Goal: Information Seeking & Learning: Learn about a topic

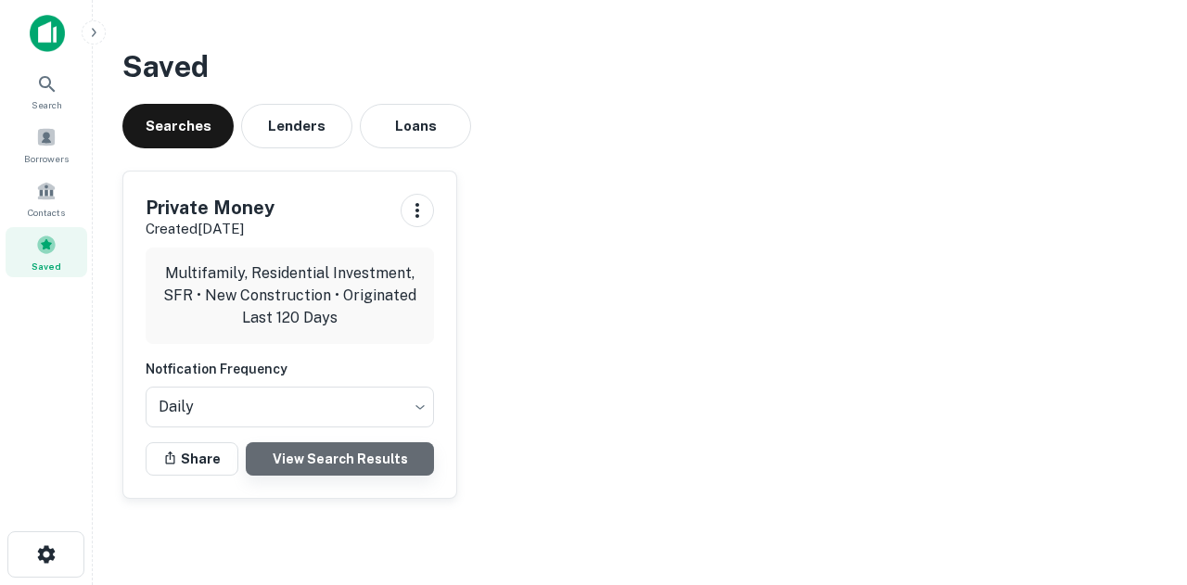
click at [289, 463] on link "View Search Results" at bounding box center [340, 458] width 188 height 33
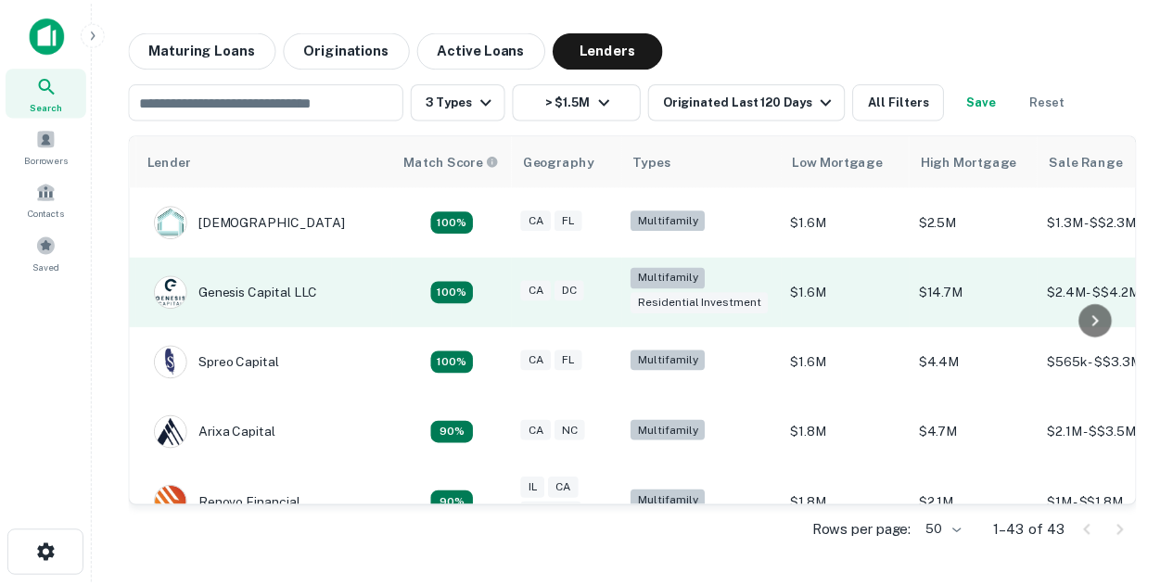
scroll to position [0, 52]
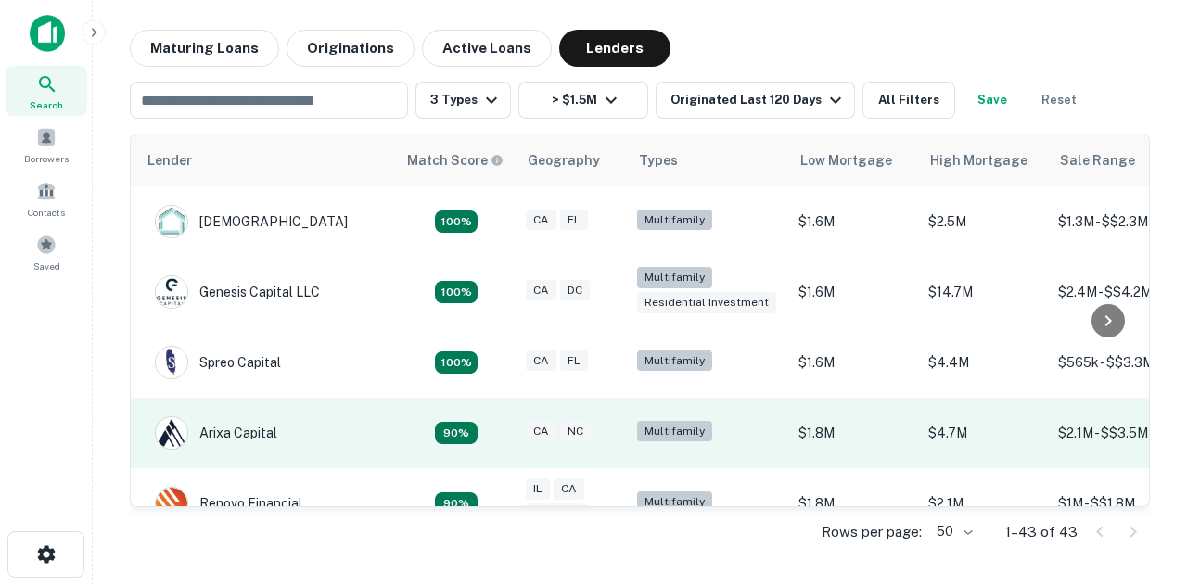
click at [258, 433] on div "Arixa Capital" at bounding box center [216, 432] width 122 height 33
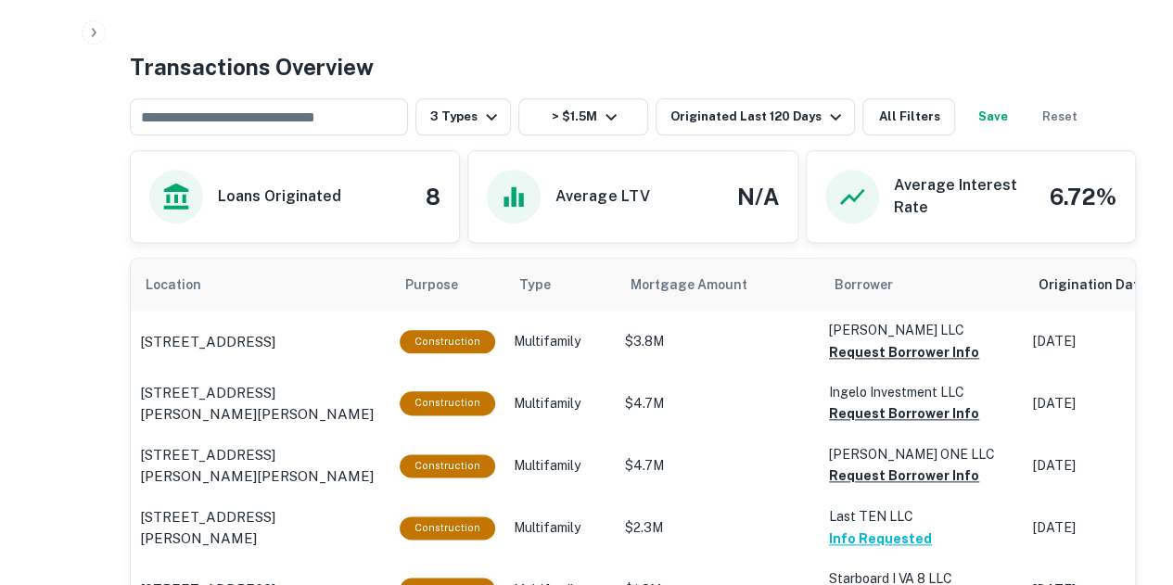
scroll to position [904, 0]
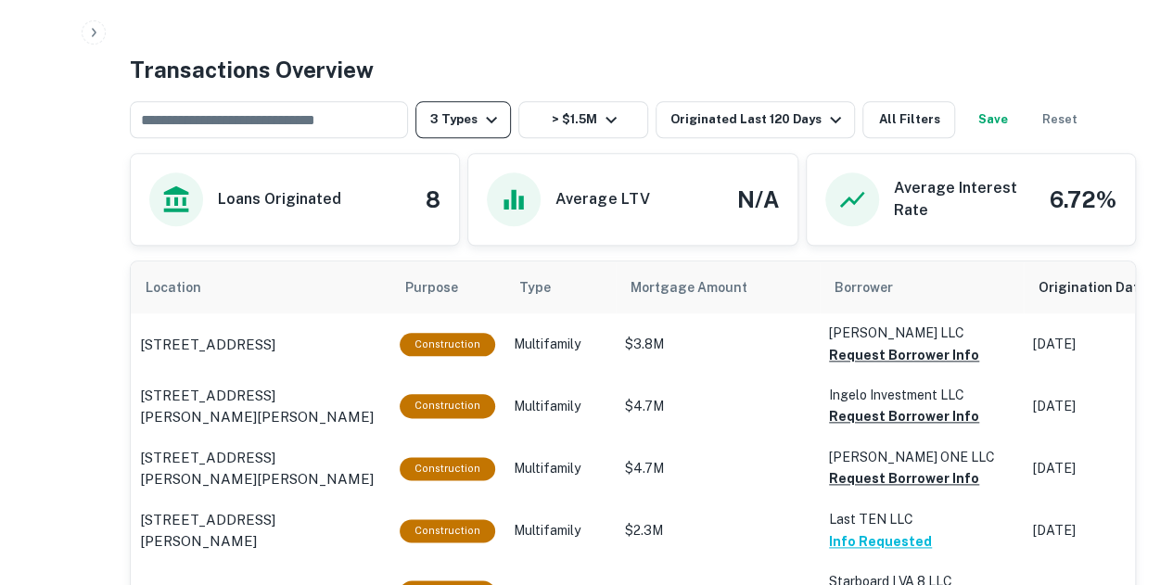
click at [484, 113] on icon "button" at bounding box center [491, 119] width 22 height 22
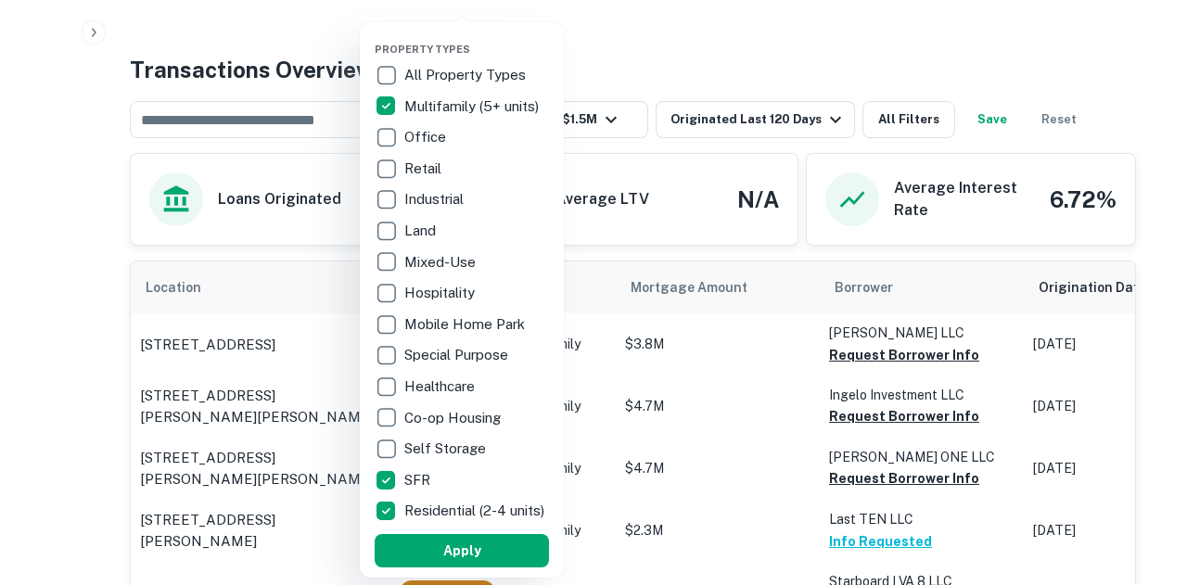
click at [691, 36] on div at bounding box center [593, 292] width 1187 height 585
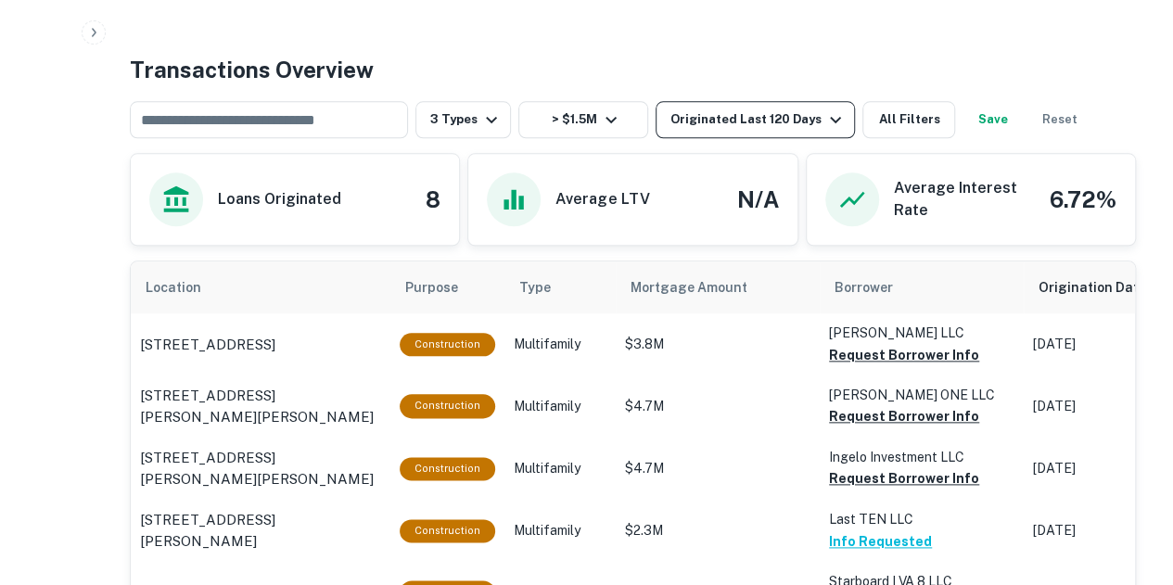
click at [824, 118] on icon "button" at bounding box center [835, 119] width 22 height 22
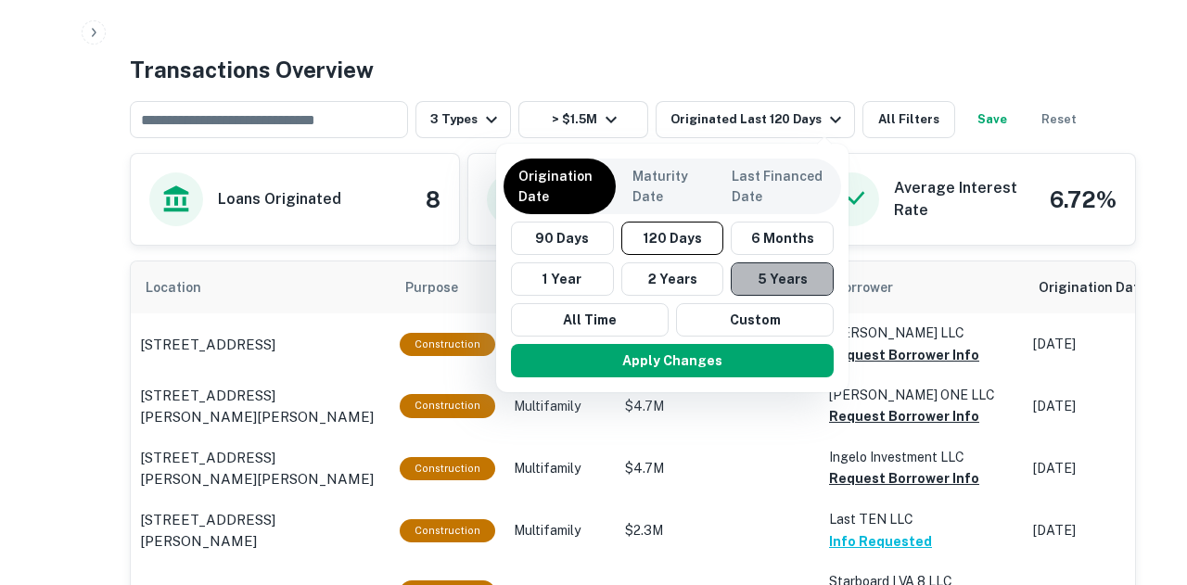
click at [764, 270] on button "5 Years" at bounding box center [781, 278] width 103 height 33
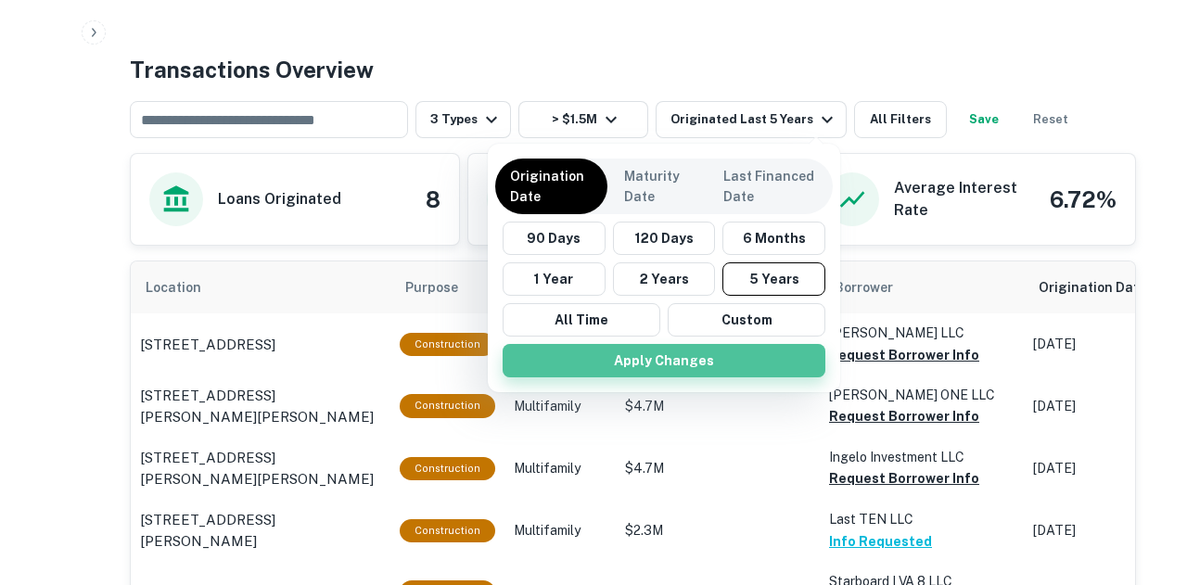
click at [667, 355] on button "Apply Changes" at bounding box center [663, 360] width 323 height 33
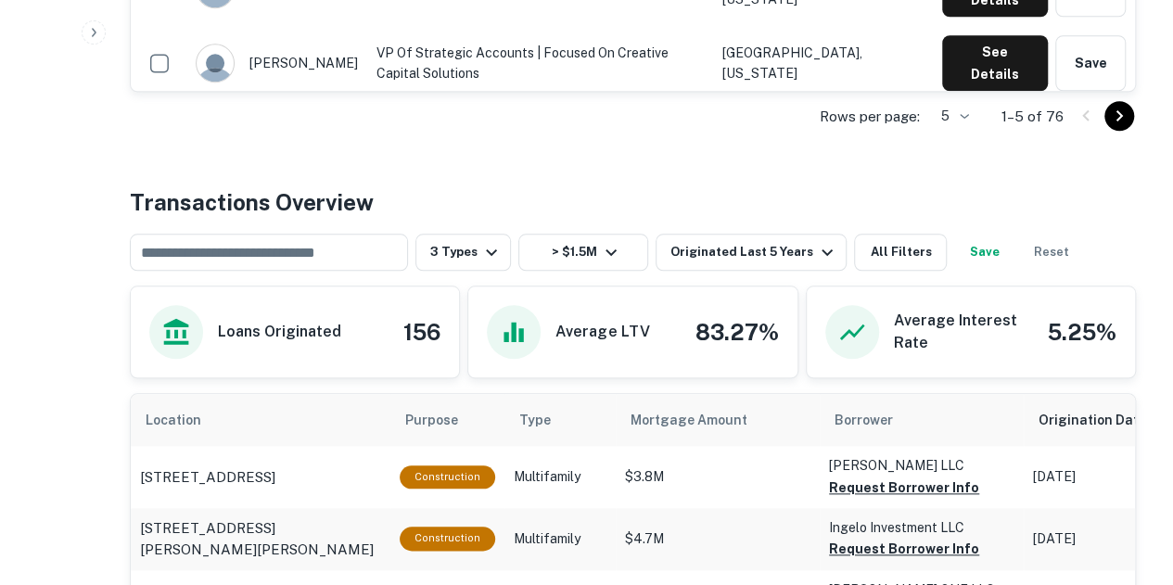
scroll to position [760, 0]
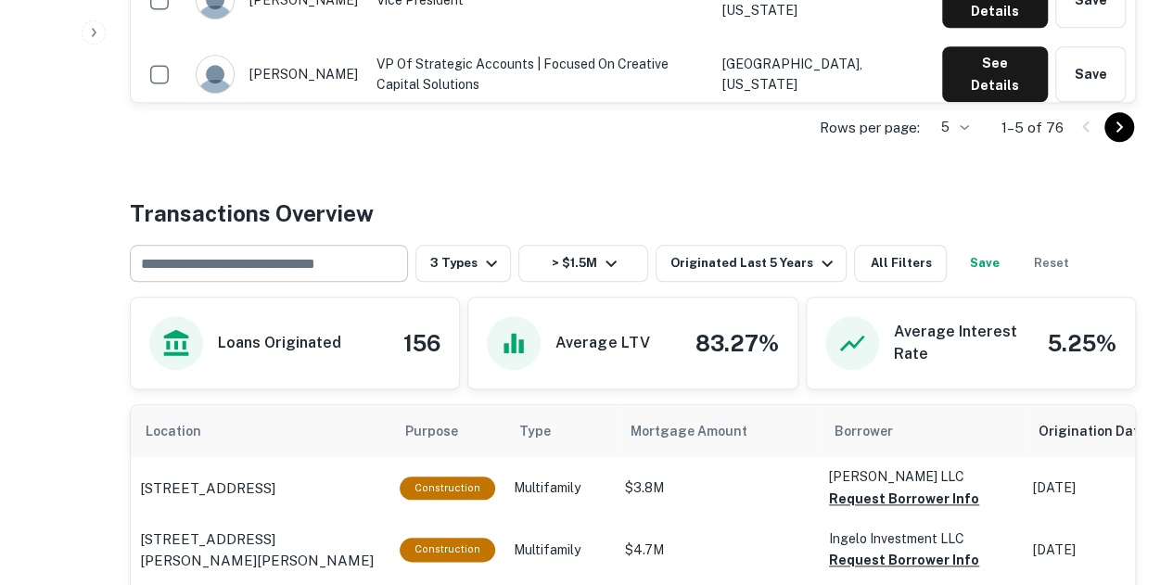
click at [341, 262] on input "text" at bounding box center [267, 263] width 264 height 26
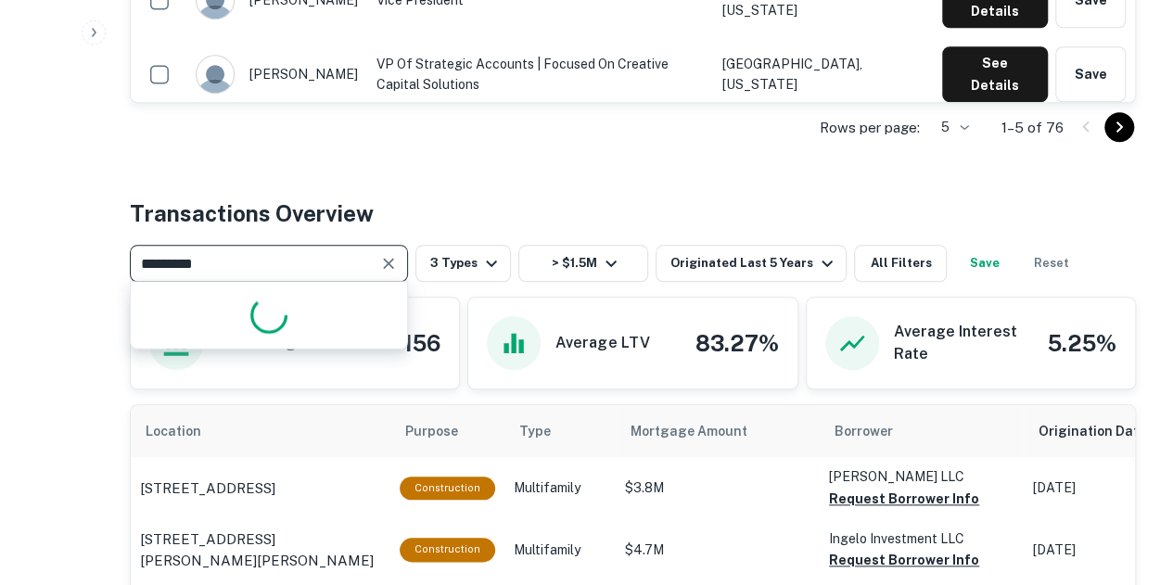
type input "**********"
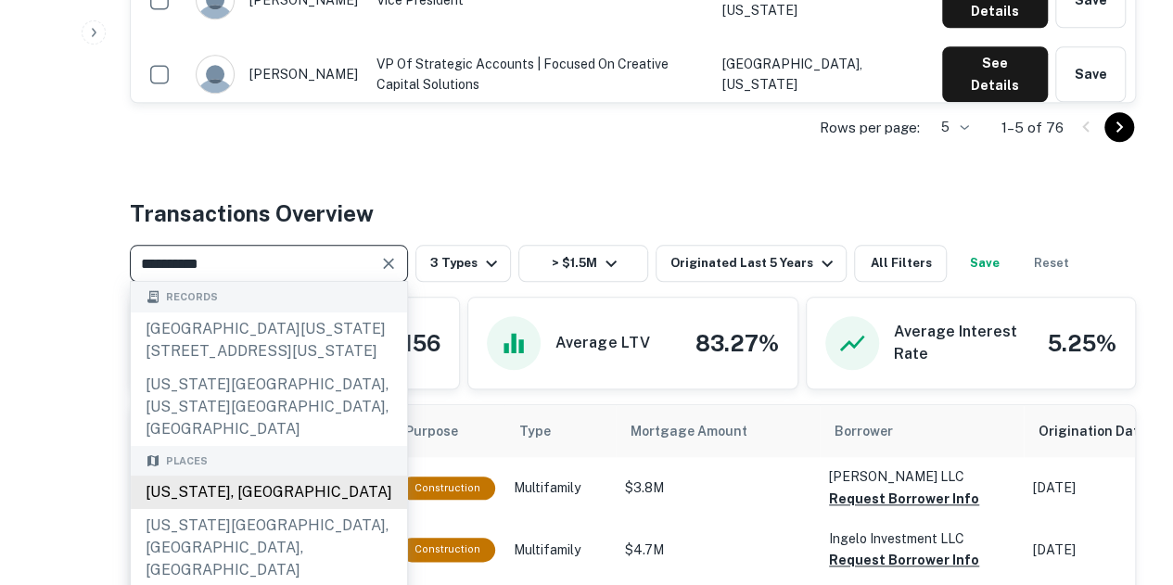
click at [295, 477] on div "[US_STATE], [GEOGRAPHIC_DATA]" at bounding box center [269, 492] width 276 height 33
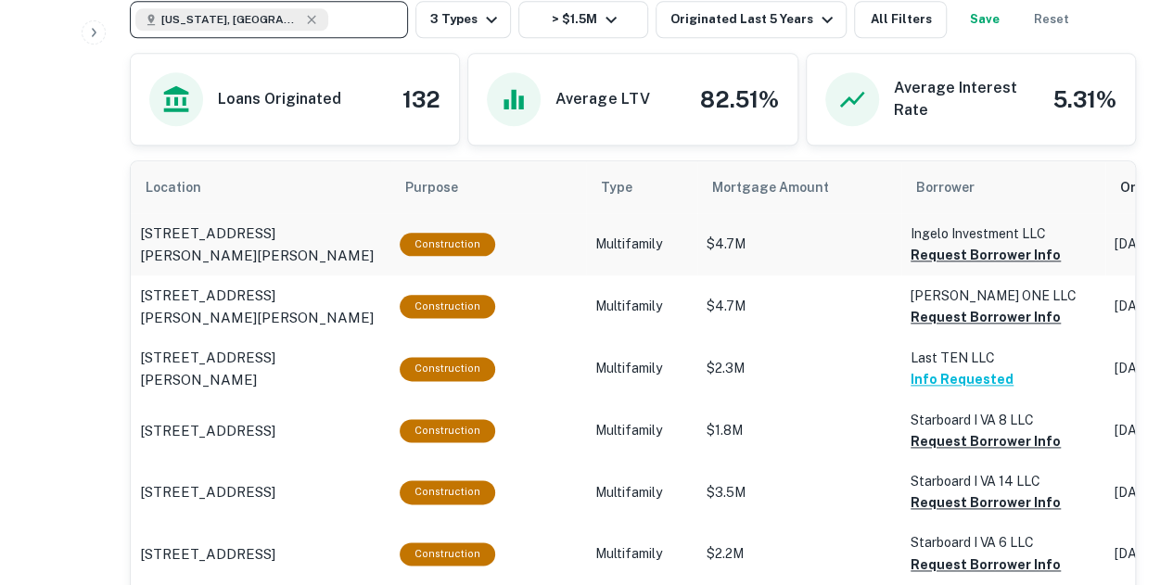
scroll to position [1010, 0]
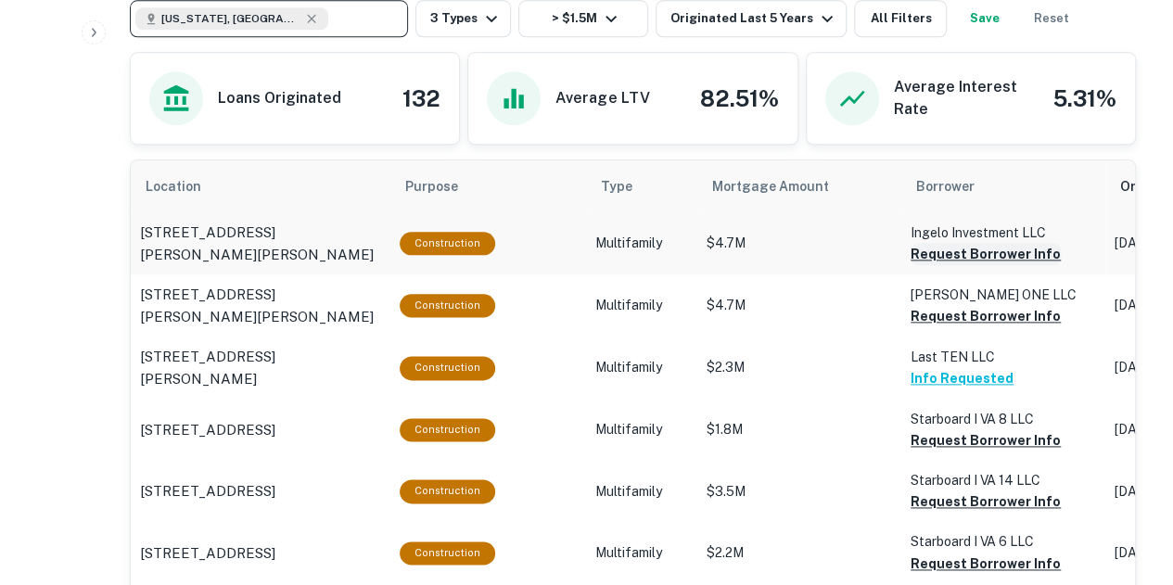
click at [963, 251] on button "Request Borrower Info" at bounding box center [985, 254] width 150 height 22
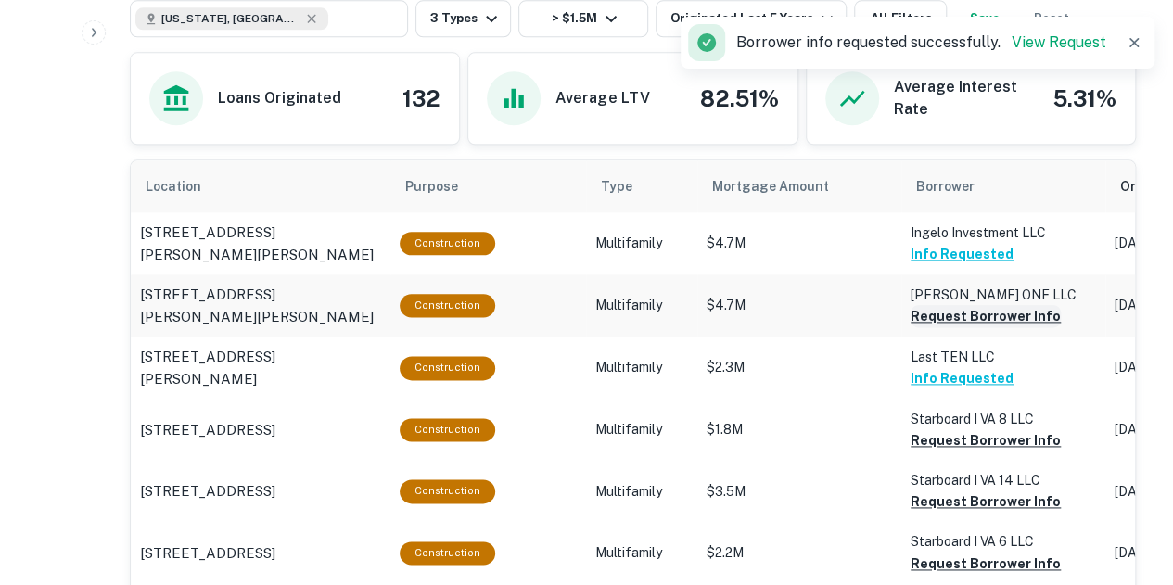
click at [969, 316] on button "Request Borrower Info" at bounding box center [985, 316] width 150 height 22
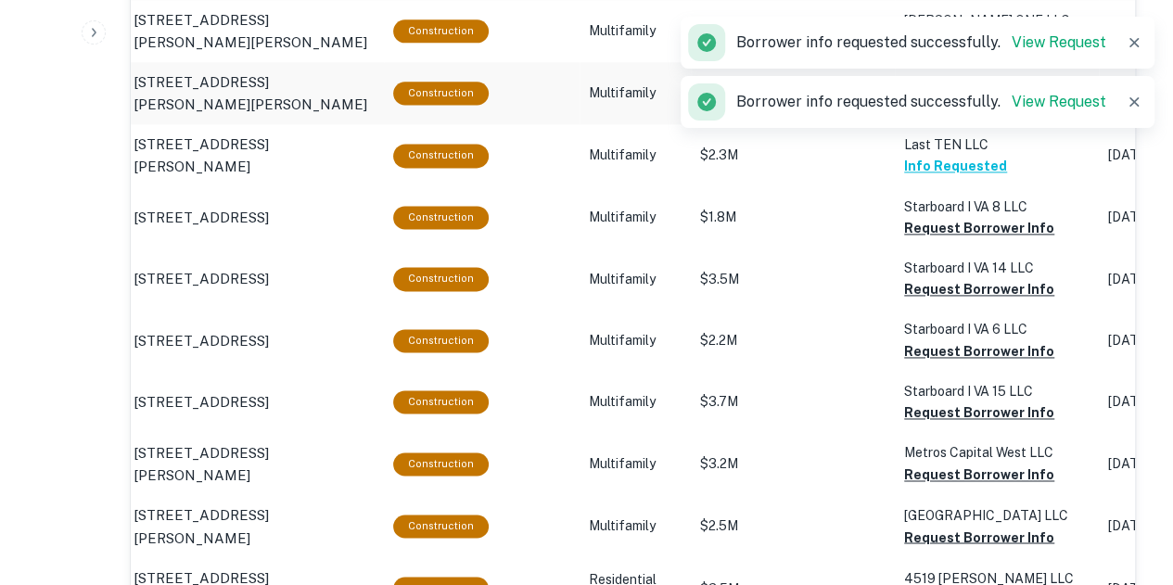
scroll to position [1226, 0]
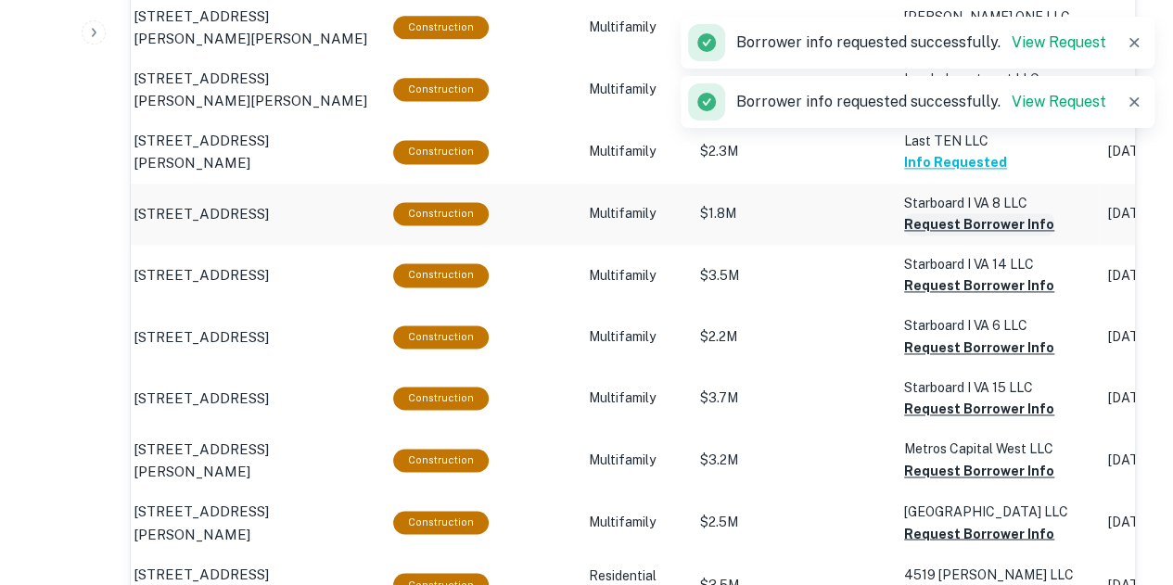
click at [948, 222] on button "Request Borrower Info" at bounding box center [979, 224] width 150 height 22
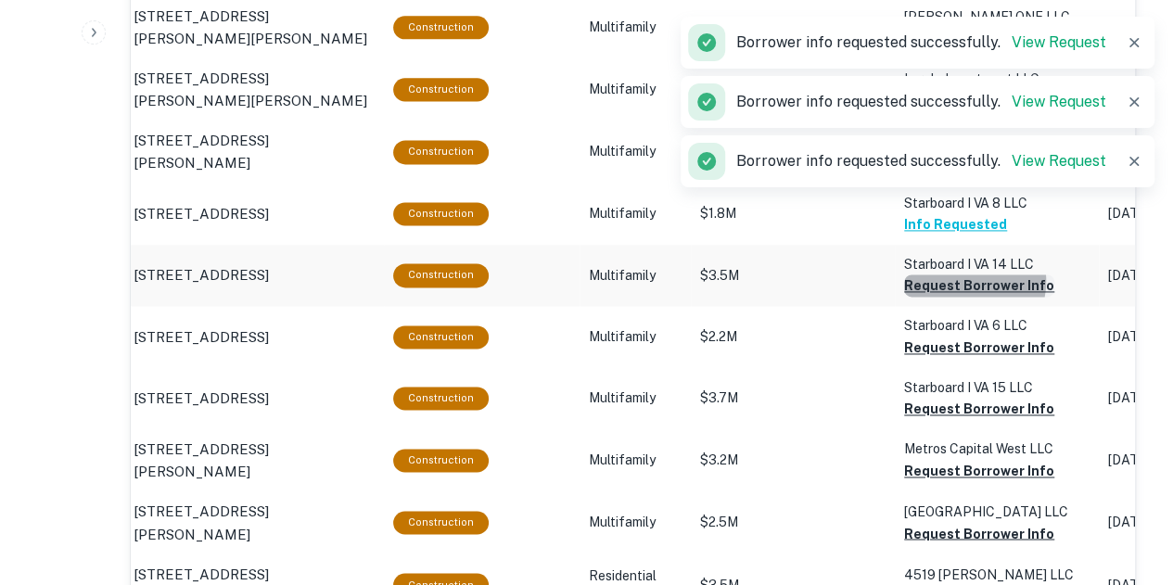
click at [953, 279] on button "Request Borrower Info" at bounding box center [979, 285] width 150 height 22
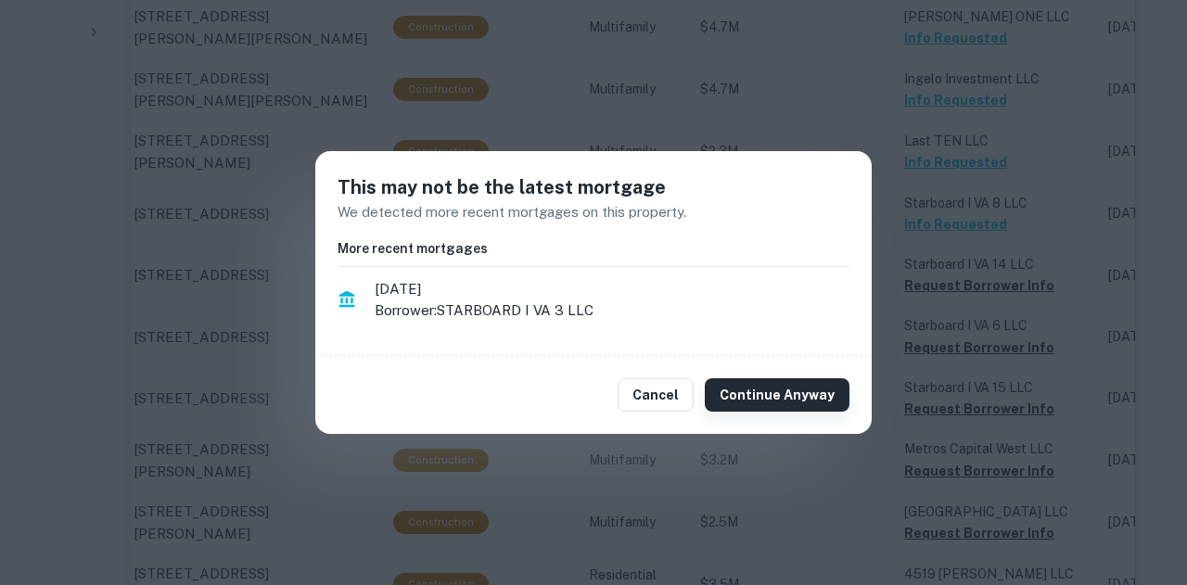
click at [807, 400] on button "Continue Anyway" at bounding box center [777, 394] width 145 height 33
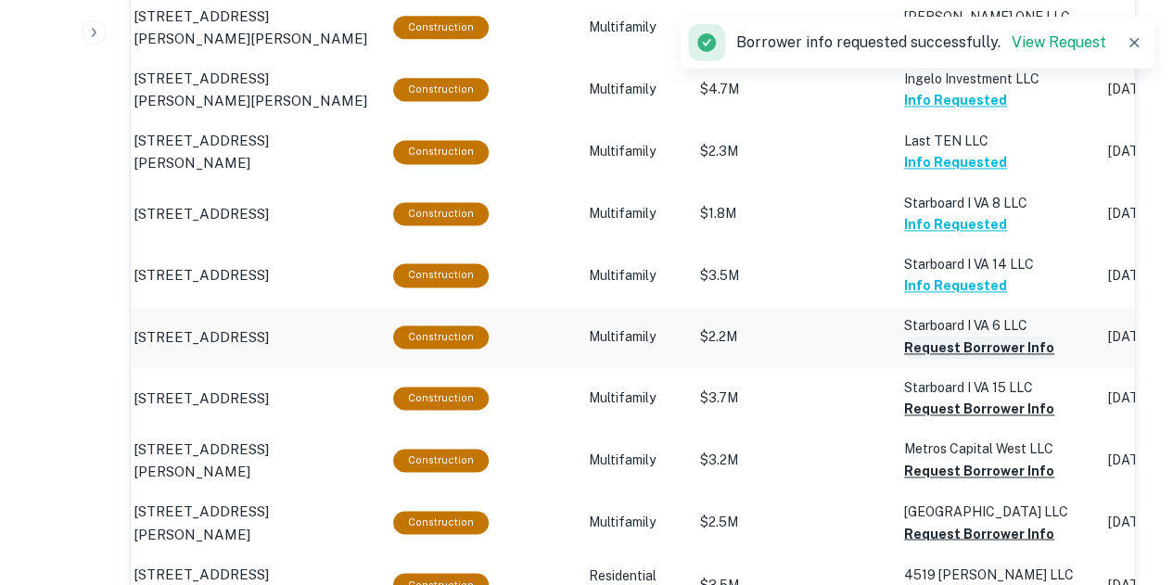
click at [963, 337] on button "Request Borrower Info" at bounding box center [979, 348] width 150 height 22
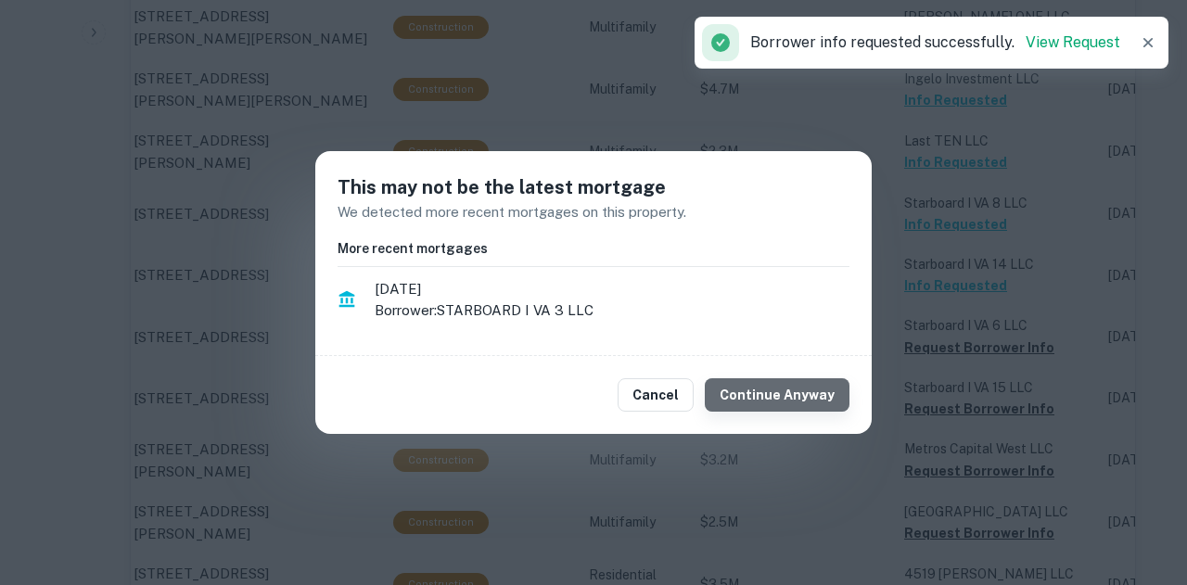
click at [819, 404] on button "Continue Anyway" at bounding box center [777, 394] width 145 height 33
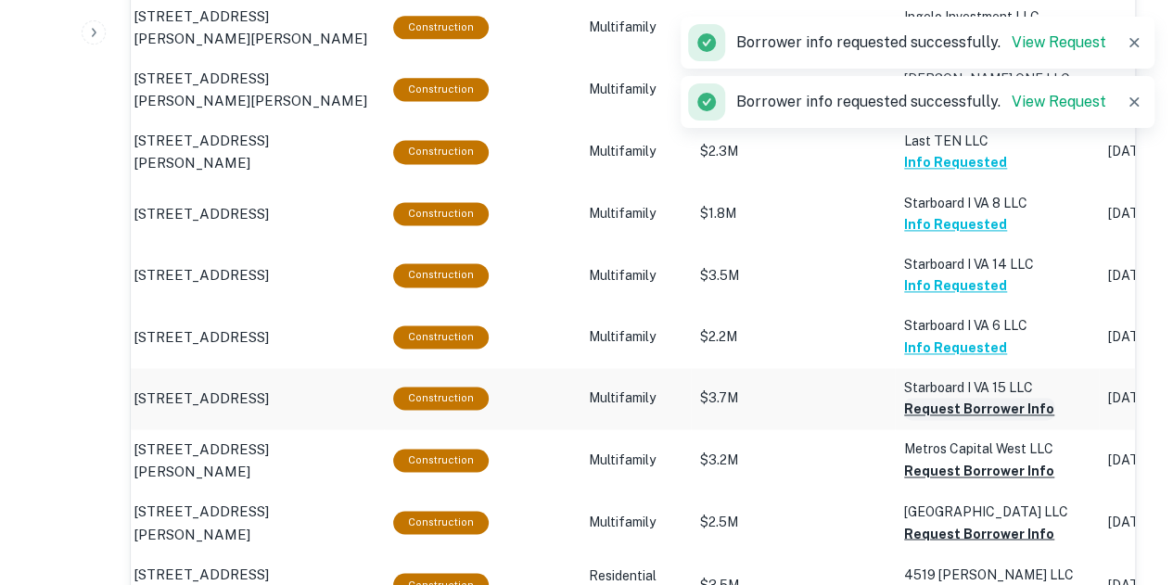
click at [944, 412] on button "Request Borrower Info" at bounding box center [979, 409] width 150 height 22
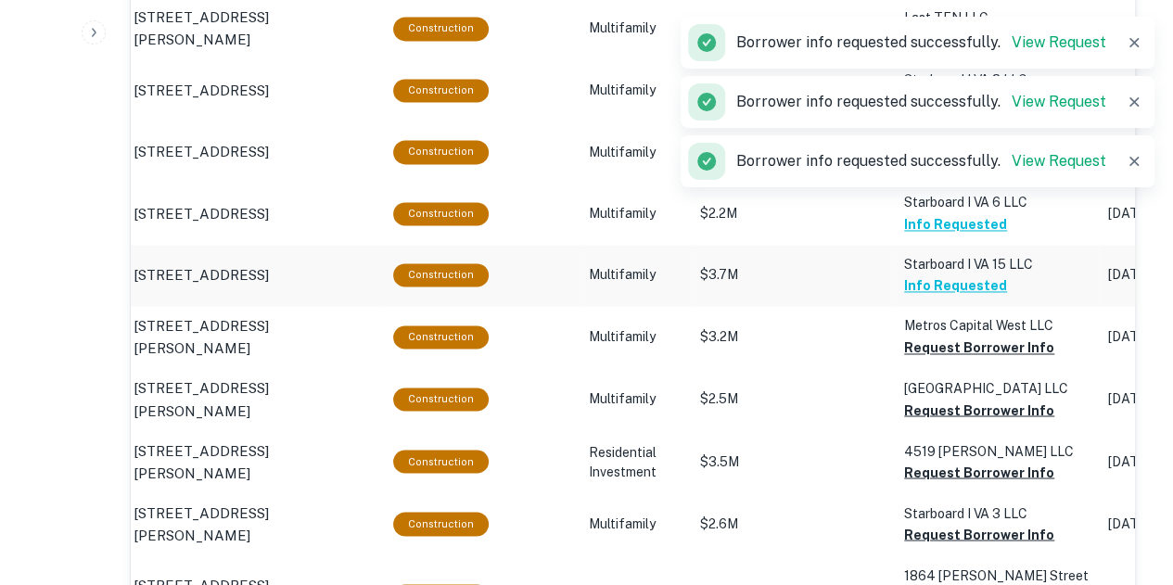
scroll to position [1351, 0]
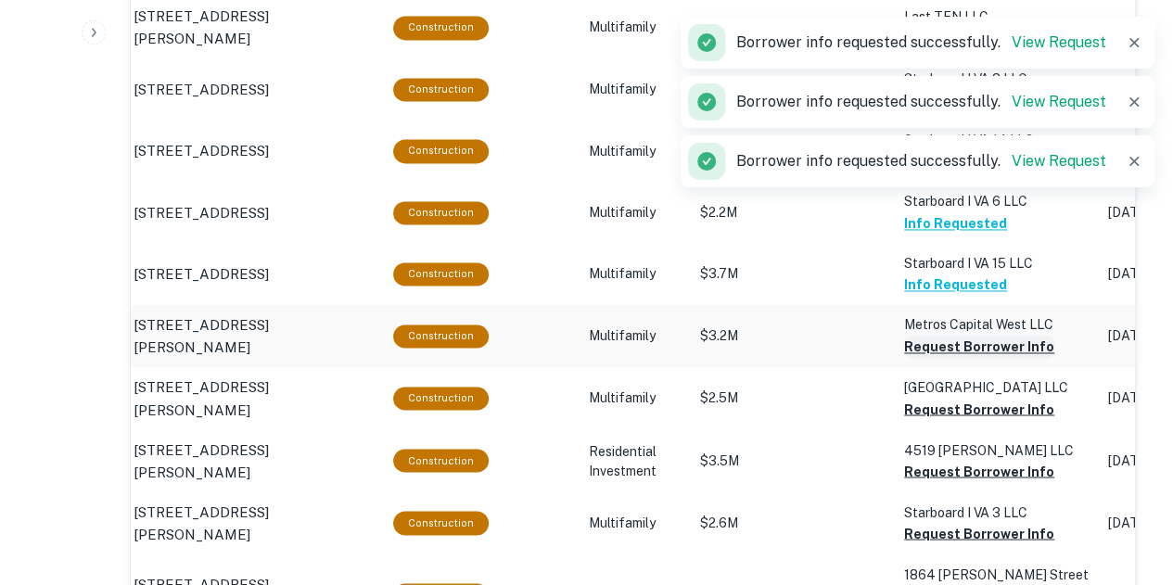
click at [956, 341] on button "Request Borrower Info" at bounding box center [979, 347] width 150 height 22
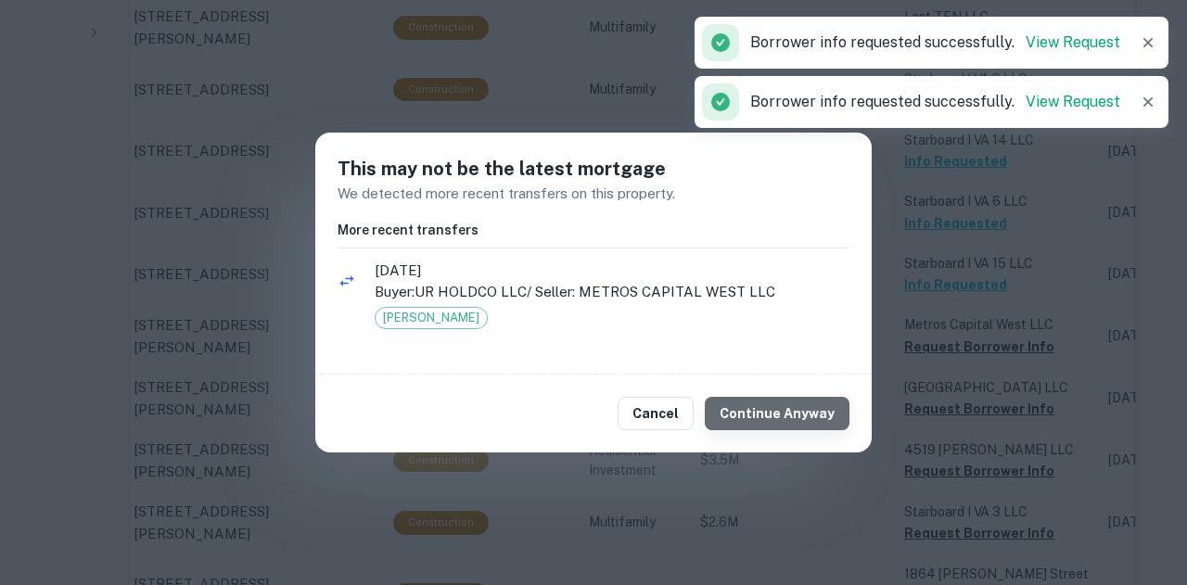
click at [799, 405] on button "Continue Anyway" at bounding box center [777, 413] width 145 height 33
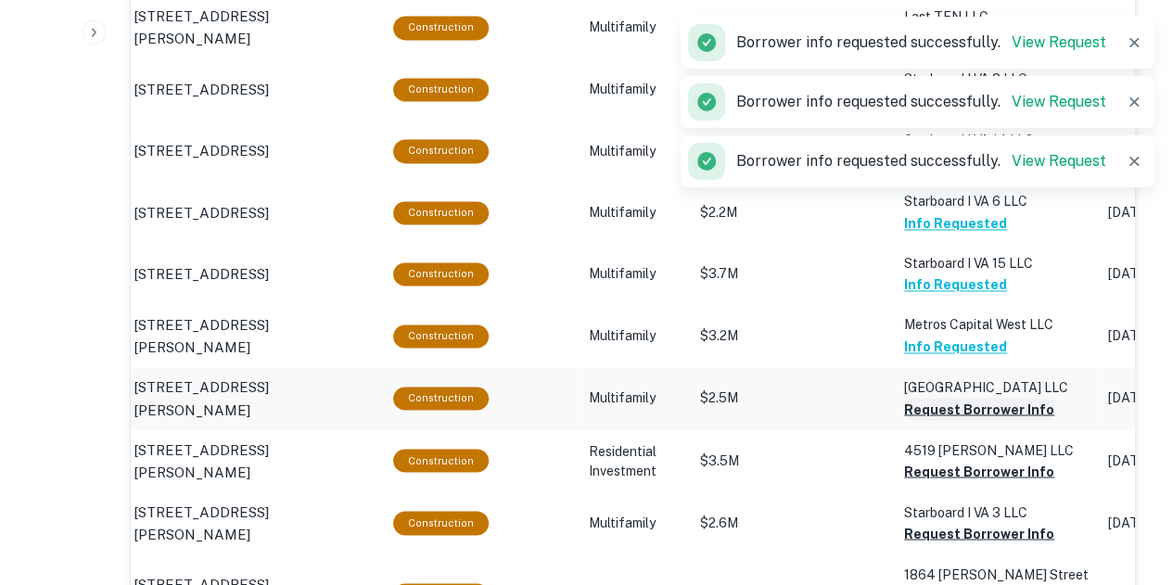
click at [952, 404] on button "Request Borrower Info" at bounding box center [979, 409] width 150 height 22
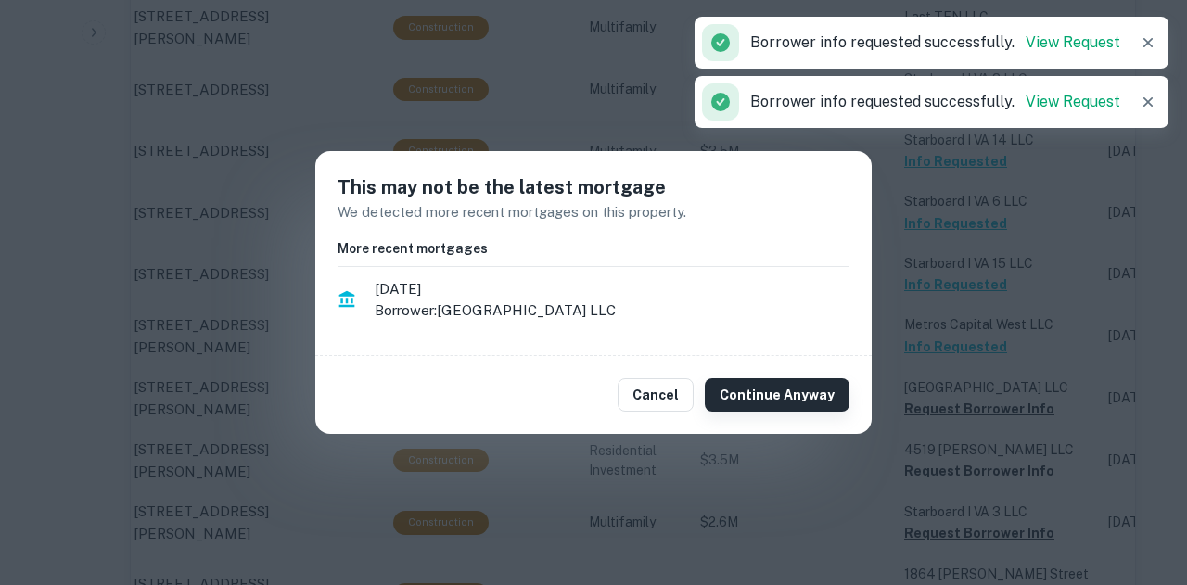
click at [780, 387] on button "Continue Anyway" at bounding box center [777, 394] width 145 height 33
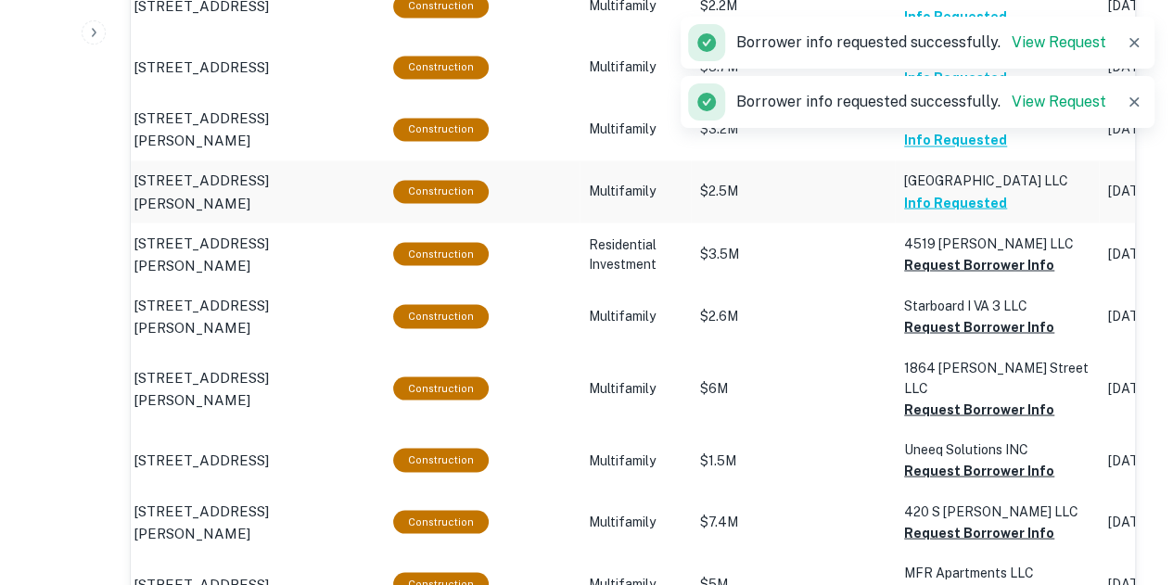
scroll to position [1558, 0]
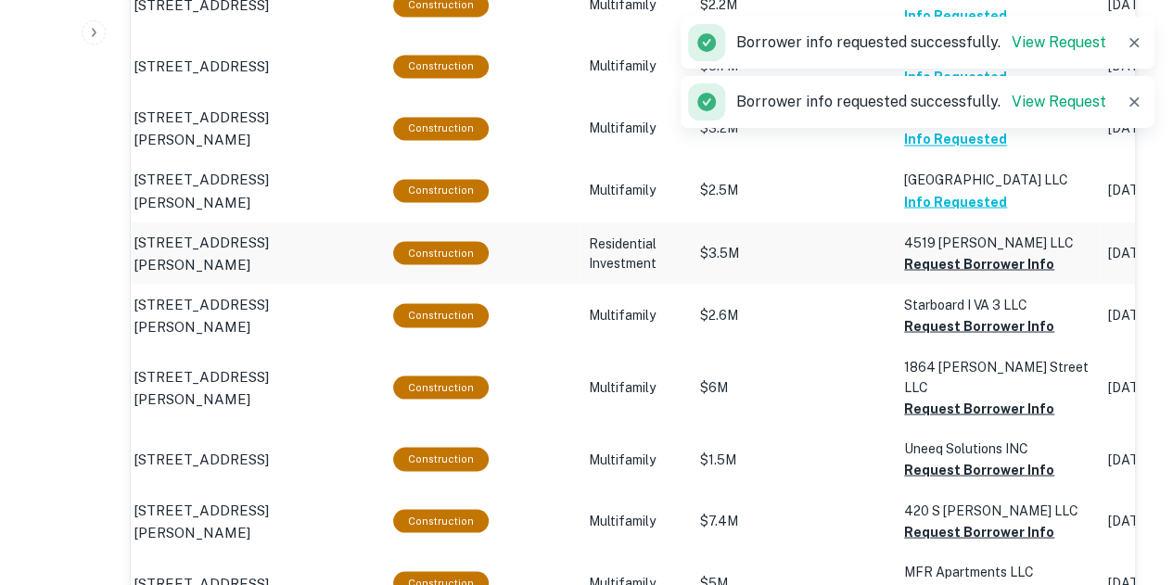
click at [948, 249] on p "4519 Finley LLC" at bounding box center [996, 242] width 185 height 20
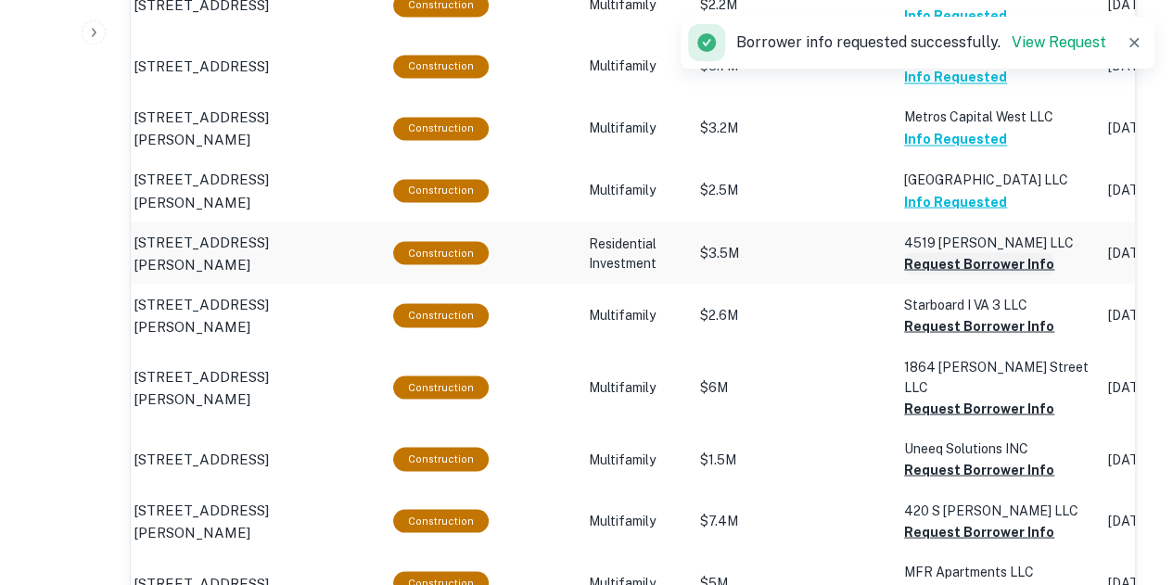
click at [948, 267] on button "Request Borrower Info" at bounding box center [979, 263] width 150 height 22
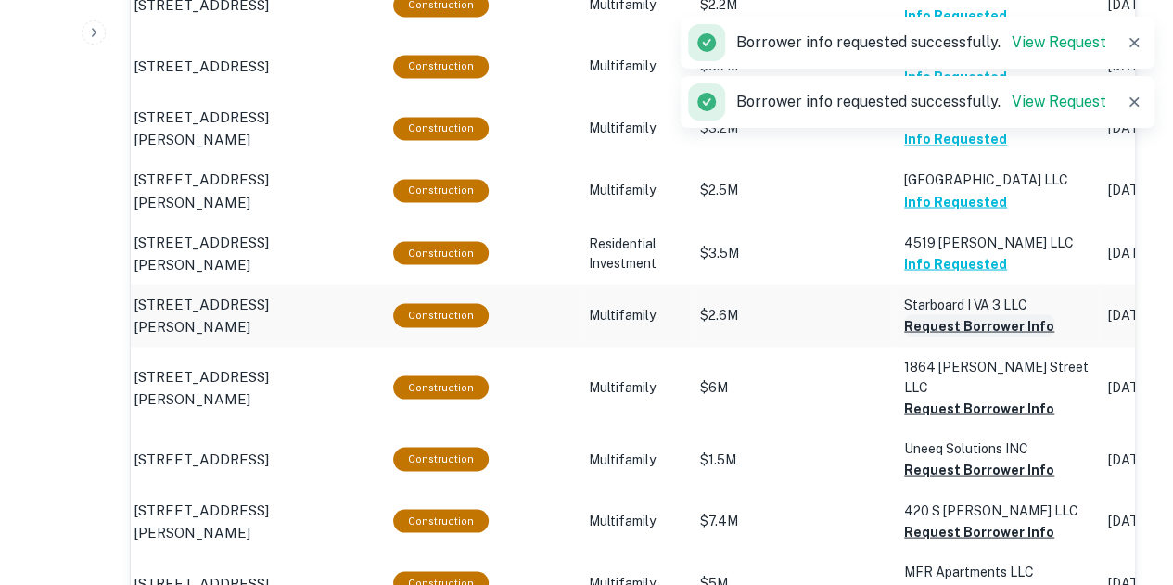
click at [936, 321] on button "Request Borrower Info" at bounding box center [979, 325] width 150 height 22
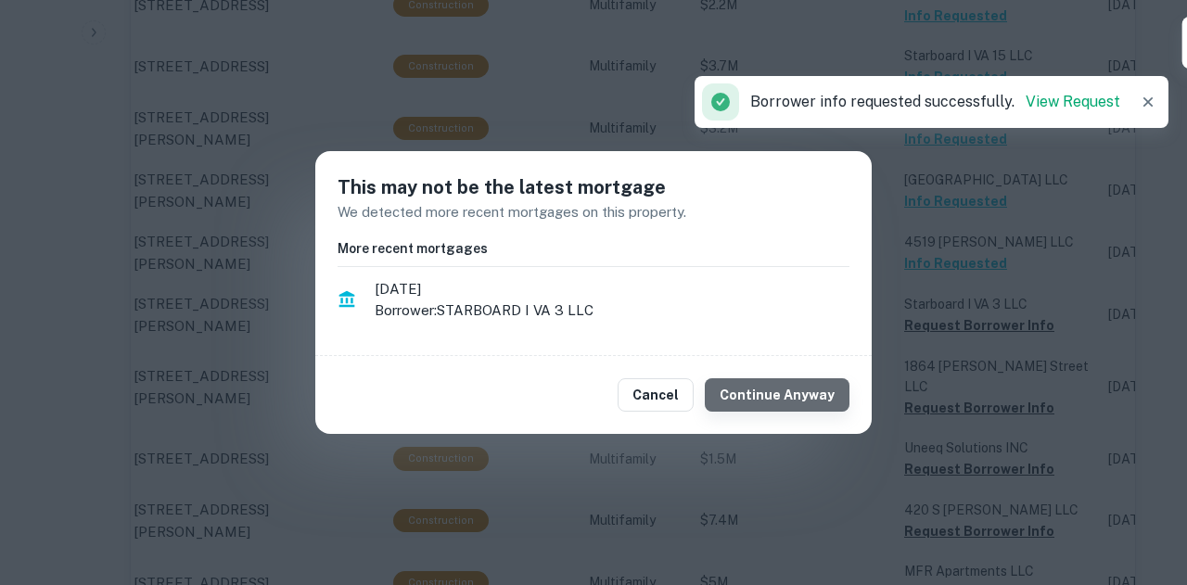
click at [812, 396] on button "Continue Anyway" at bounding box center [777, 394] width 145 height 33
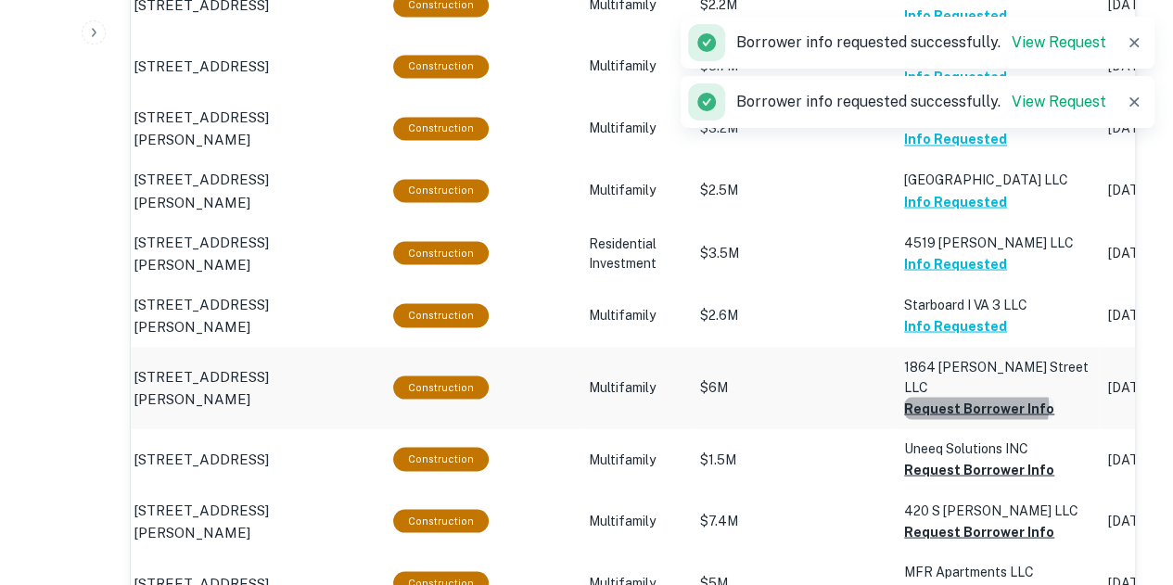
click at [966, 397] on button "Request Borrower Info" at bounding box center [979, 408] width 150 height 22
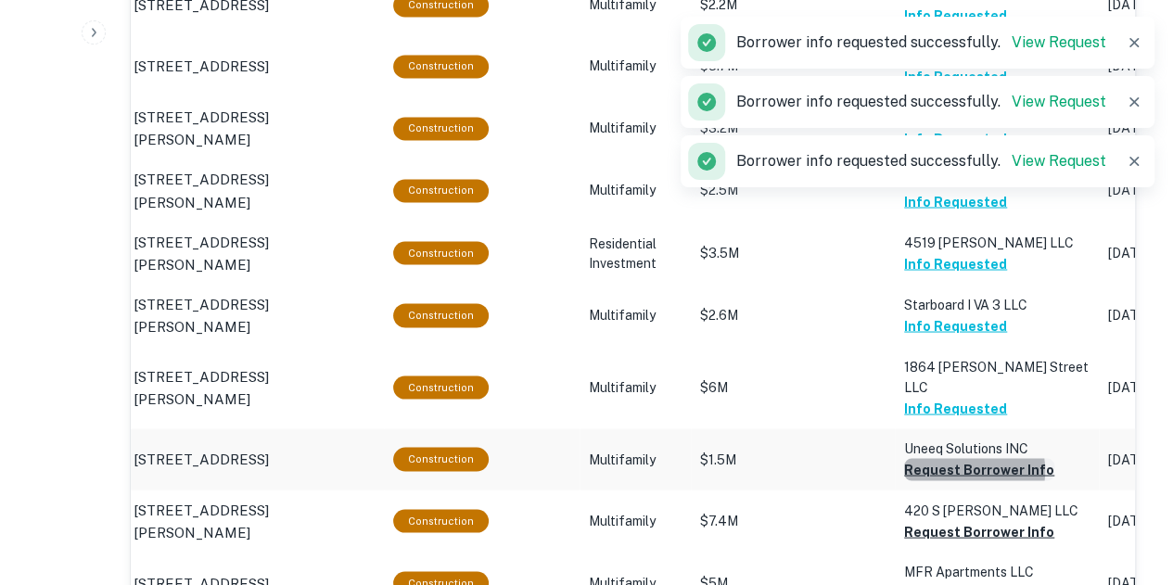
click at [955, 458] on button "Request Borrower Info" at bounding box center [979, 469] width 150 height 22
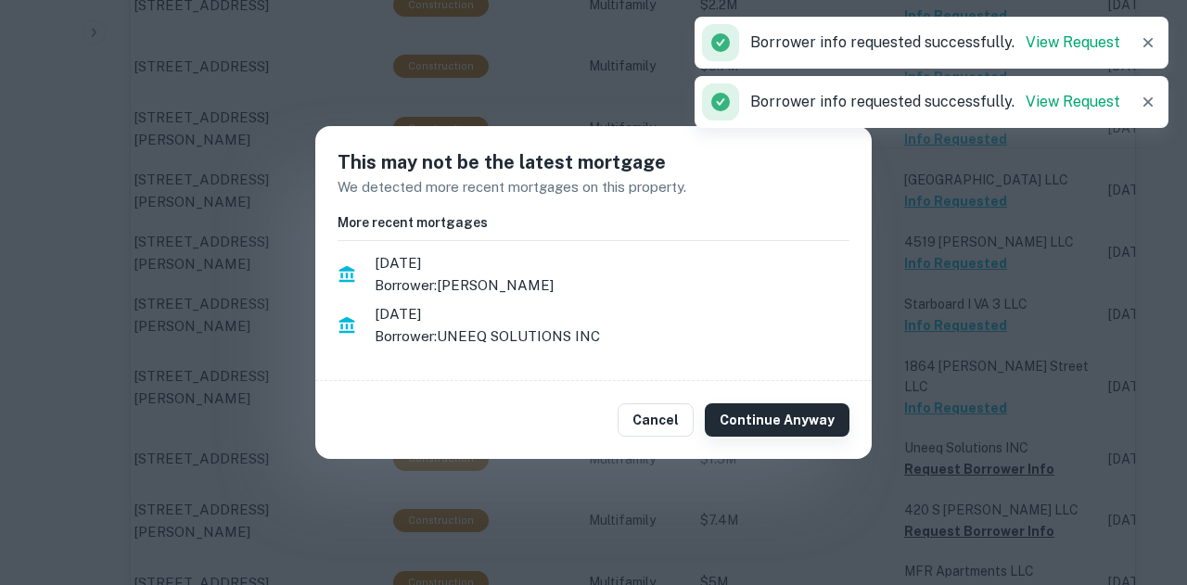
click at [822, 422] on button "Continue Anyway" at bounding box center [777, 419] width 145 height 33
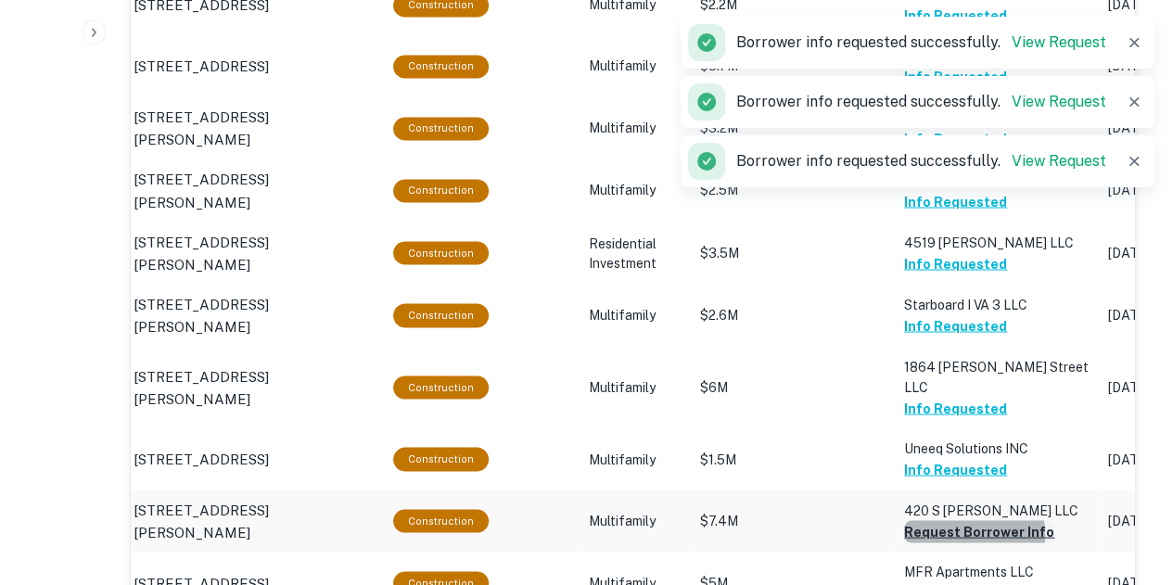
click at [952, 520] on button "Request Borrower Info" at bounding box center [979, 531] width 150 height 22
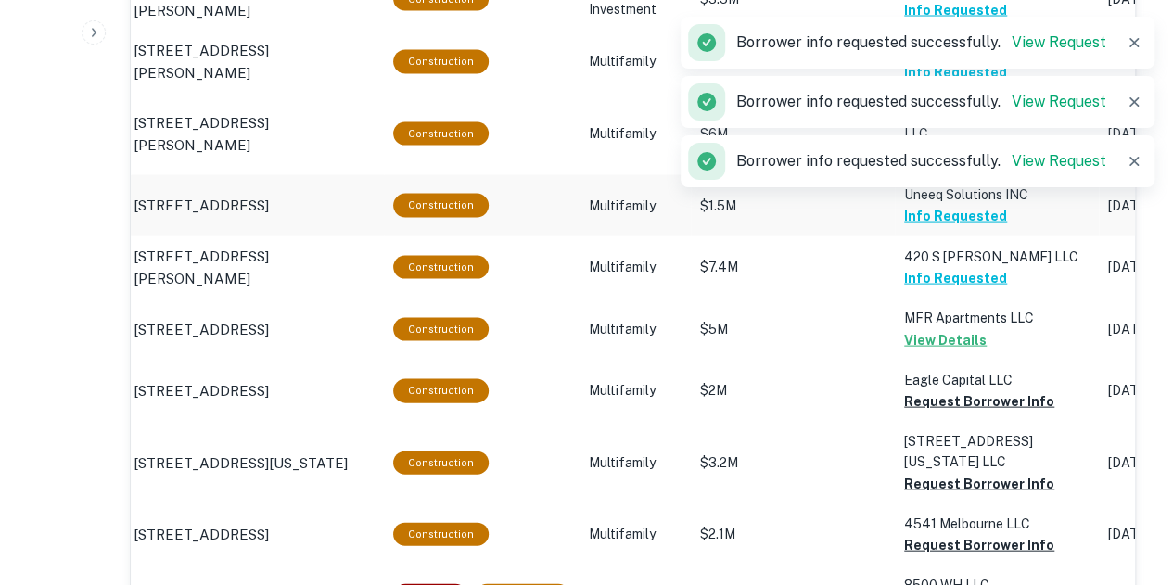
scroll to position [1812, 0]
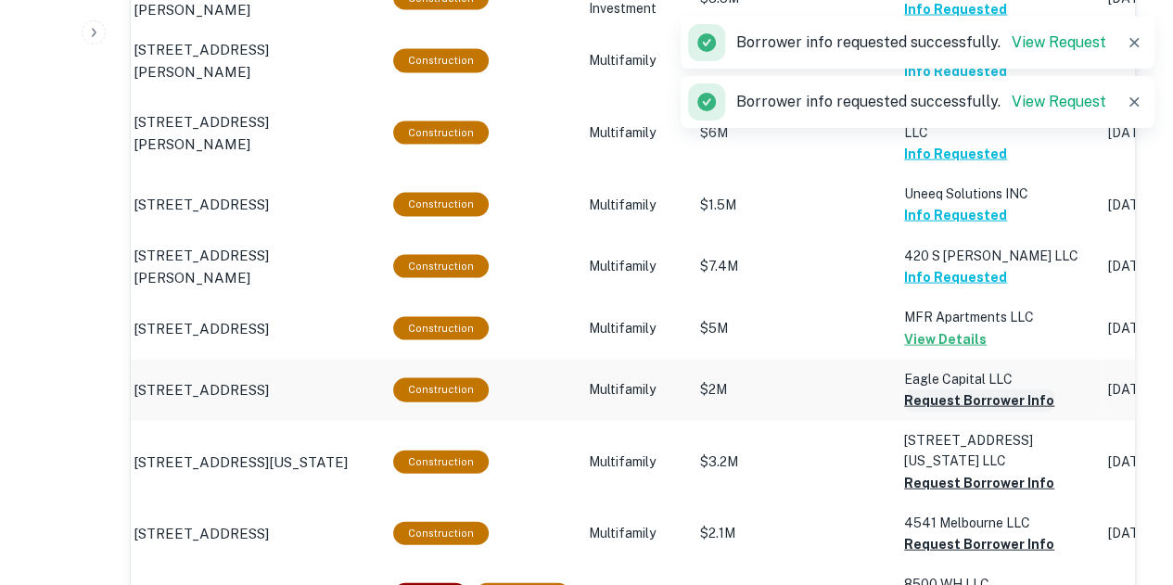
click at [949, 389] on button "Request Borrower Info" at bounding box center [979, 400] width 150 height 22
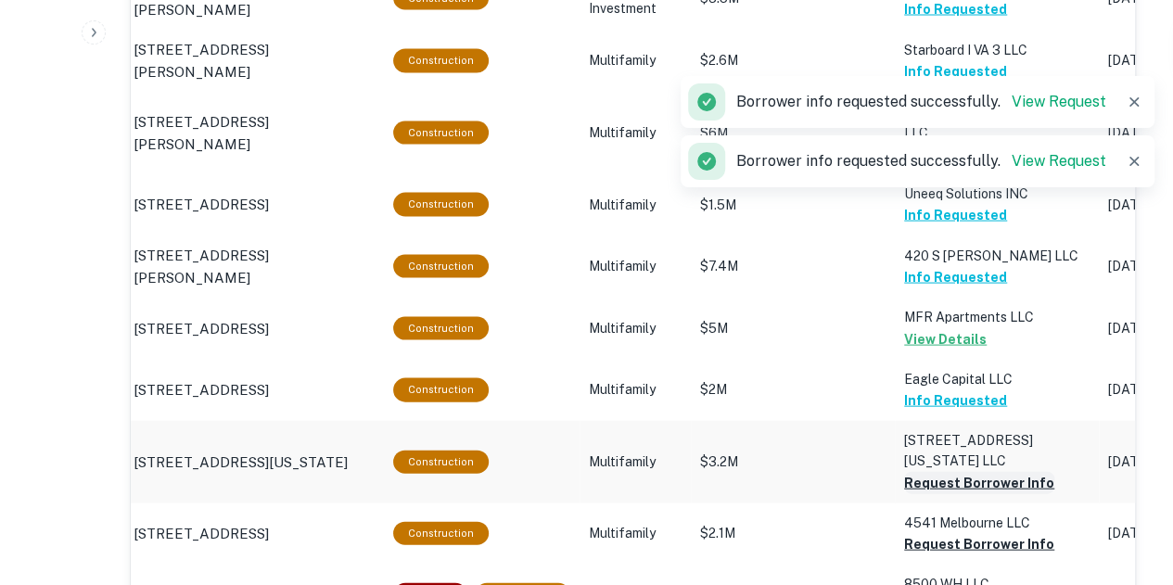
click at [960, 472] on button "Request Borrower Info" at bounding box center [979, 483] width 150 height 22
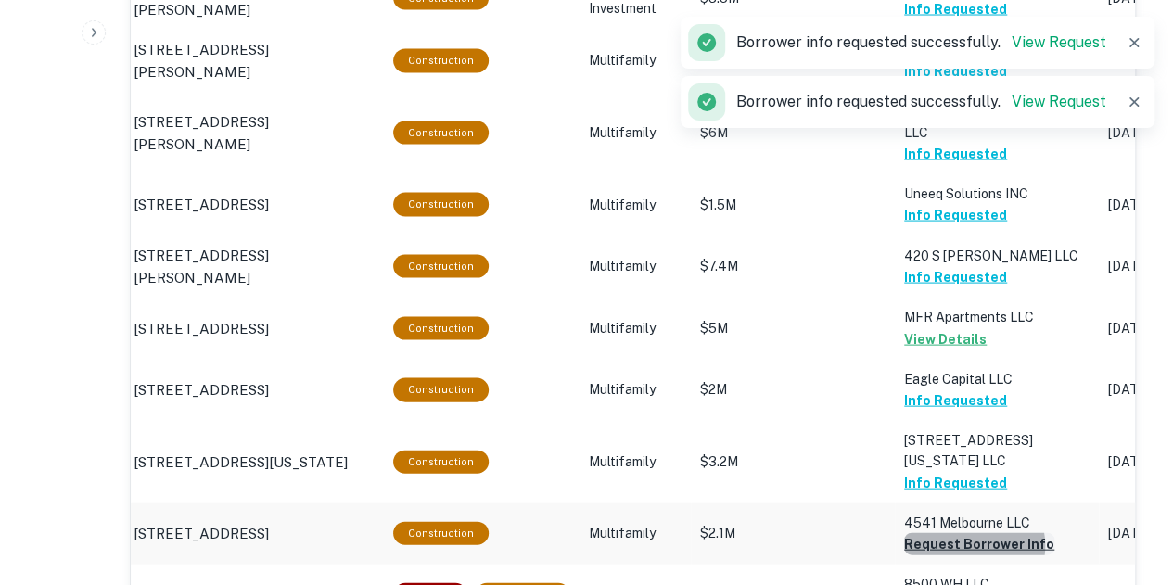
click at [960, 533] on button "Request Borrower Info" at bounding box center [979, 544] width 150 height 22
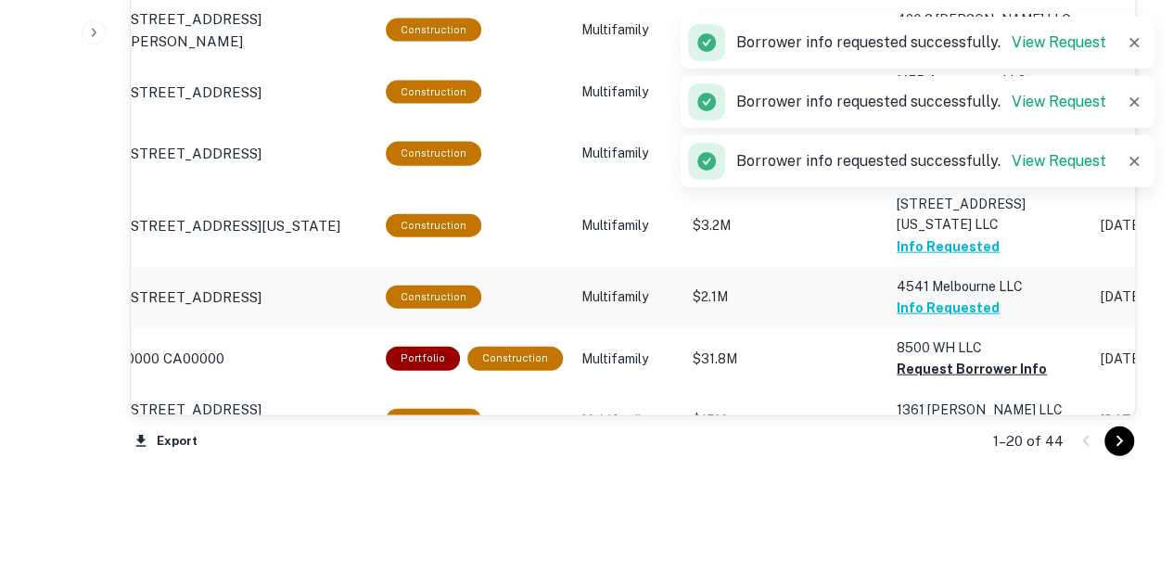
scroll to position [2050, 0]
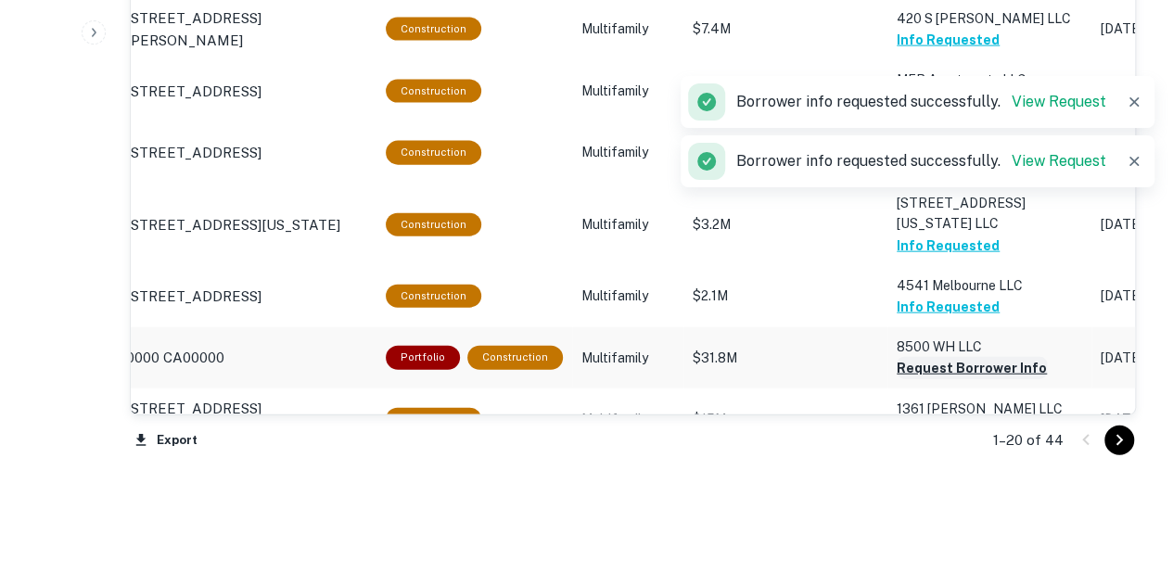
click at [955, 357] on button "Request Borrower Info" at bounding box center [971, 368] width 150 height 22
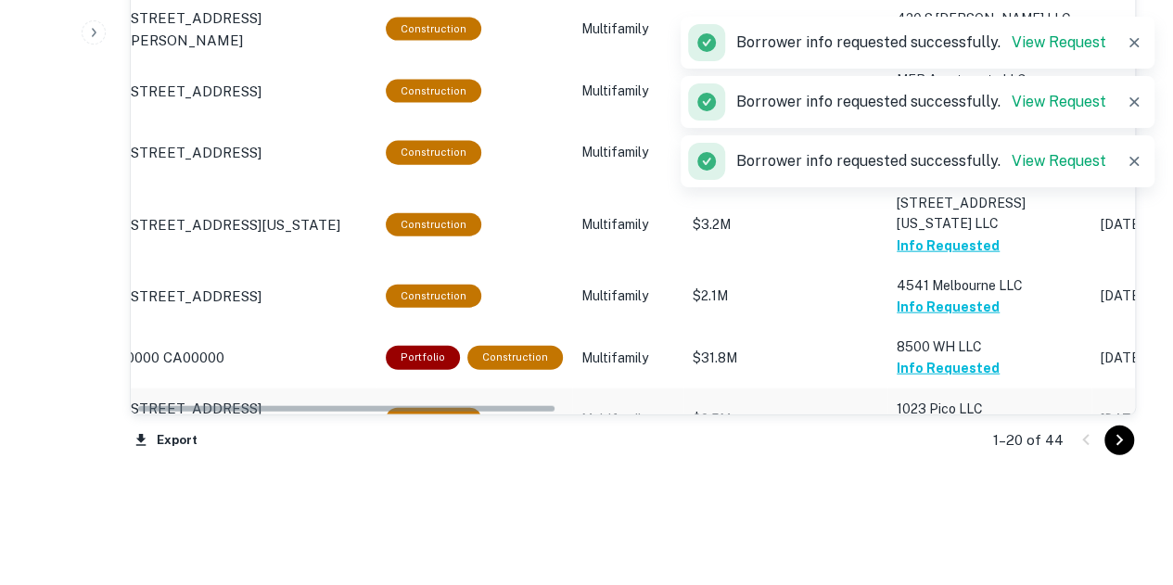
click at [962, 419] on button "Request Borrower Info" at bounding box center [971, 430] width 150 height 22
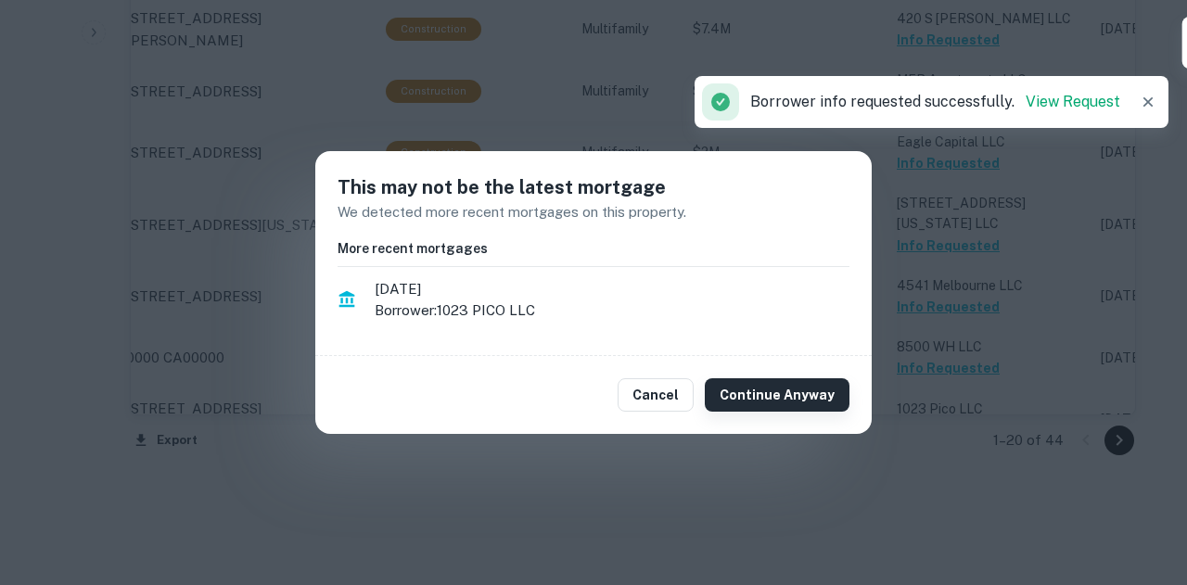
click at [801, 392] on button "Continue Anyway" at bounding box center [777, 394] width 145 height 33
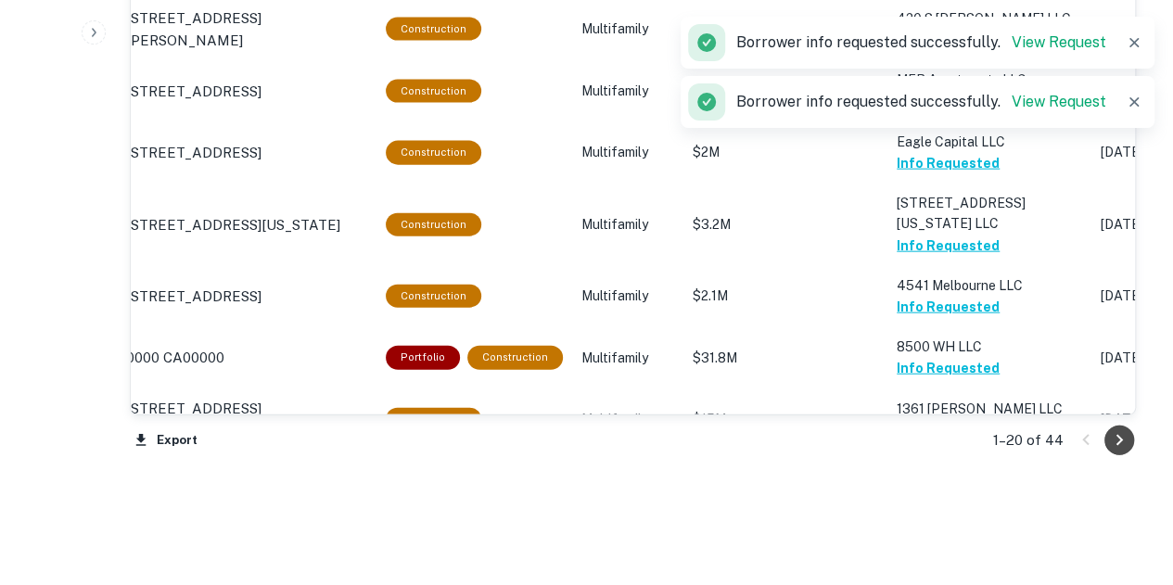
click at [1120, 431] on icon "Go to next page" at bounding box center [1119, 440] width 22 height 22
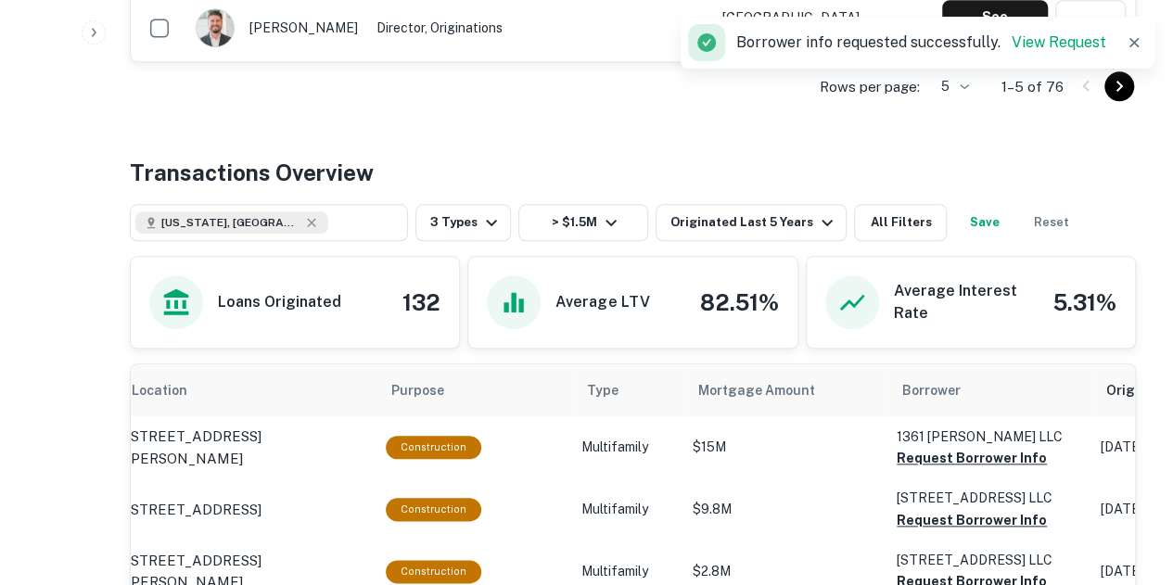
scroll to position [936, 0]
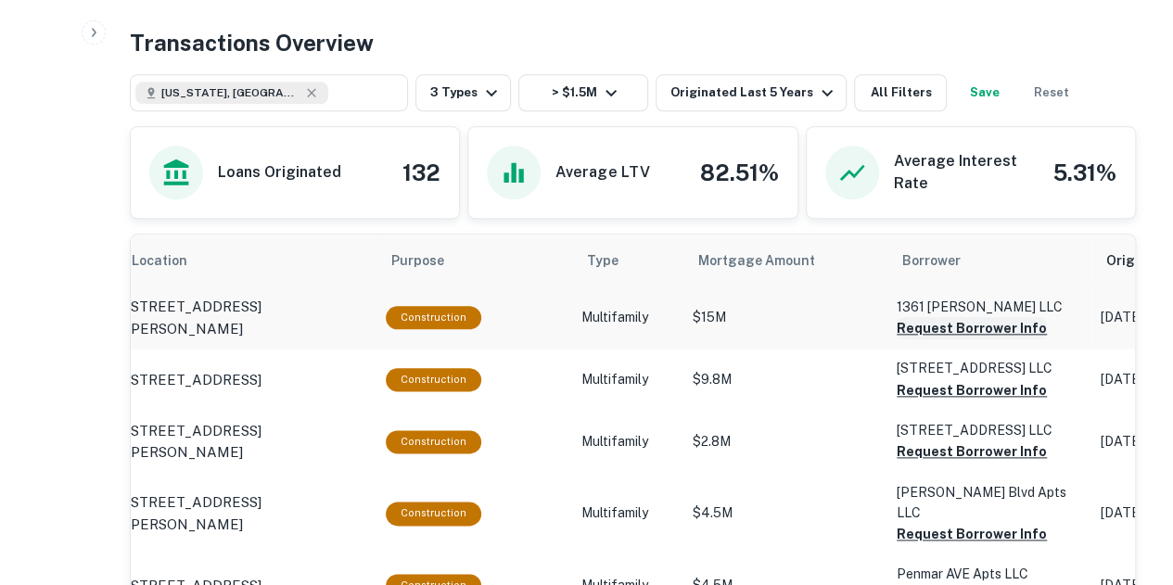
click at [972, 325] on button "Request Borrower Info" at bounding box center [971, 328] width 150 height 22
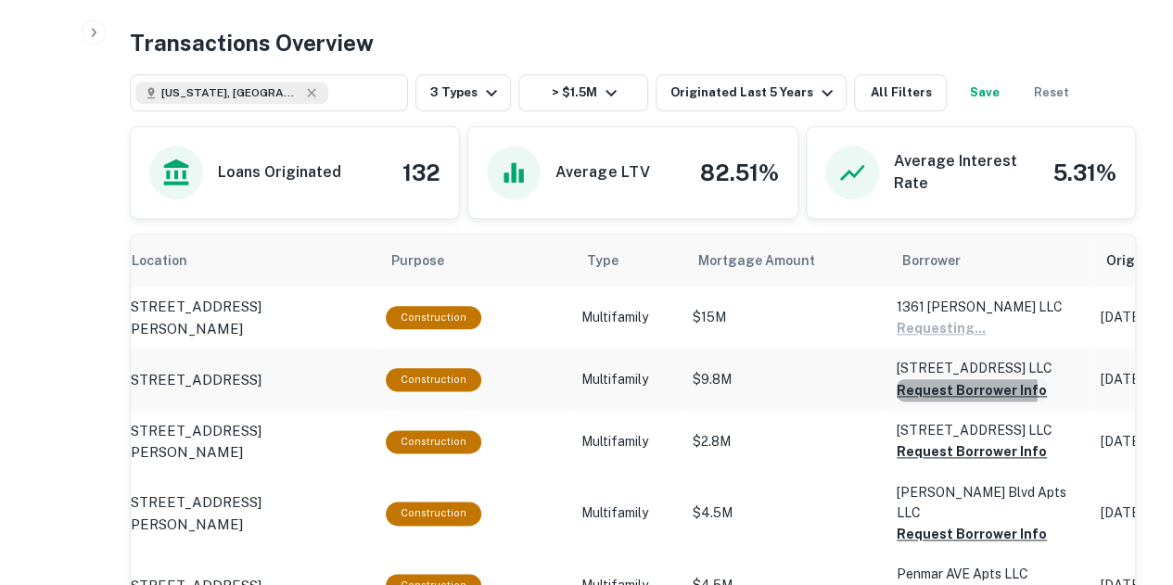
click at [957, 388] on button "Request Borrower Info" at bounding box center [971, 390] width 150 height 22
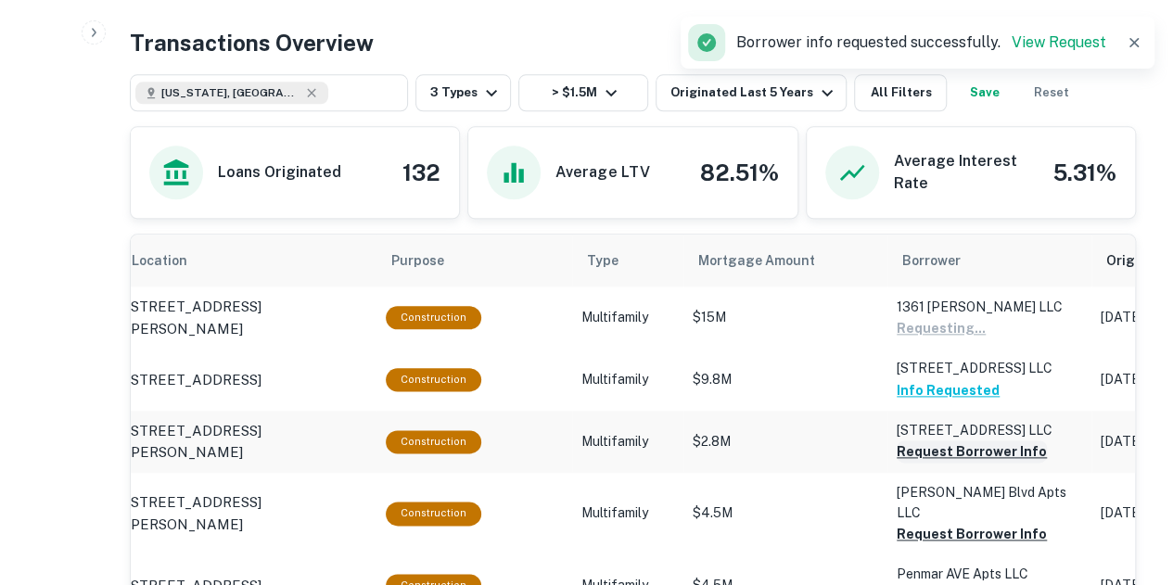
click at [953, 451] on button "Request Borrower Info" at bounding box center [971, 451] width 150 height 22
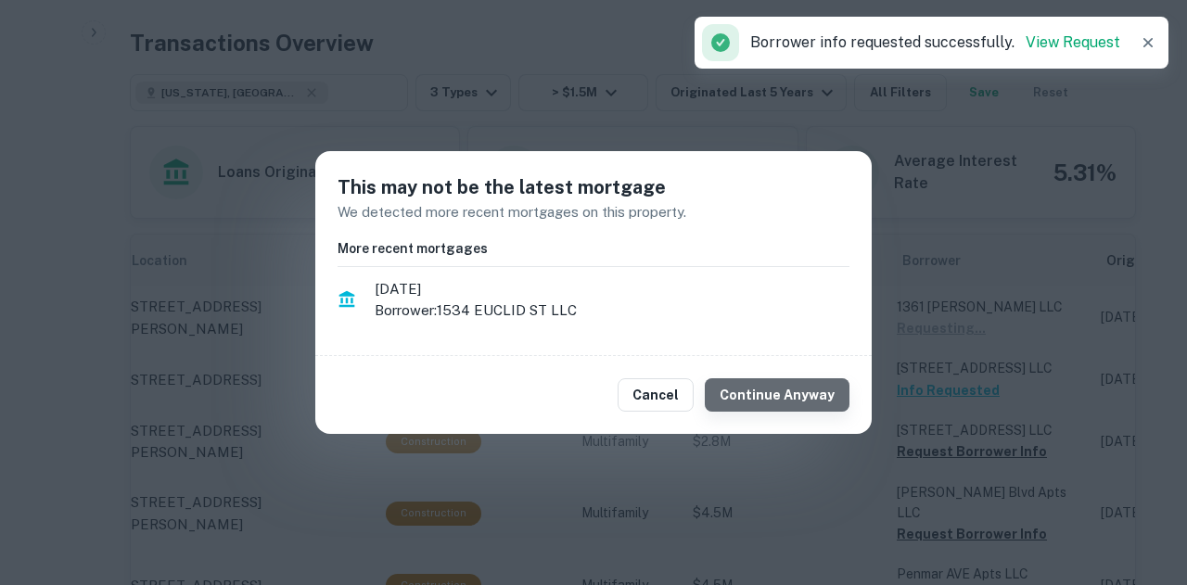
click at [819, 392] on button "Continue Anyway" at bounding box center [777, 394] width 145 height 33
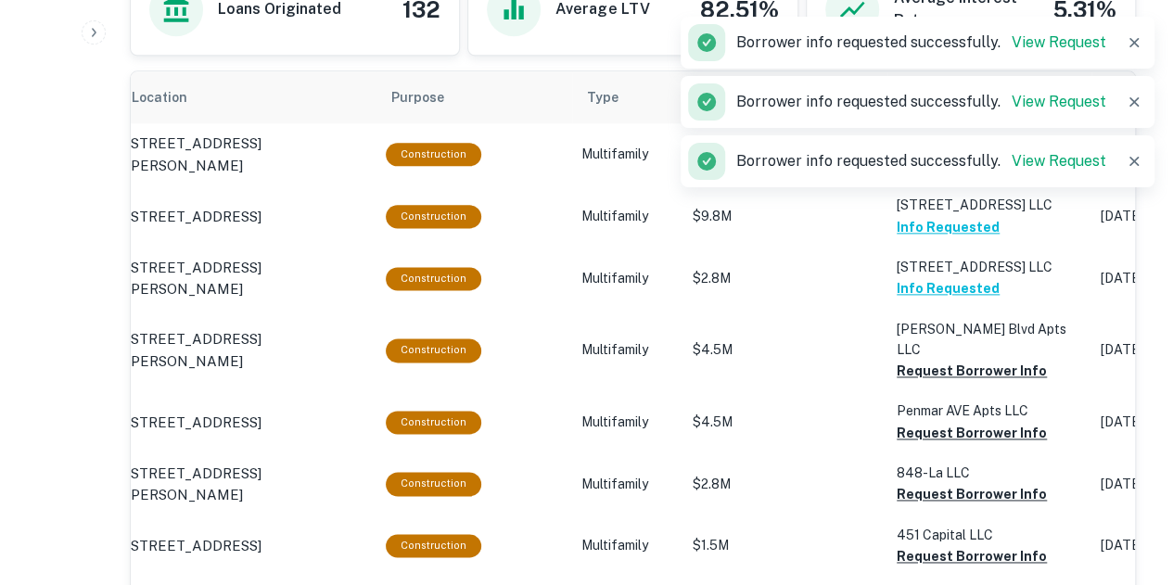
scroll to position [1099, 0]
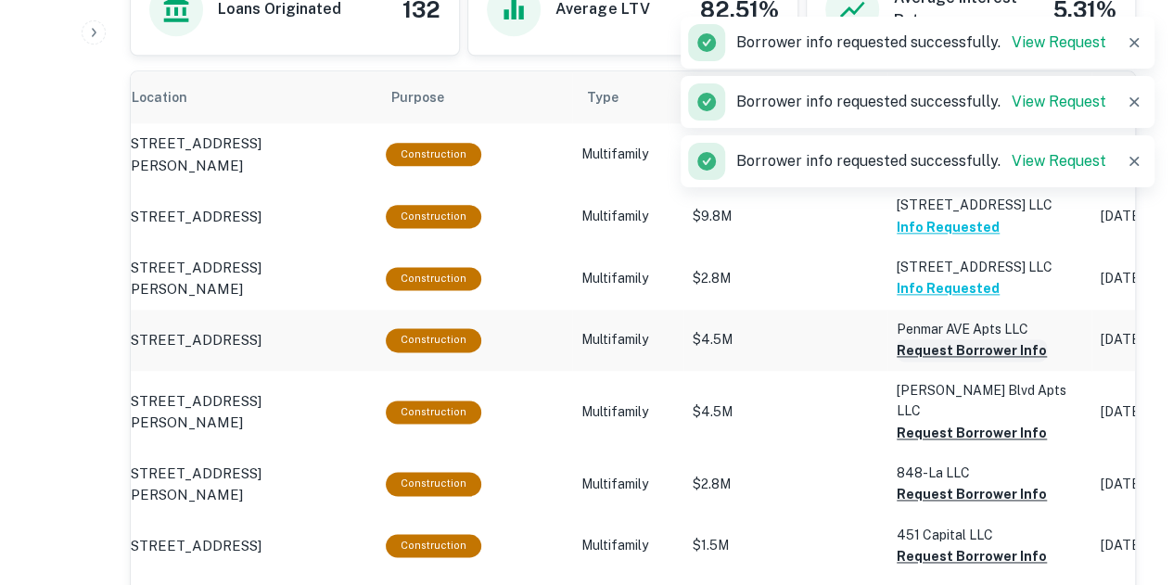
click at [921, 349] on button "Request Borrower Info" at bounding box center [971, 350] width 150 height 22
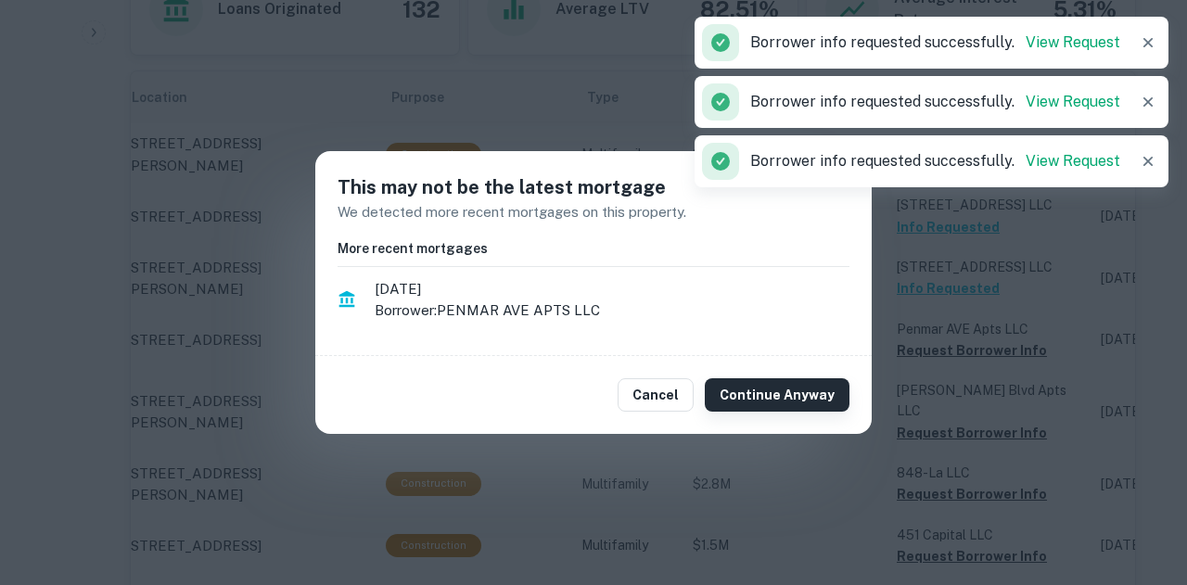
click at [816, 392] on button "Continue Anyway" at bounding box center [777, 394] width 145 height 33
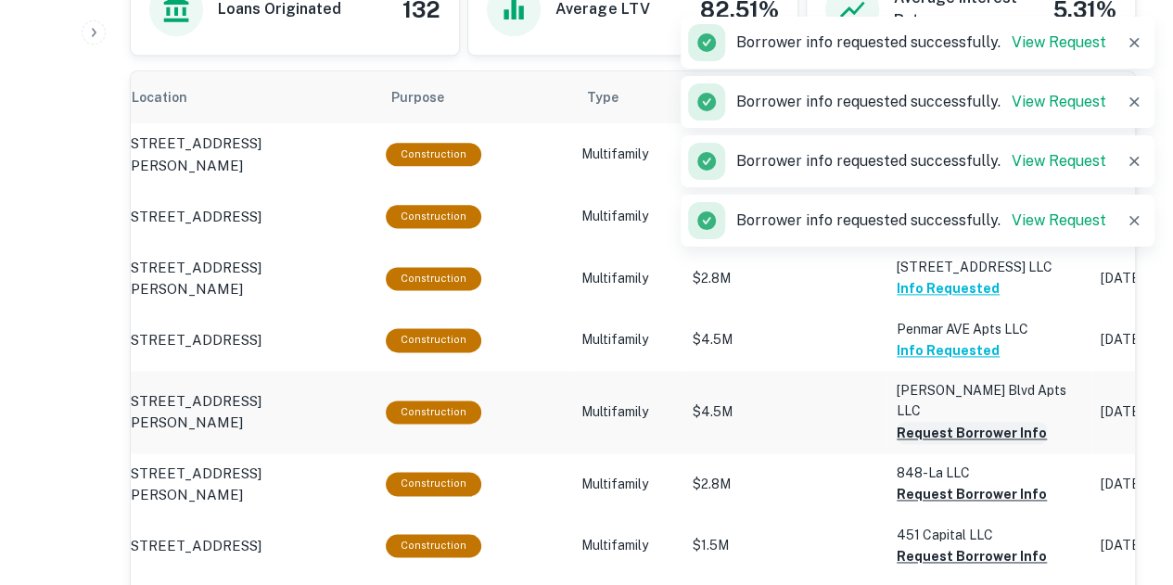
click at [928, 422] on button "Request Borrower Info" at bounding box center [971, 433] width 150 height 22
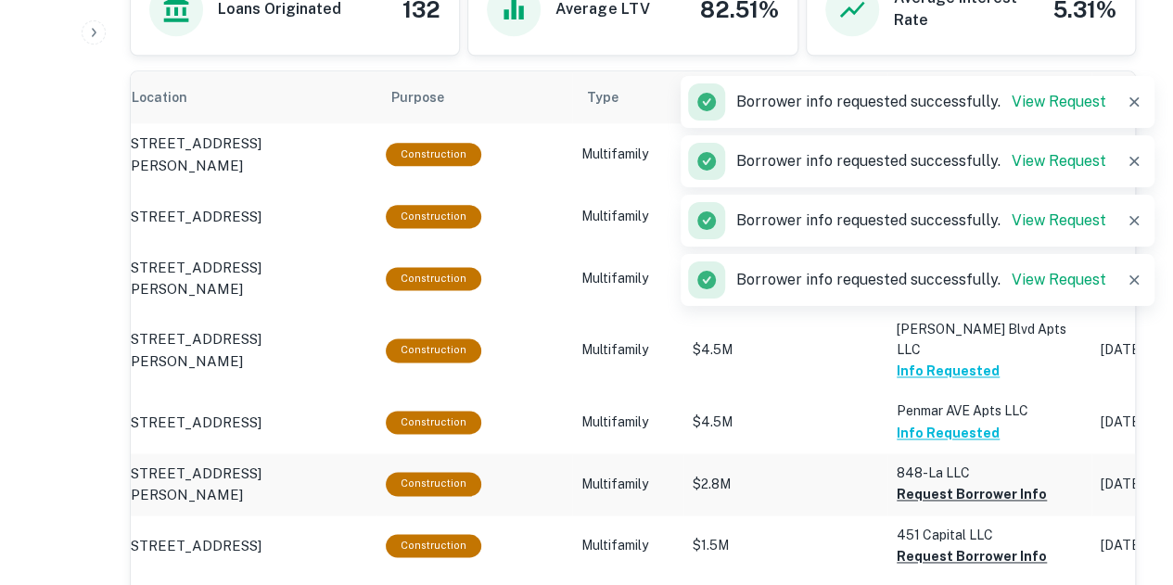
scroll to position [0, 16]
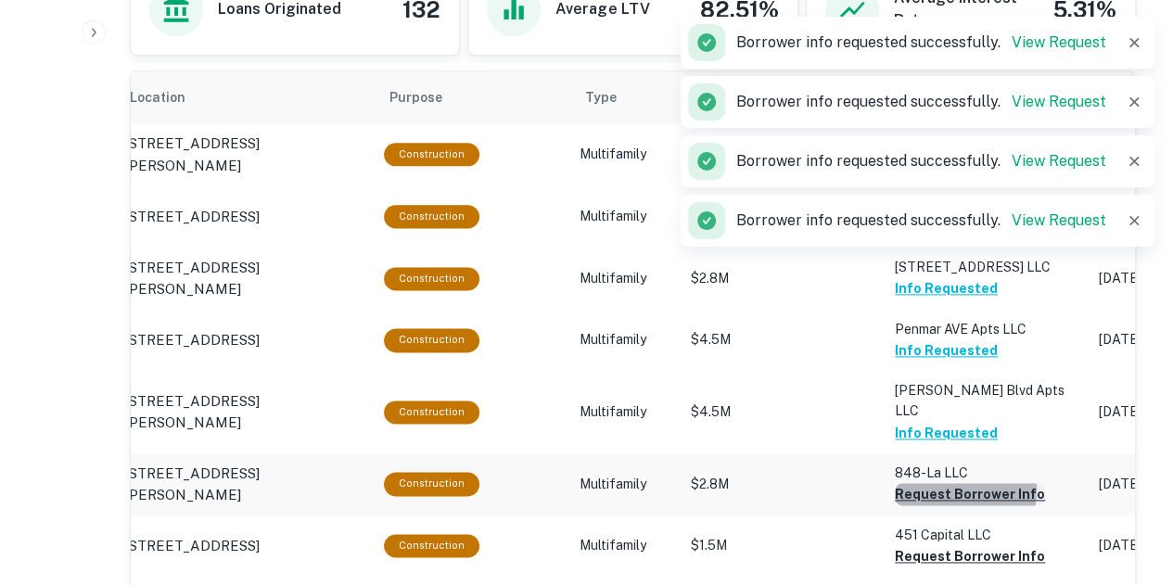
click at [953, 483] on button "Request Borrower Info" at bounding box center [970, 494] width 150 height 22
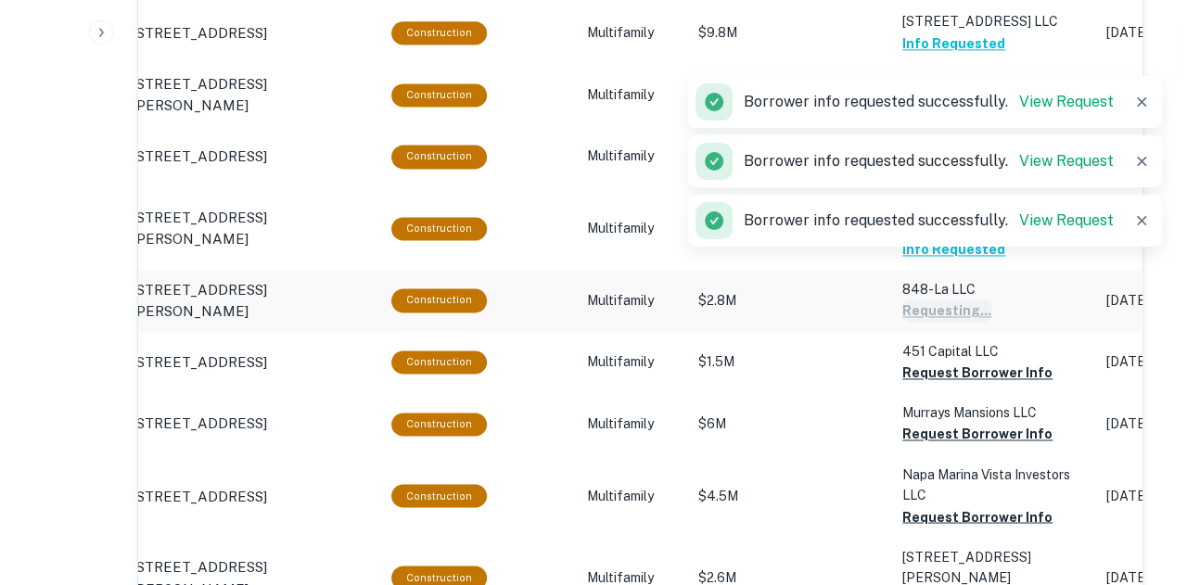
scroll to position [1311, 0]
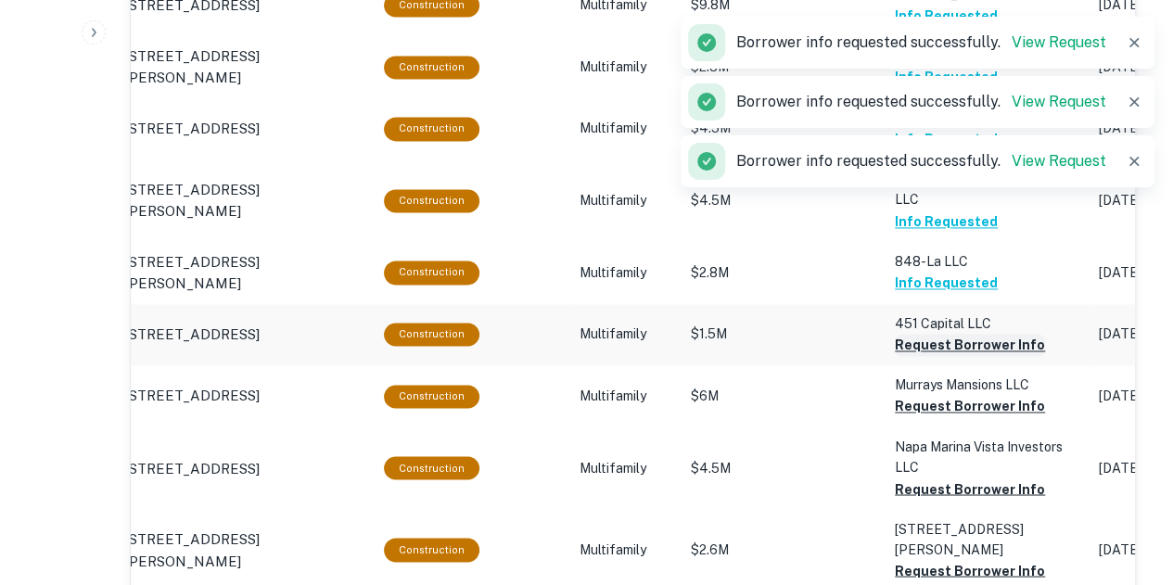
click at [943, 334] on button "Request Borrower Info" at bounding box center [970, 345] width 150 height 22
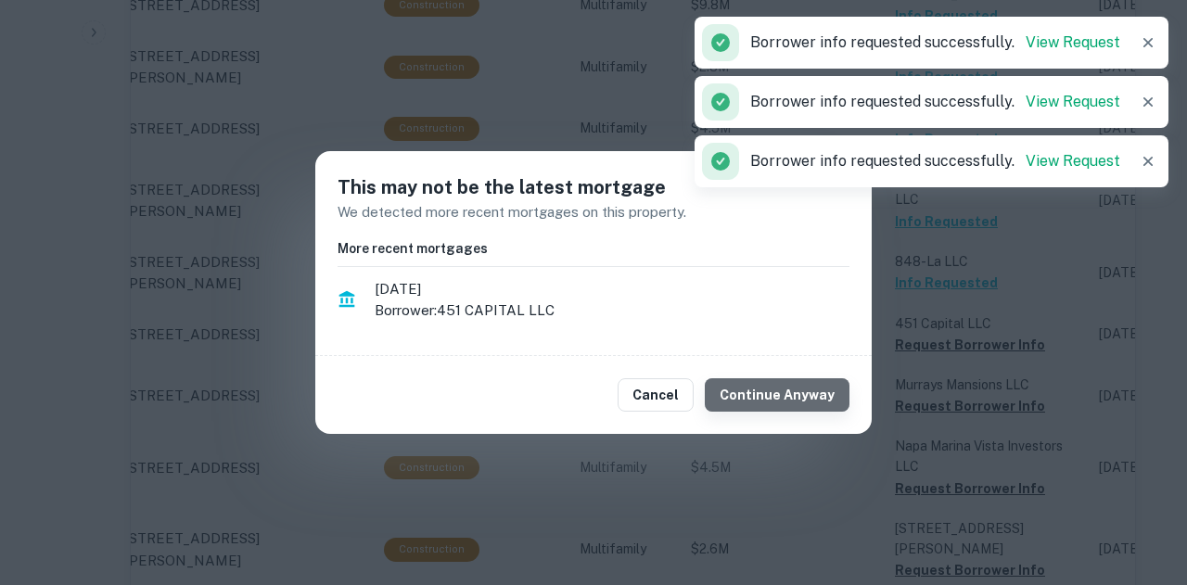
click at [808, 392] on button "Continue Anyway" at bounding box center [777, 394] width 145 height 33
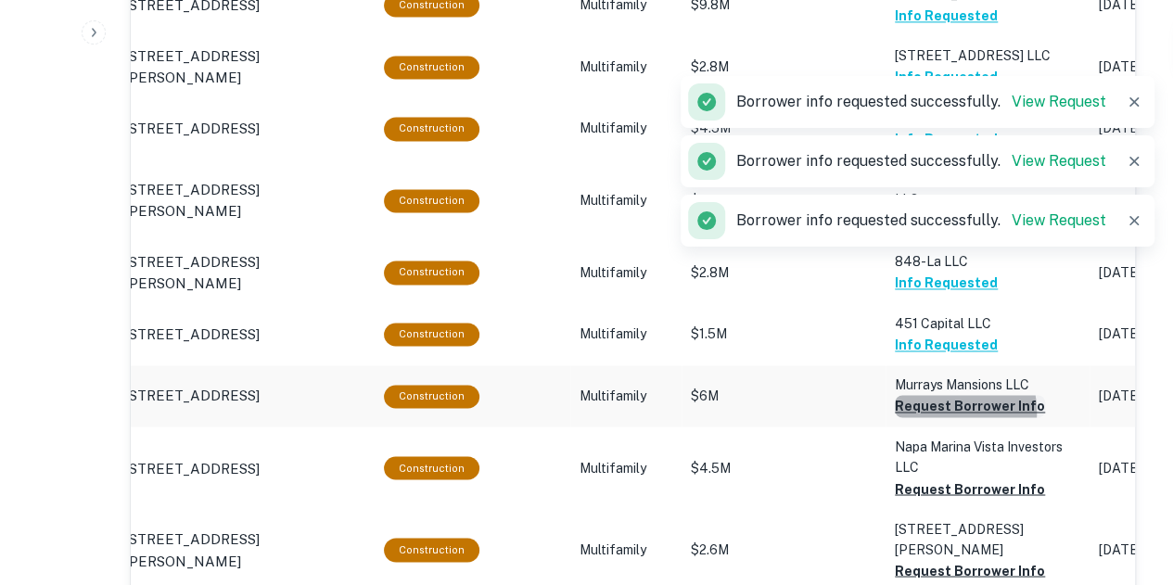
click at [933, 395] on button "Request Borrower Info" at bounding box center [970, 406] width 150 height 22
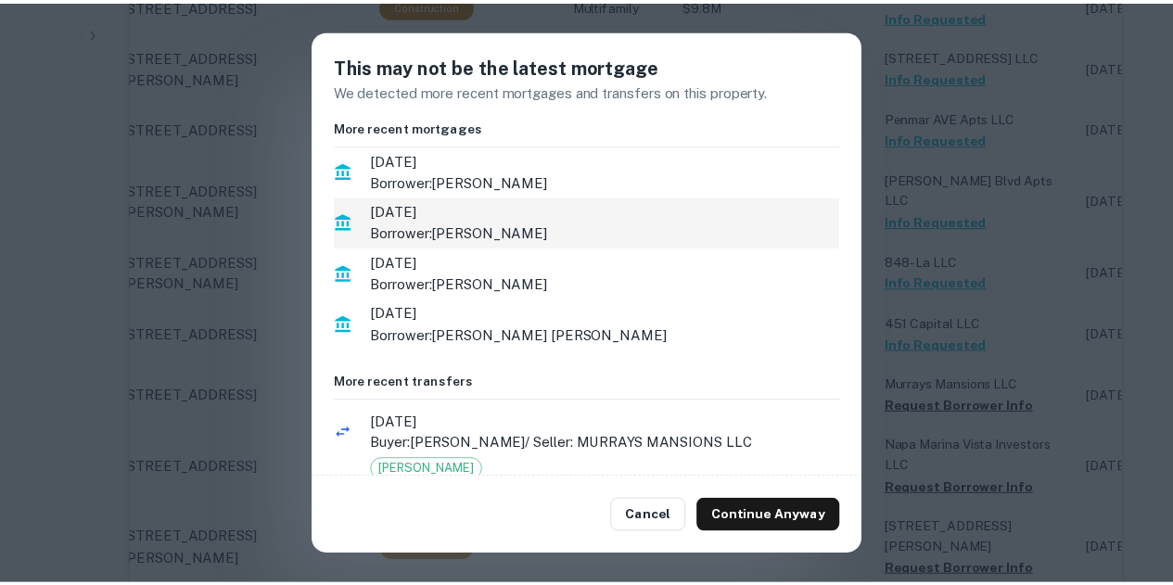
scroll to position [0, 0]
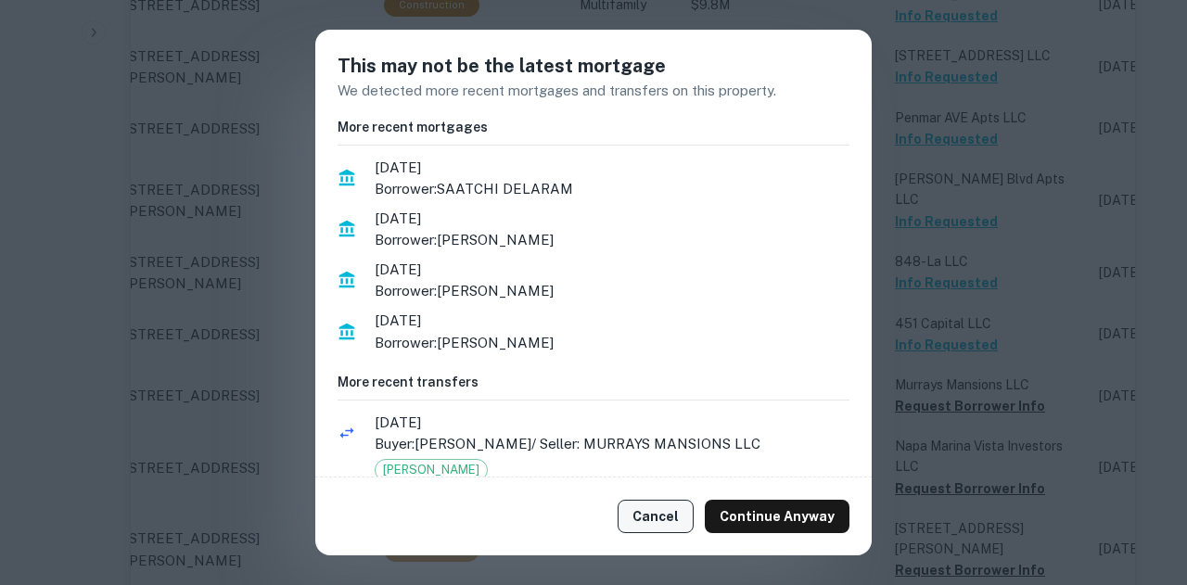
click at [658, 525] on button "Cancel" at bounding box center [655, 516] width 76 height 33
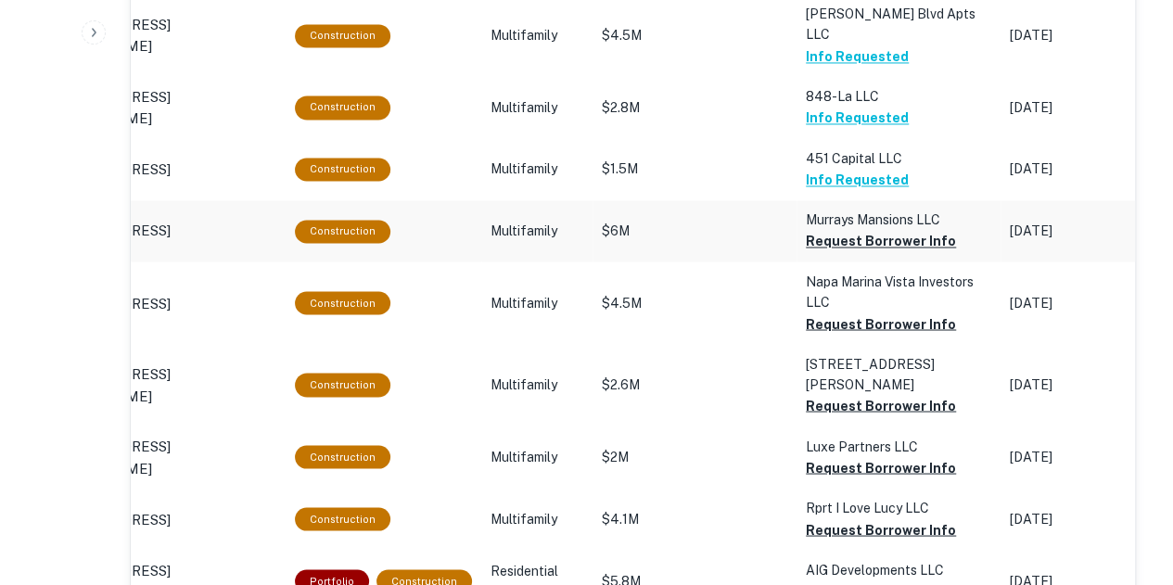
scroll to position [1476, 0]
click at [860, 230] on button "Request Borrower Info" at bounding box center [881, 241] width 150 height 22
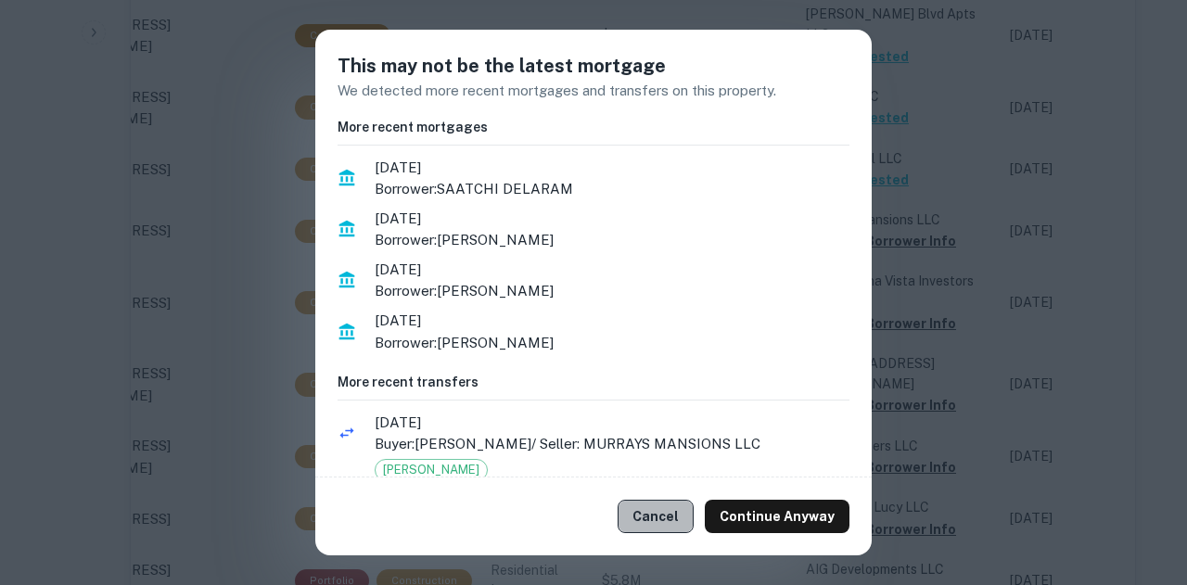
click at [686, 501] on button "Cancel" at bounding box center [655, 516] width 76 height 33
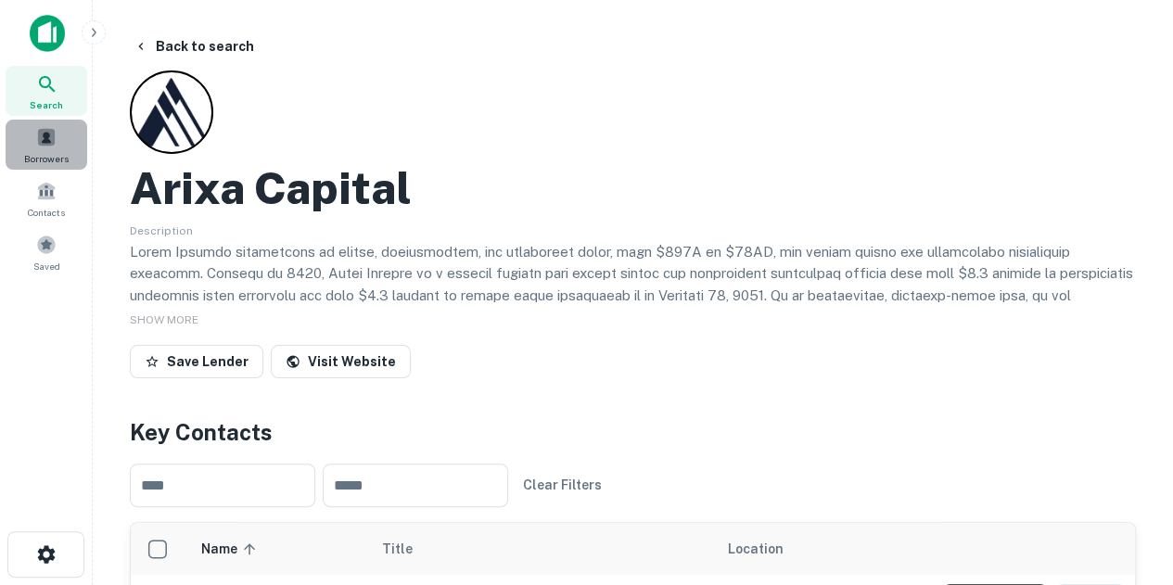
click at [47, 142] on span at bounding box center [46, 137] width 20 height 20
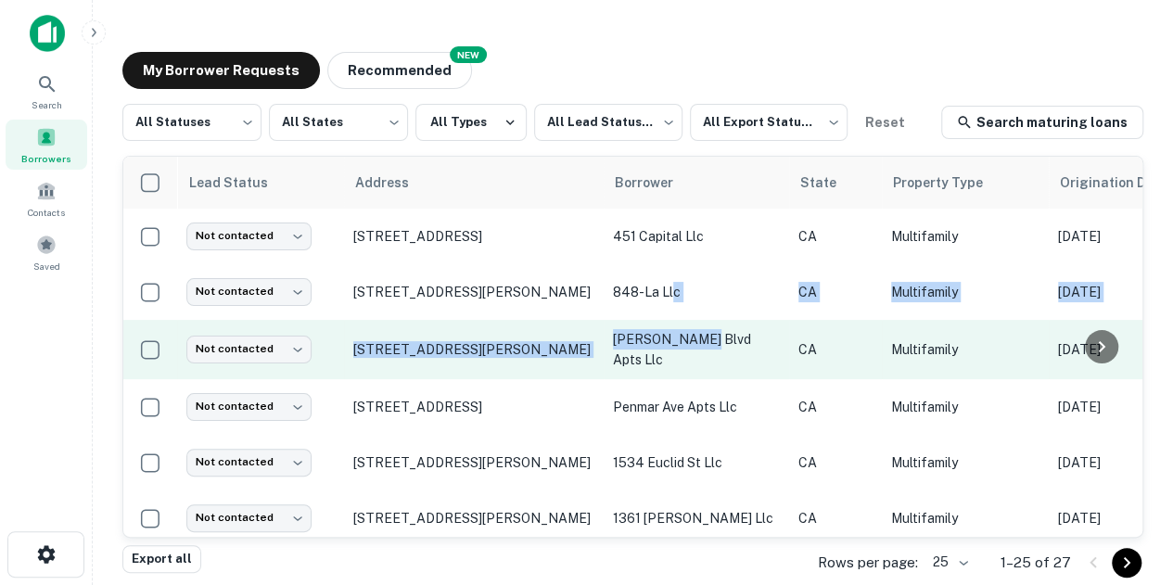
drag, startPoint x: 0, startPoint y: 0, endPoint x: 692, endPoint y: 366, distance: 782.5
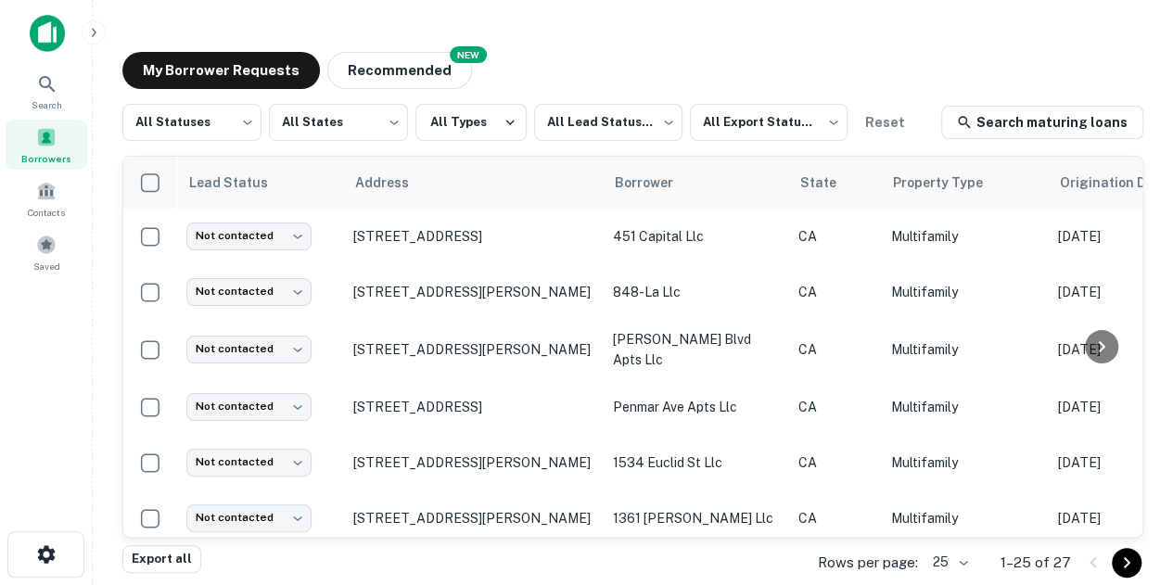
click at [777, 64] on div "My Borrower Requests NEW Recommended" at bounding box center [632, 70] width 1021 height 37
click at [49, 92] on icon at bounding box center [47, 84] width 22 height 22
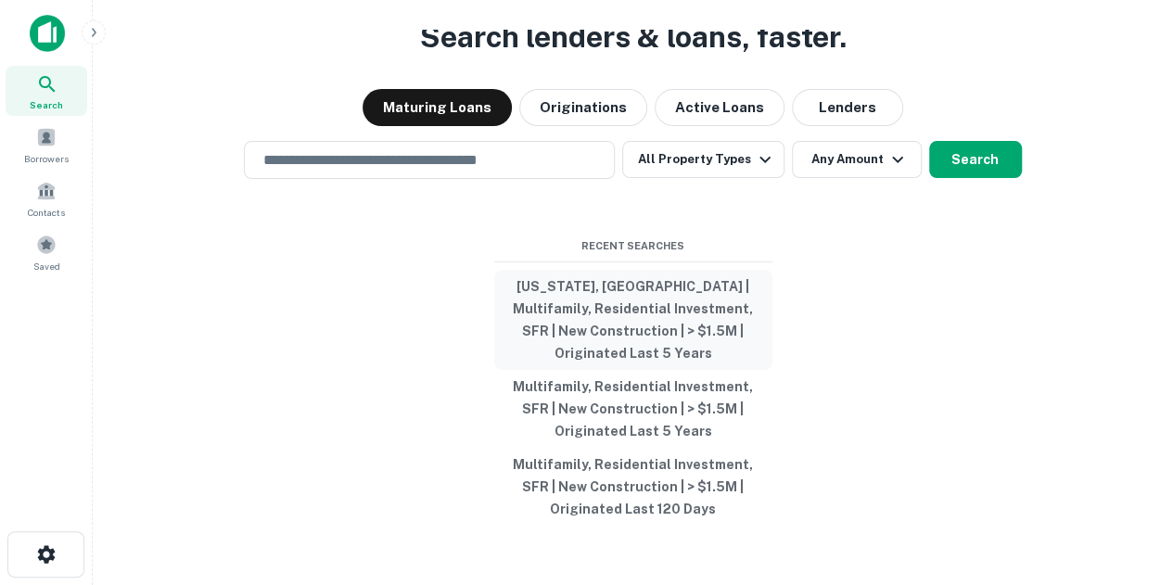
click at [658, 304] on button "[US_STATE], [GEOGRAPHIC_DATA] | Multifamily, Residential Investment, SFR | New …" at bounding box center [633, 320] width 278 height 100
type input "**********"
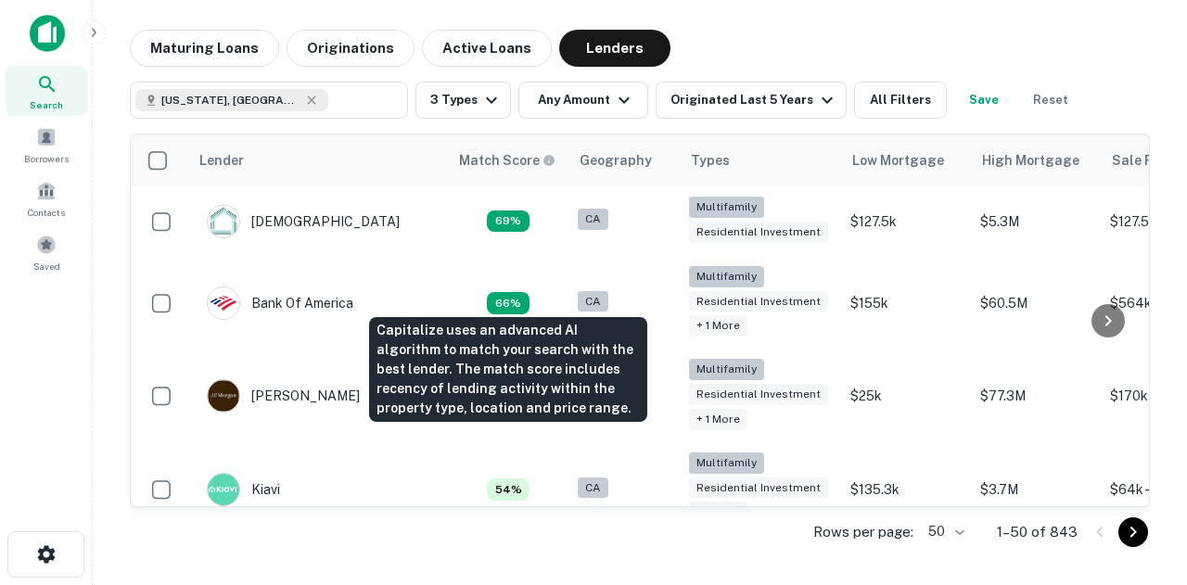
scroll to position [481, 0]
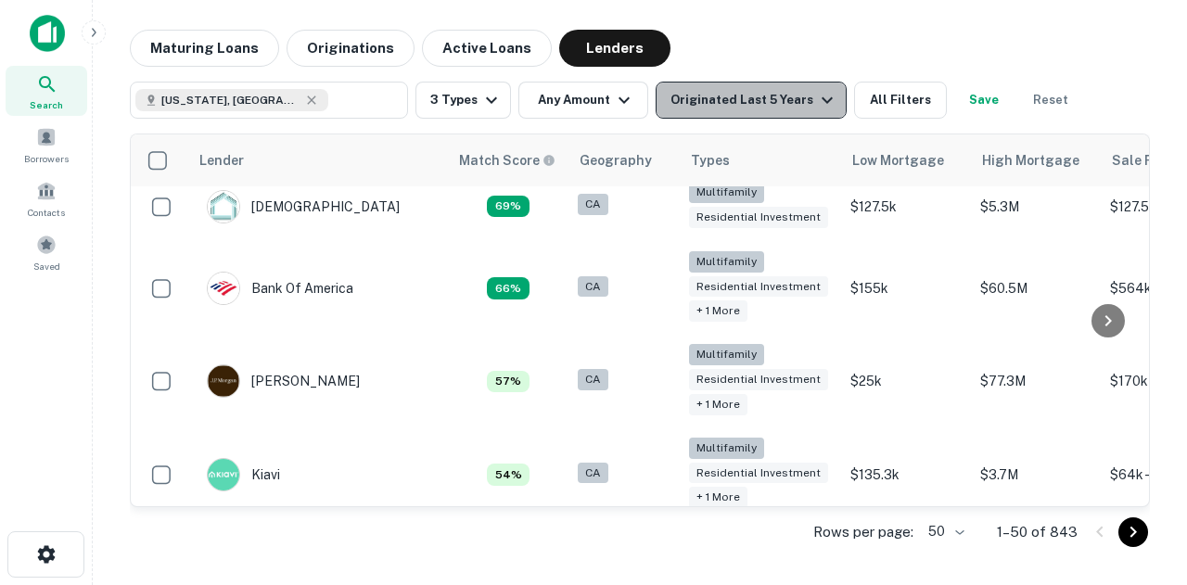
click at [781, 97] on div "Originated Last 5 Years" at bounding box center [754, 100] width 168 height 22
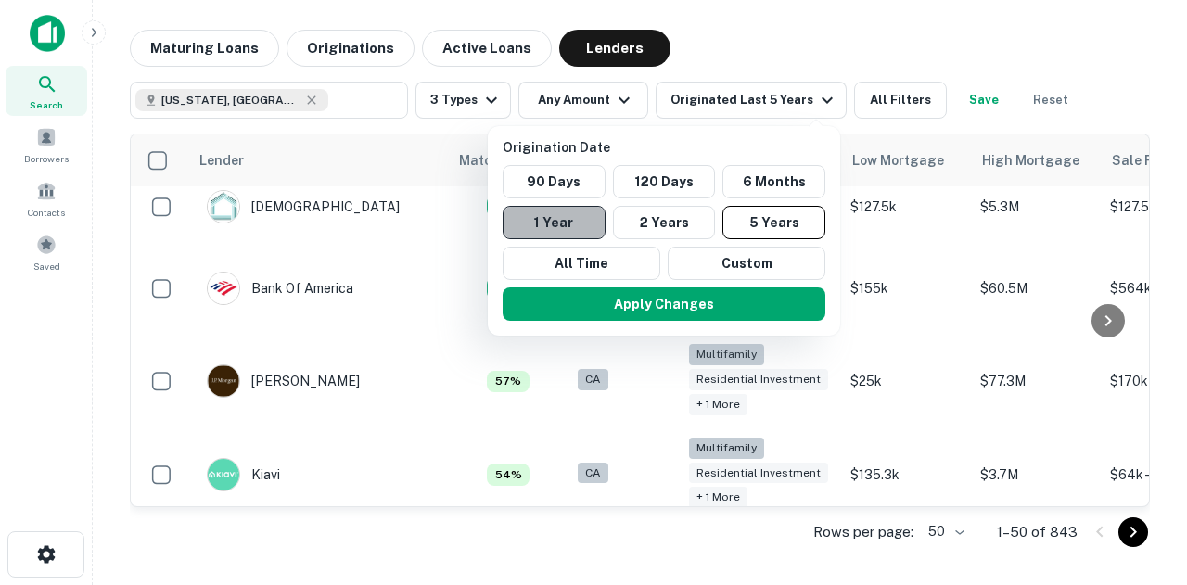
click at [576, 227] on button "1 Year" at bounding box center [553, 222] width 103 height 33
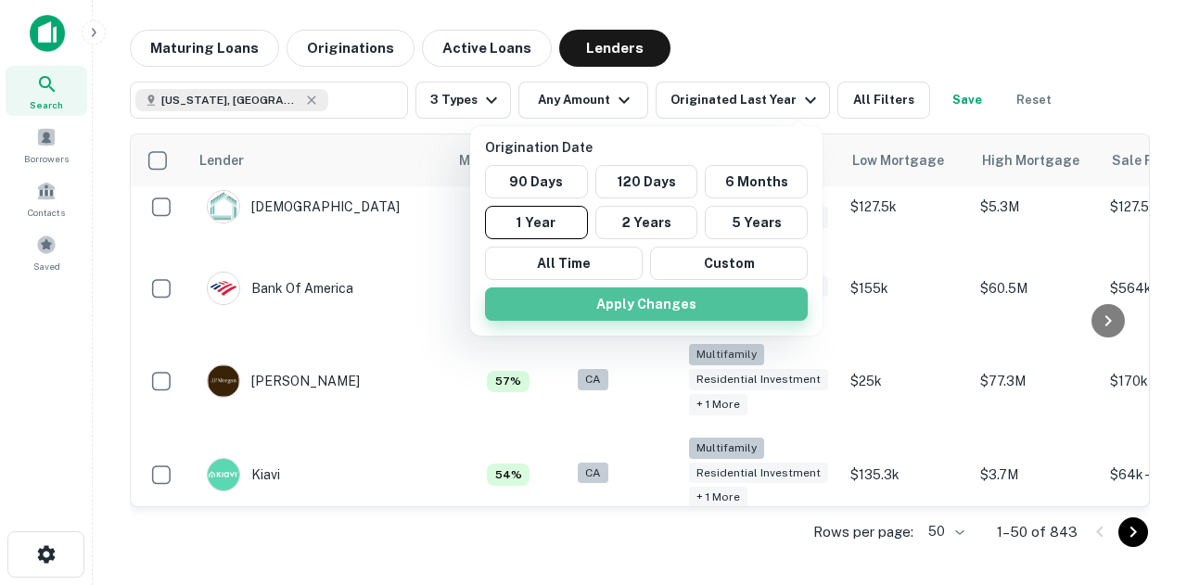
click at [646, 302] on button "Apply Changes" at bounding box center [646, 303] width 323 height 33
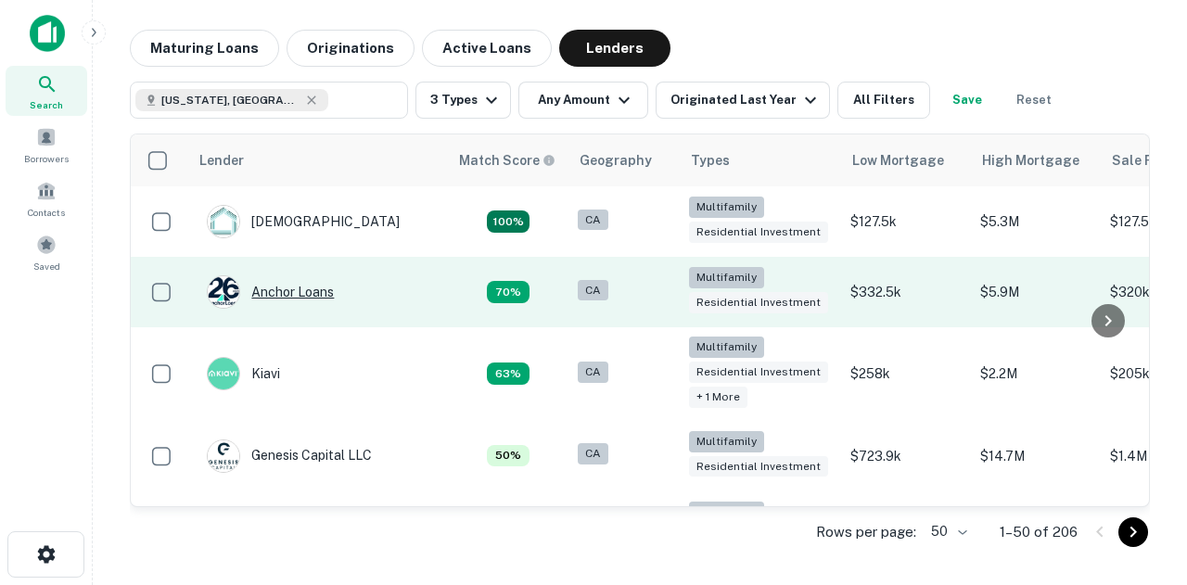
click at [279, 292] on div "Anchor Loans" at bounding box center [270, 291] width 127 height 33
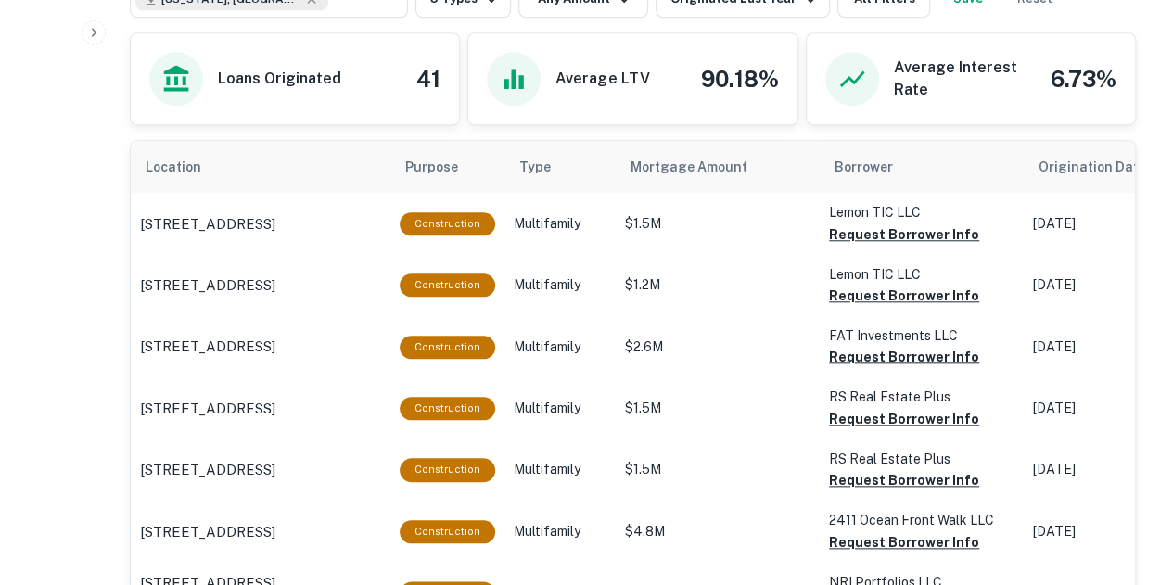
scroll to position [768, 0]
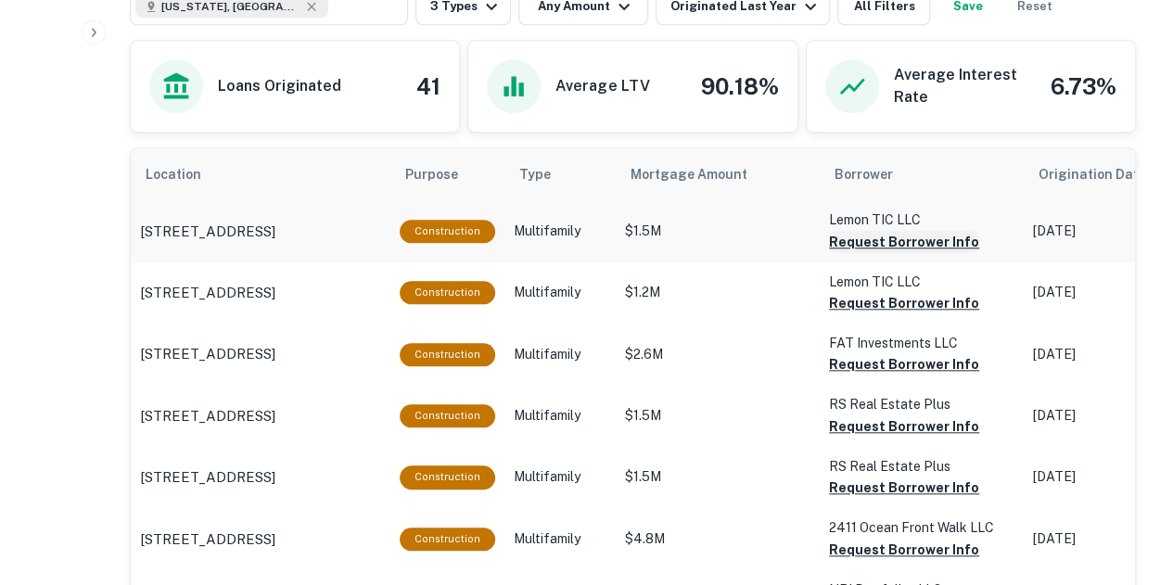
click at [916, 244] on button "Request Borrower Info" at bounding box center [904, 242] width 150 height 22
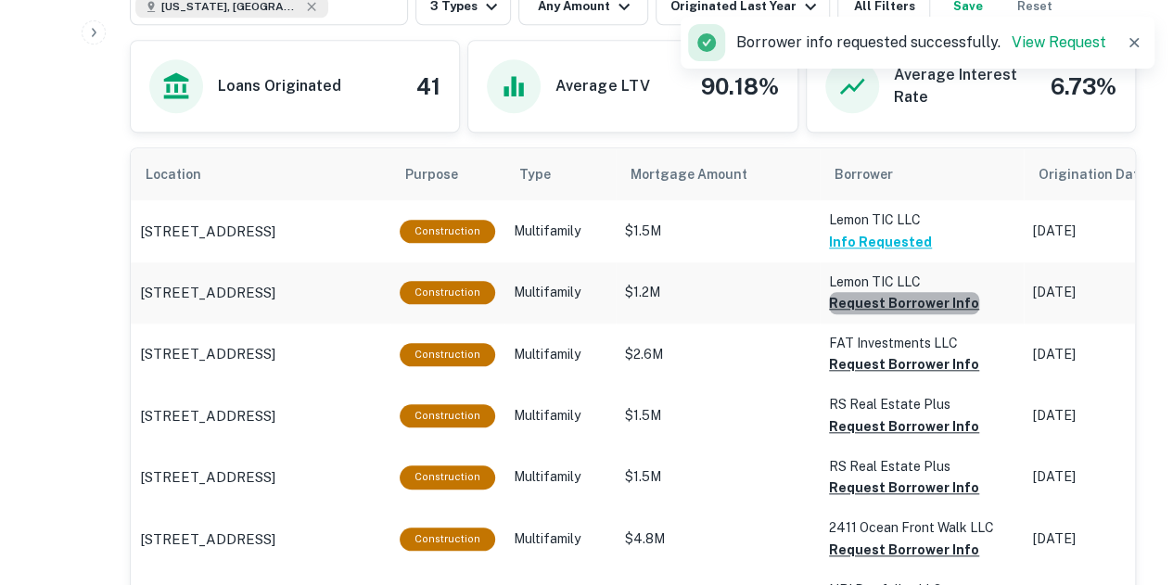
click at [913, 301] on button "Request Borrower Info" at bounding box center [904, 303] width 150 height 22
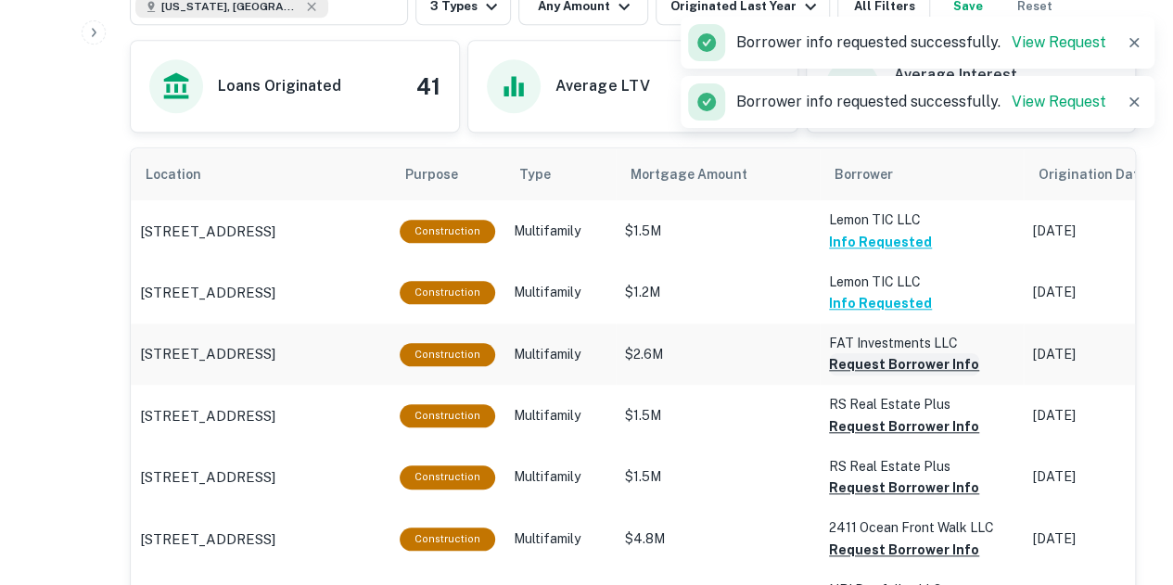
click at [908, 362] on button "Request Borrower Info" at bounding box center [904, 364] width 150 height 22
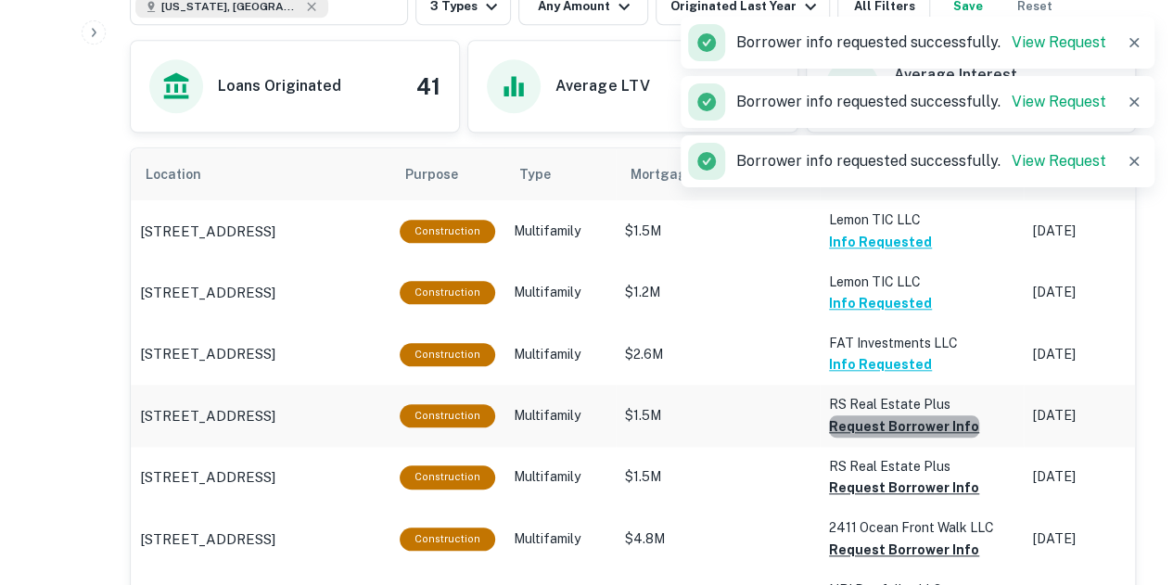
click at [907, 424] on button "Request Borrower Info" at bounding box center [904, 426] width 150 height 22
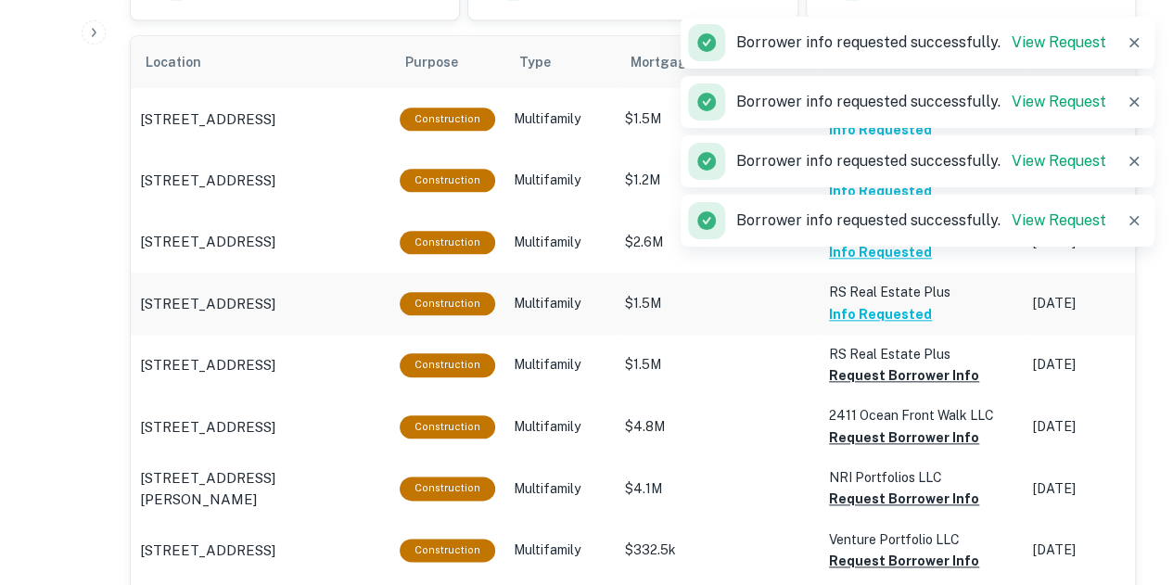
scroll to position [883, 0]
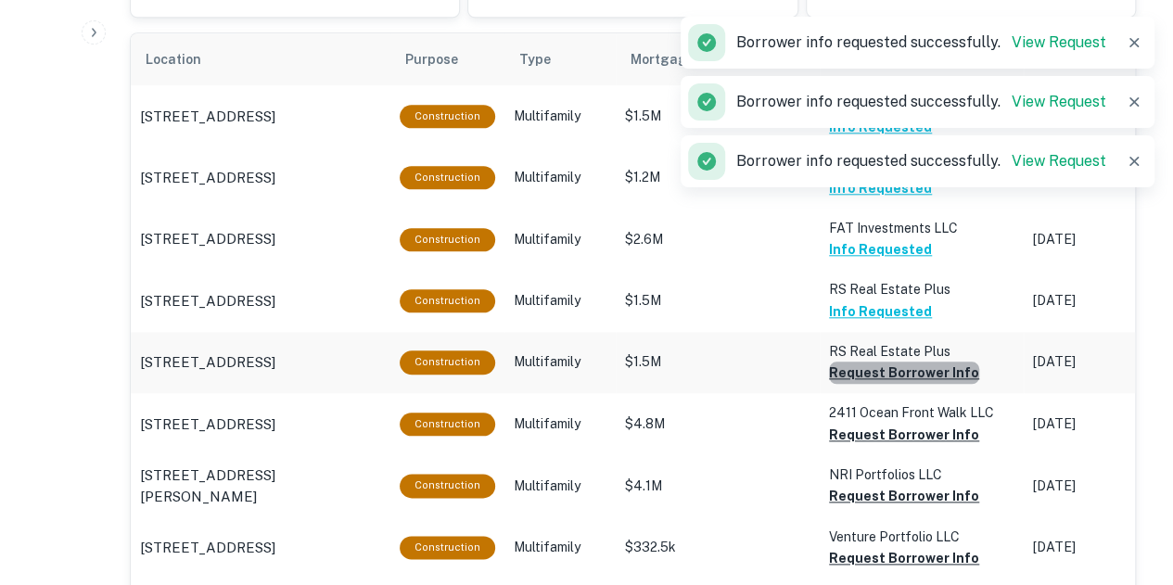
click at [904, 375] on button "Request Borrower Info" at bounding box center [904, 373] width 150 height 22
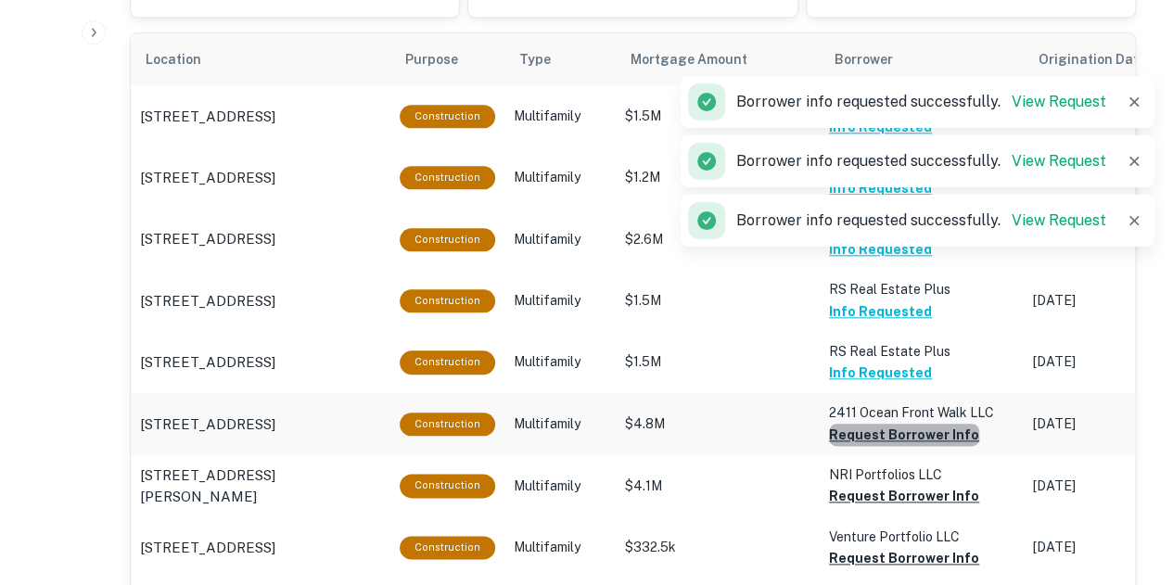
click at [908, 437] on button "Request Borrower Info" at bounding box center [904, 435] width 150 height 22
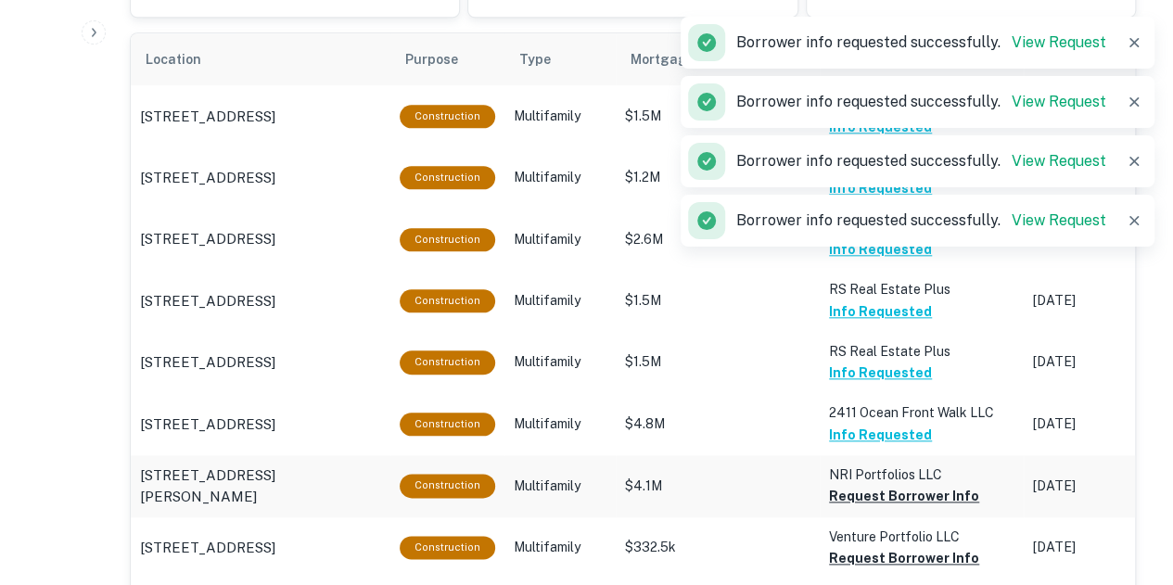
scroll to position [0, 4]
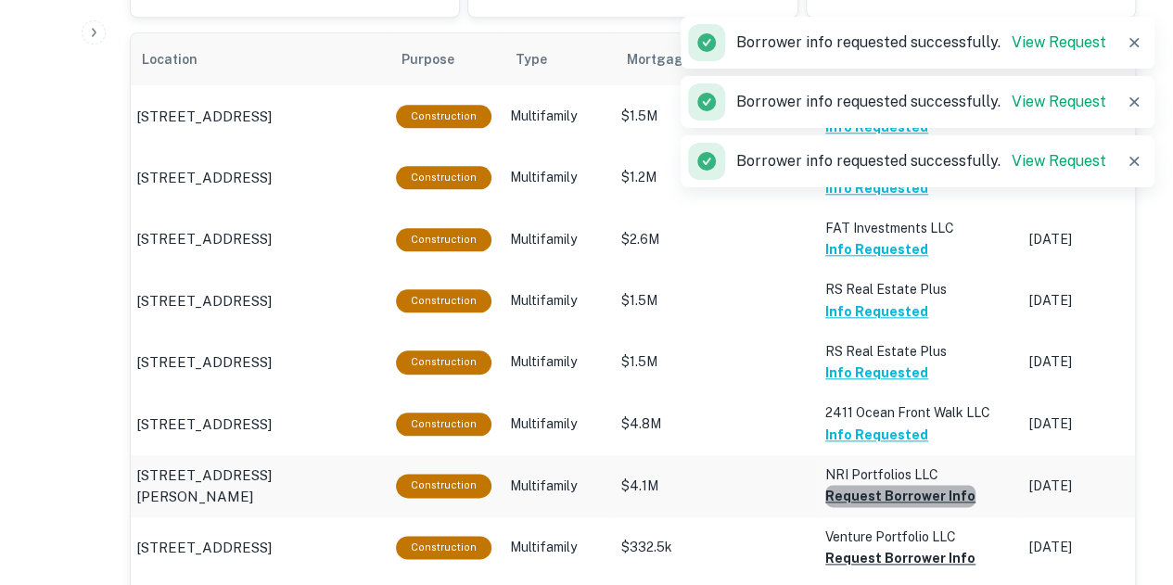
click at [911, 494] on button "Request Borrower Info" at bounding box center [900, 496] width 150 height 22
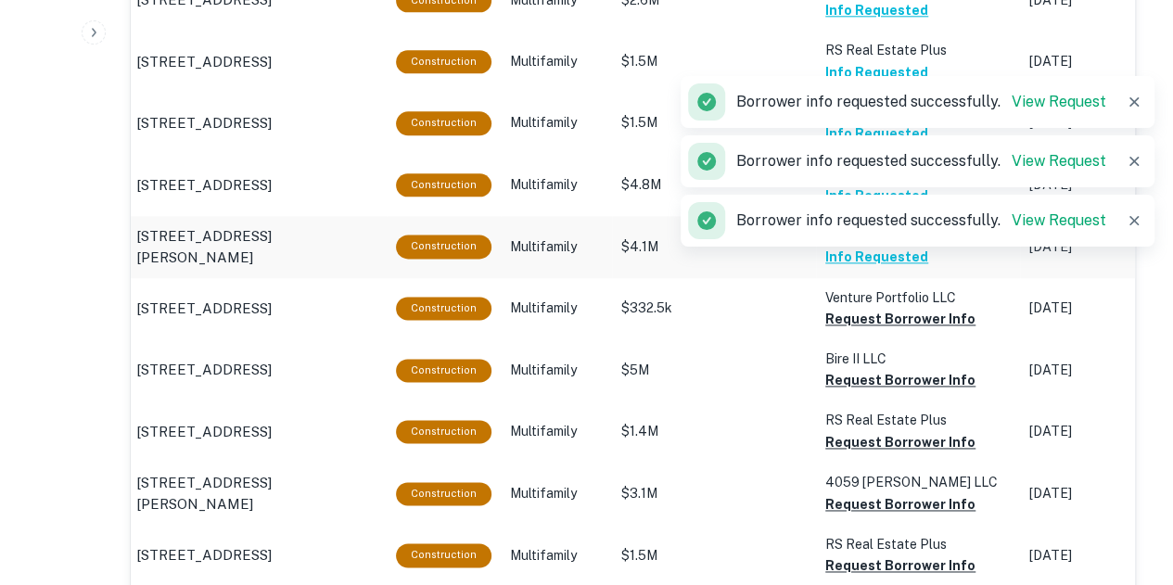
scroll to position [1124, 0]
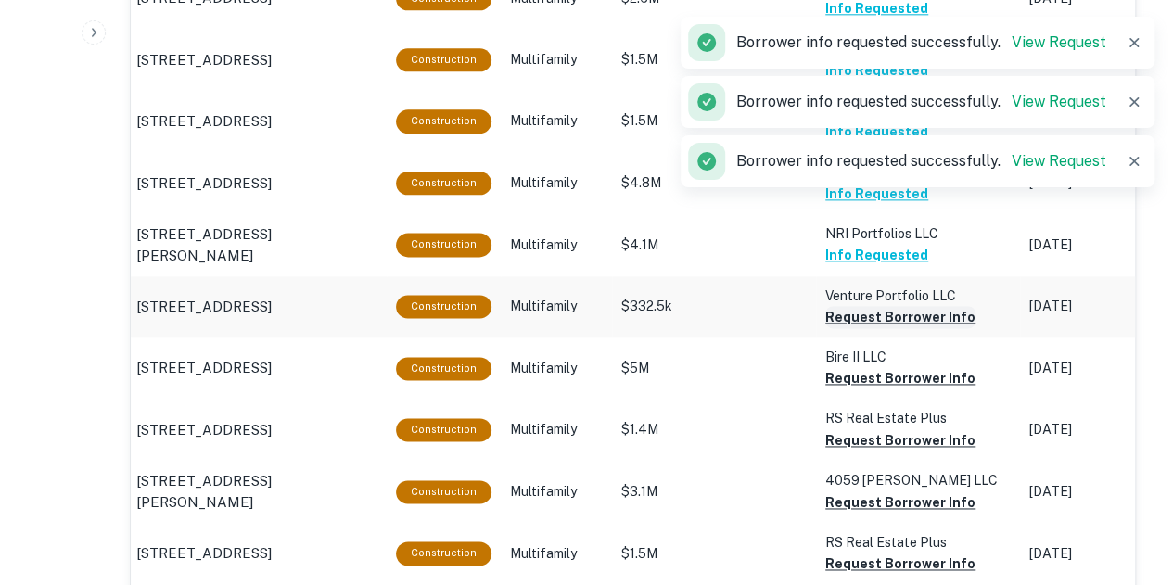
click at [892, 316] on button "Request Borrower Info" at bounding box center [900, 317] width 150 height 22
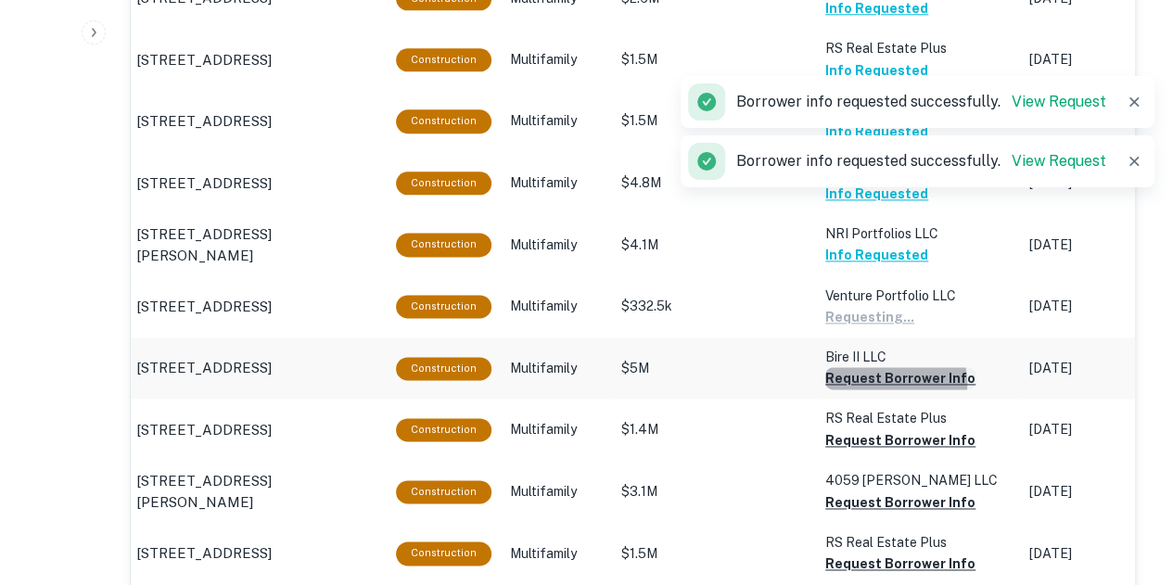
click at [877, 387] on button "Request Borrower Info" at bounding box center [900, 378] width 150 height 22
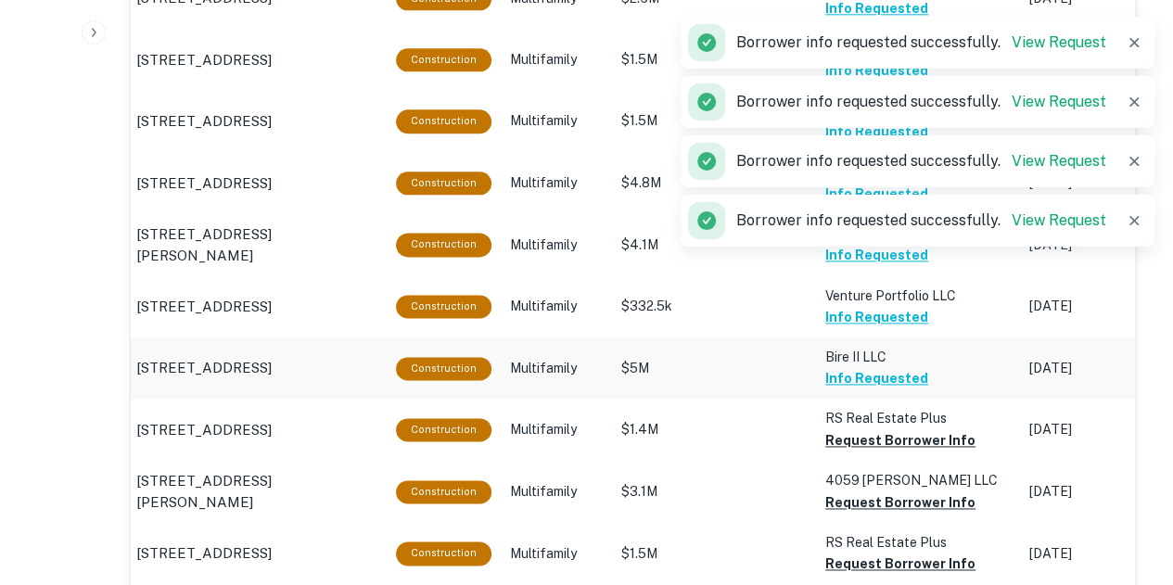
scroll to position [1292, 0]
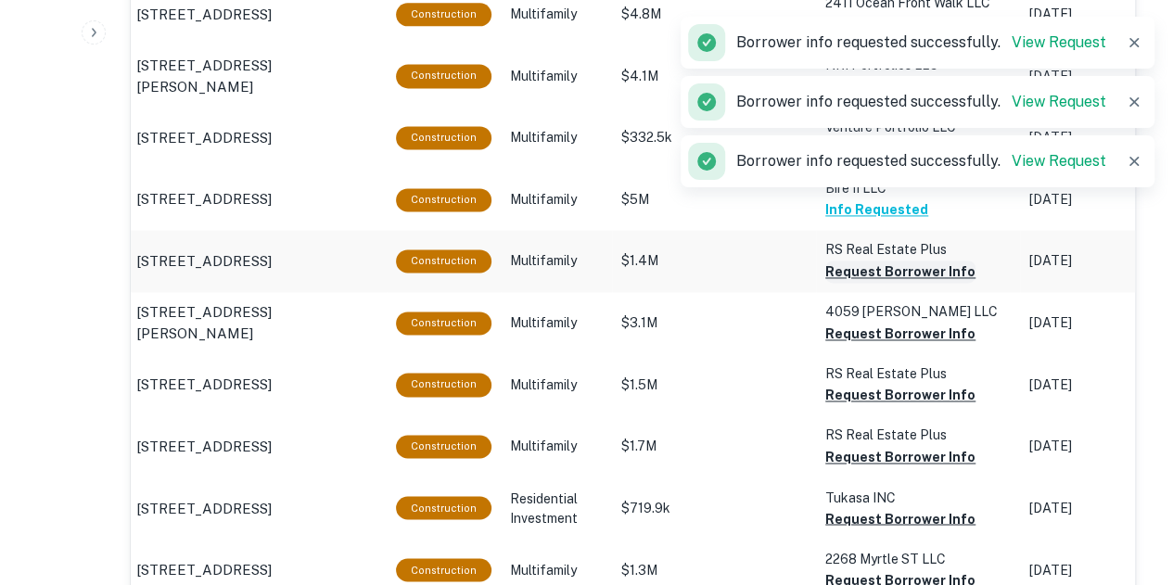
click at [874, 273] on button "Request Borrower Info" at bounding box center [900, 271] width 150 height 22
click at [881, 336] on button "Request Borrower Info" at bounding box center [900, 334] width 150 height 22
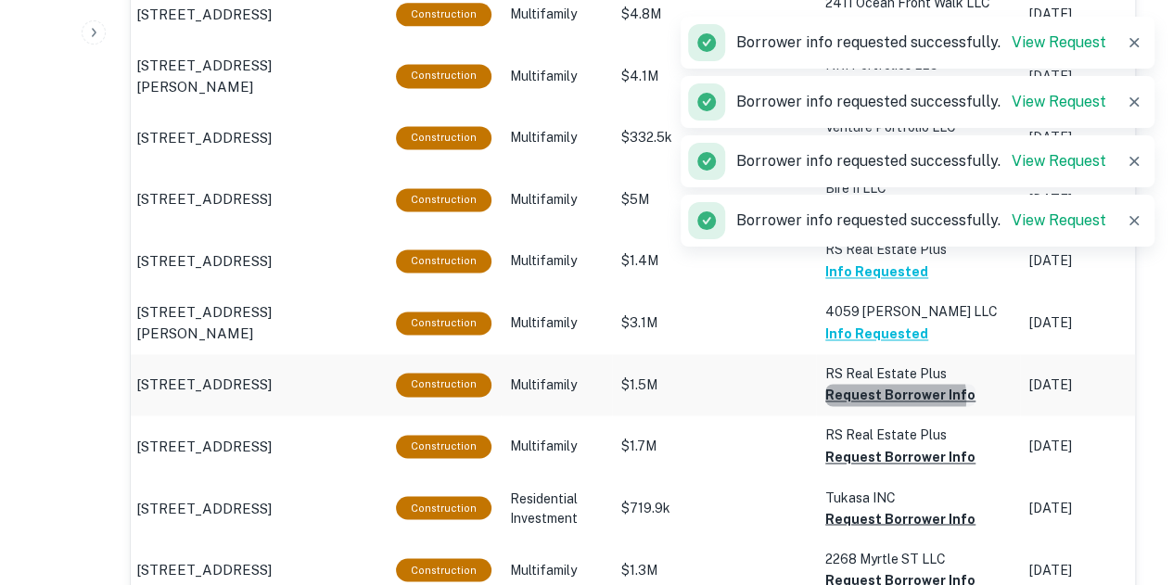
click at [883, 401] on button "Request Borrower Info" at bounding box center [900, 395] width 150 height 22
click at [889, 457] on button "Request Borrower Info" at bounding box center [900, 457] width 150 height 22
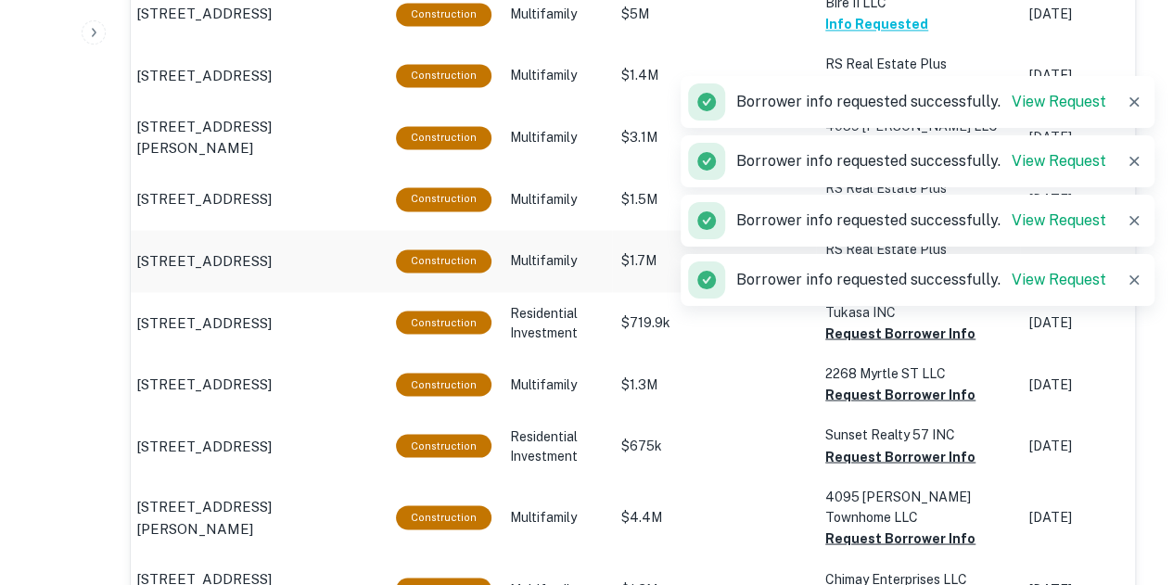
scroll to position [1479, 0]
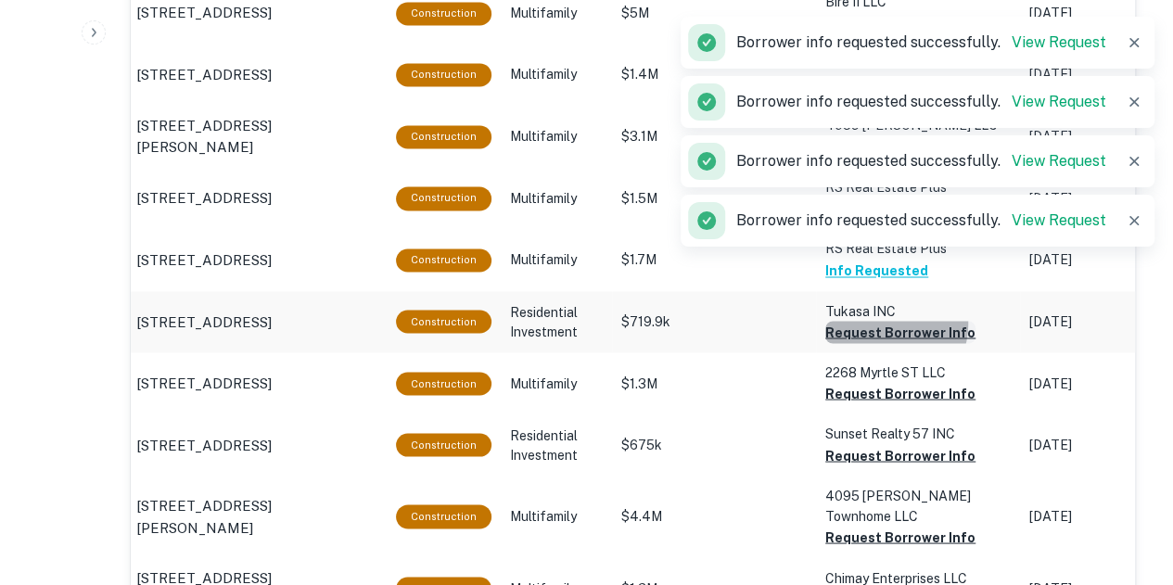
click at [881, 329] on button "Request Borrower Info" at bounding box center [900, 332] width 150 height 22
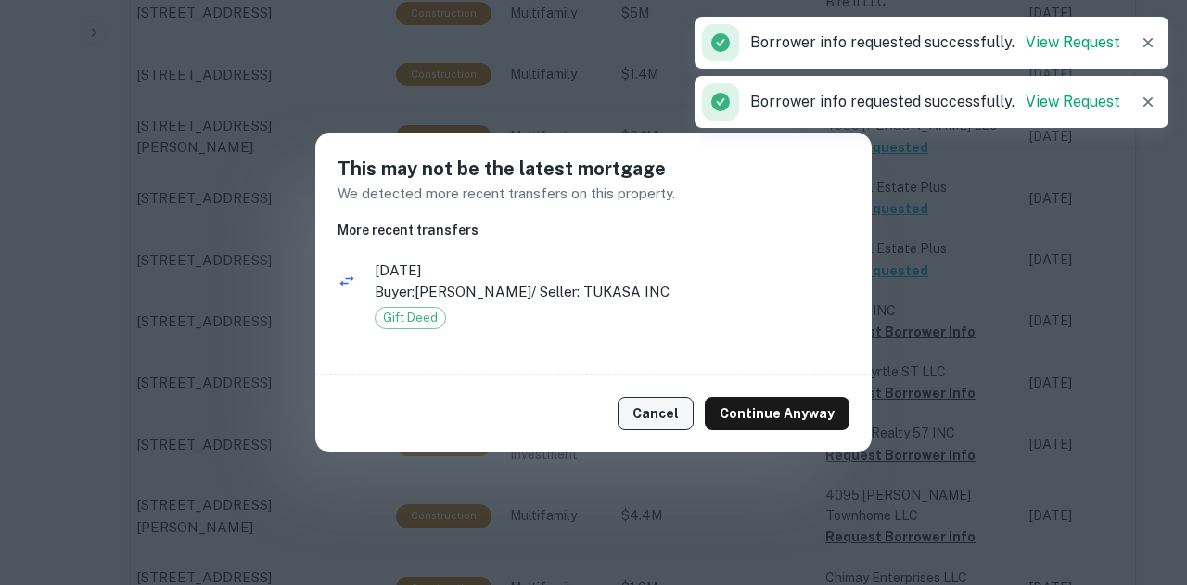
click at [690, 408] on button "Cancel" at bounding box center [655, 413] width 76 height 33
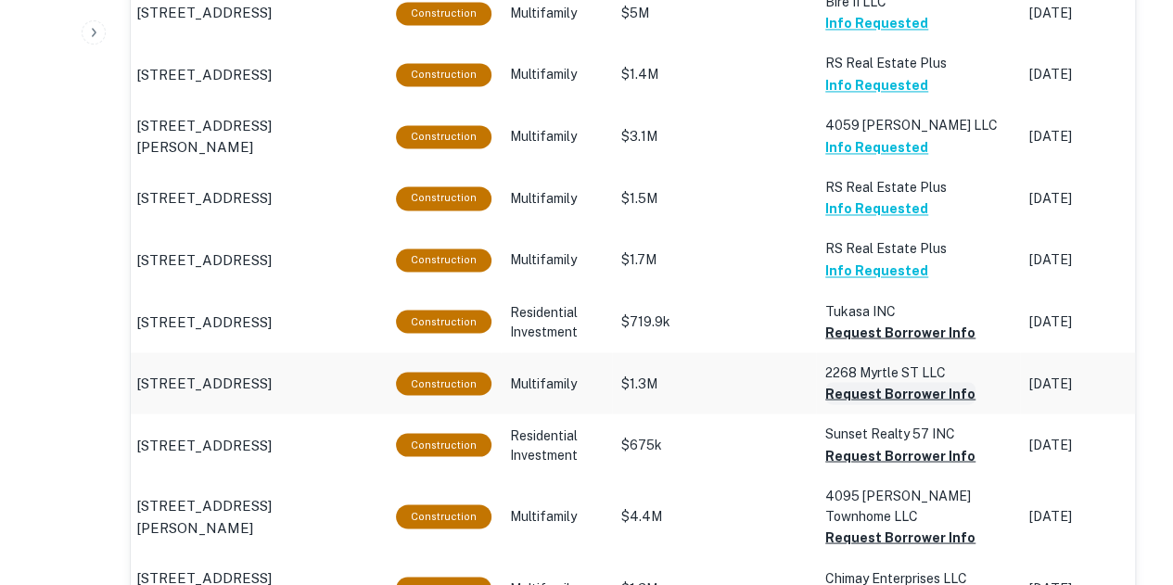
click at [887, 395] on button "Request Borrower Info" at bounding box center [900, 393] width 150 height 22
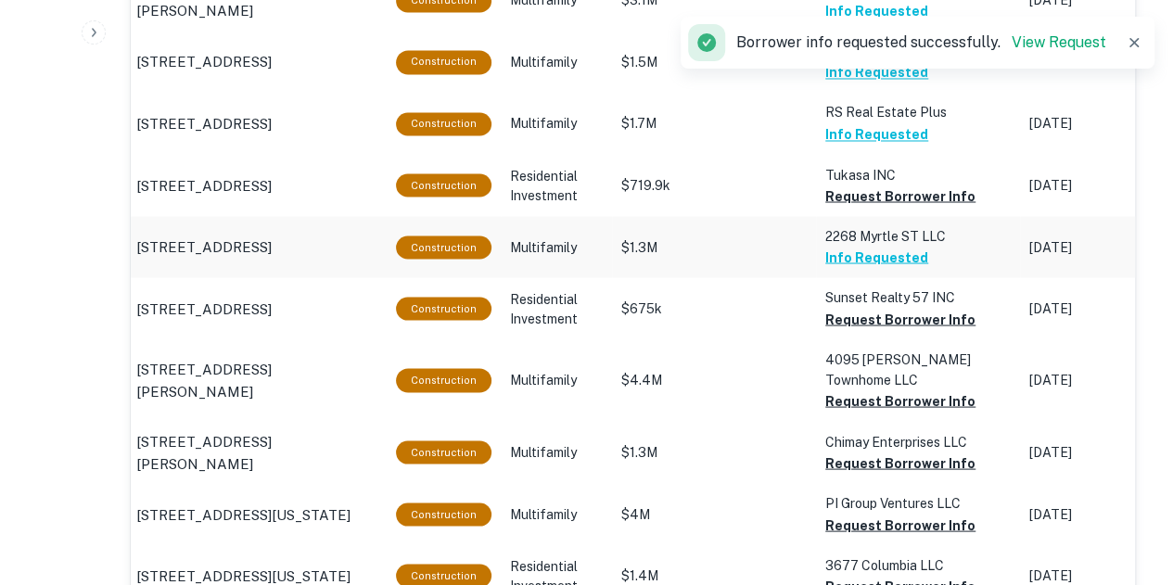
scroll to position [1618, 0]
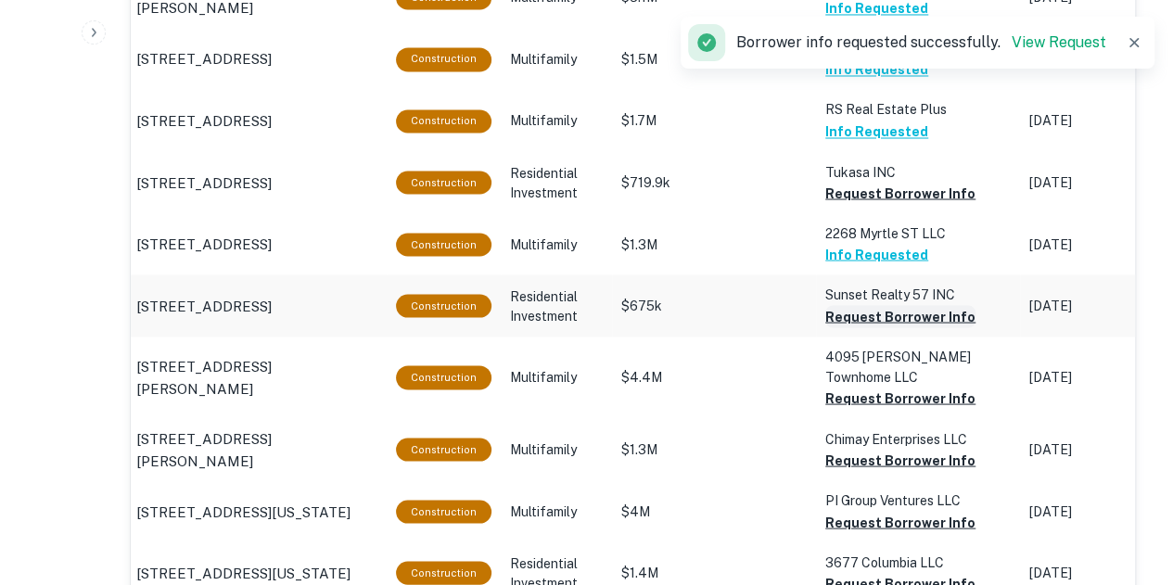
click at [884, 316] on button "Request Borrower Info" at bounding box center [900, 316] width 150 height 22
click at [888, 387] on button "Request Borrower Info" at bounding box center [900, 398] width 150 height 22
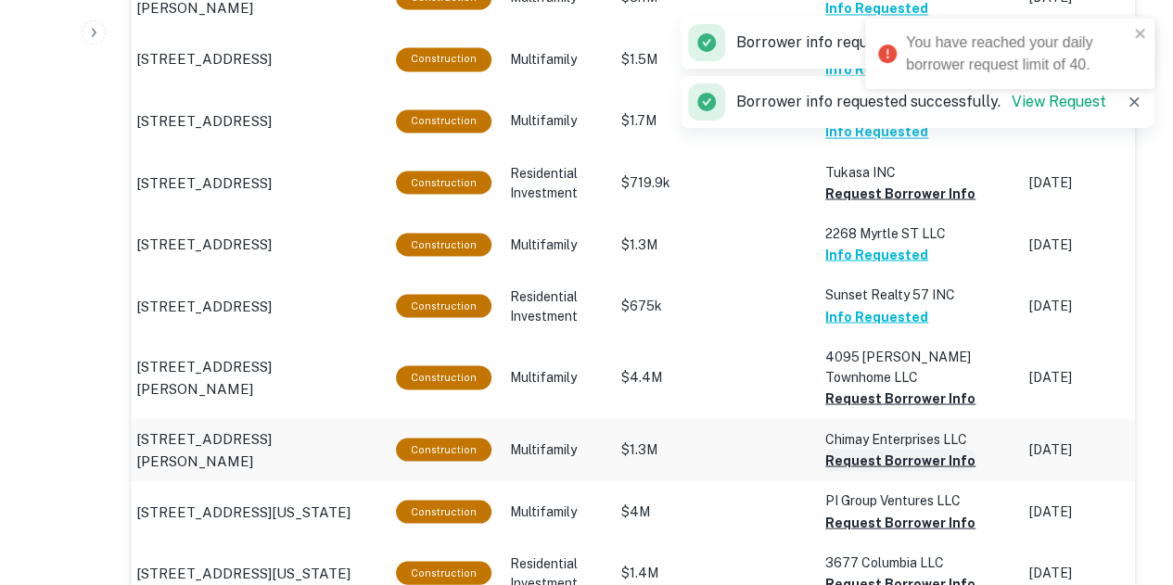
click at [885, 449] on button "Request Borrower Info" at bounding box center [900, 460] width 150 height 22
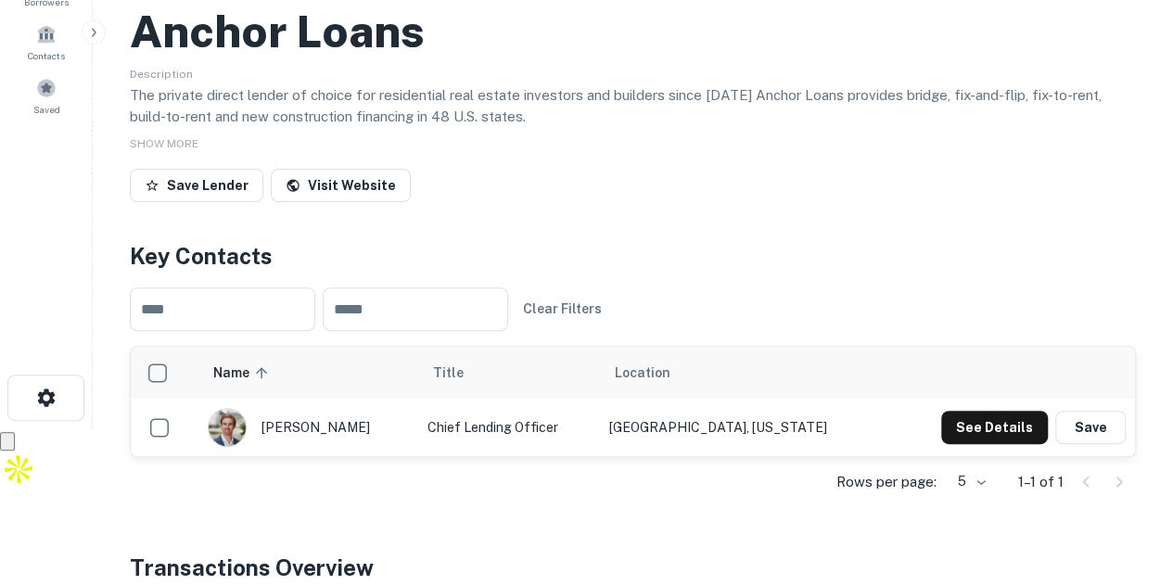
scroll to position [0, 0]
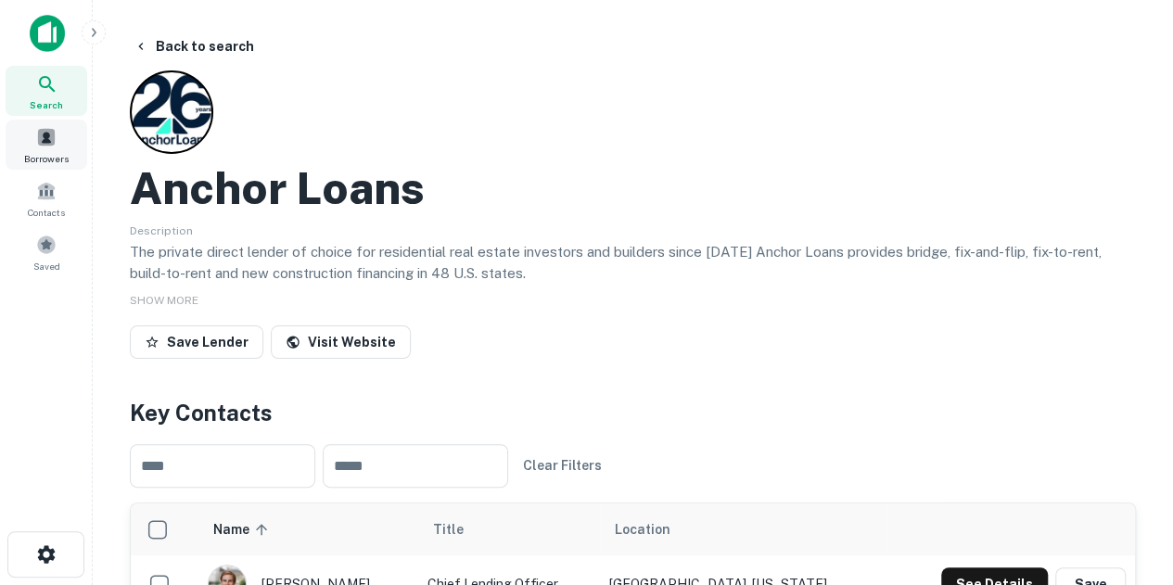
click at [58, 154] on span "Borrowers" at bounding box center [46, 158] width 44 height 15
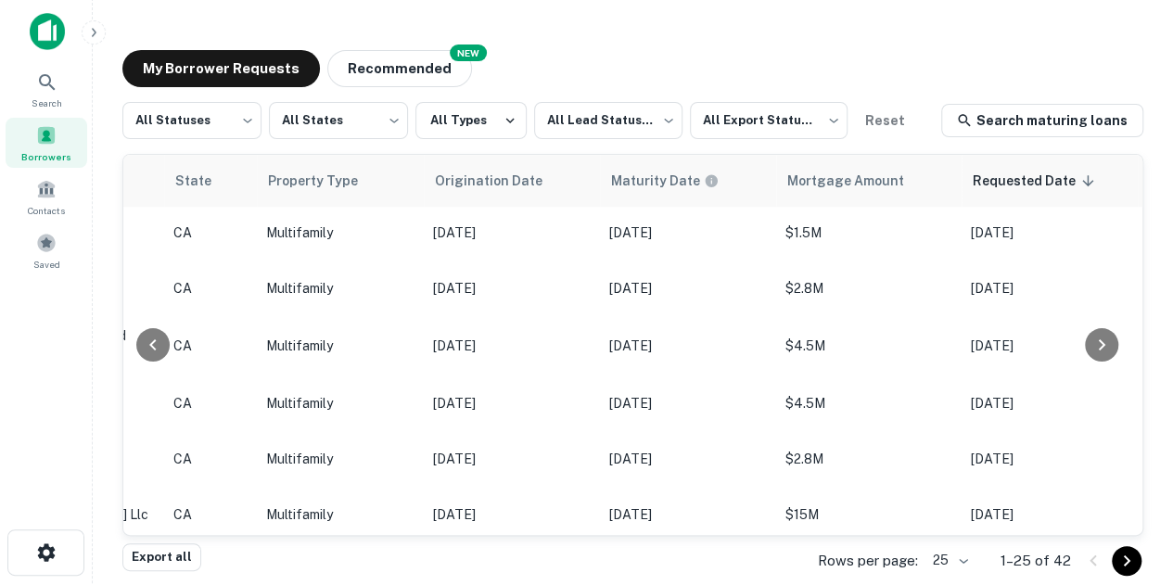
scroll to position [834, 625]
click at [7, 347] on div "Search Borrowers Contacts Saved" at bounding box center [46, 261] width 92 height 527
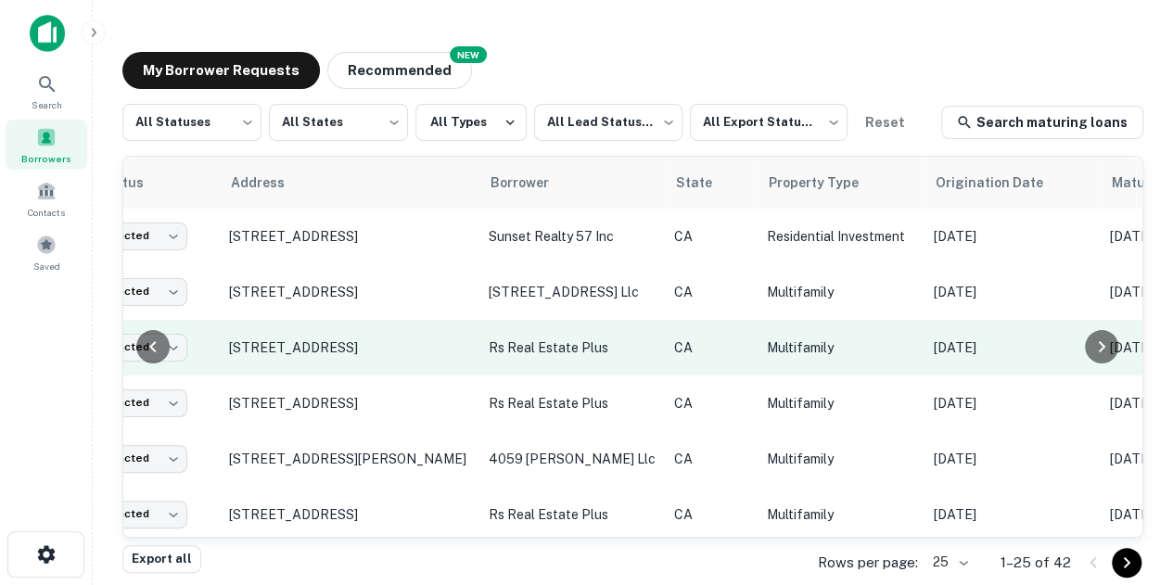
scroll to position [0, 0]
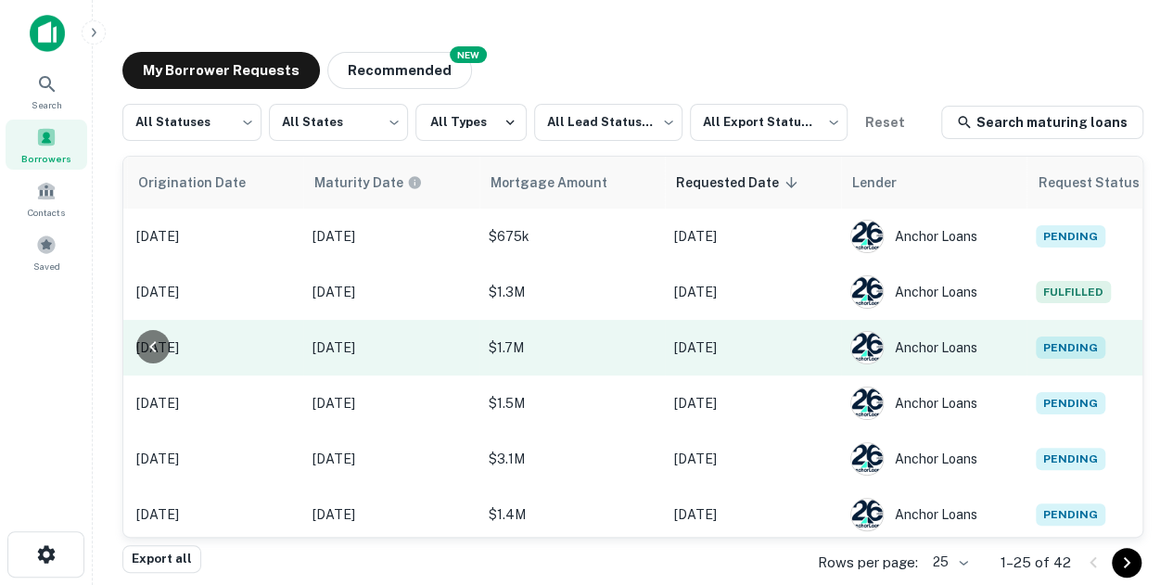
scroll to position [0, 986]
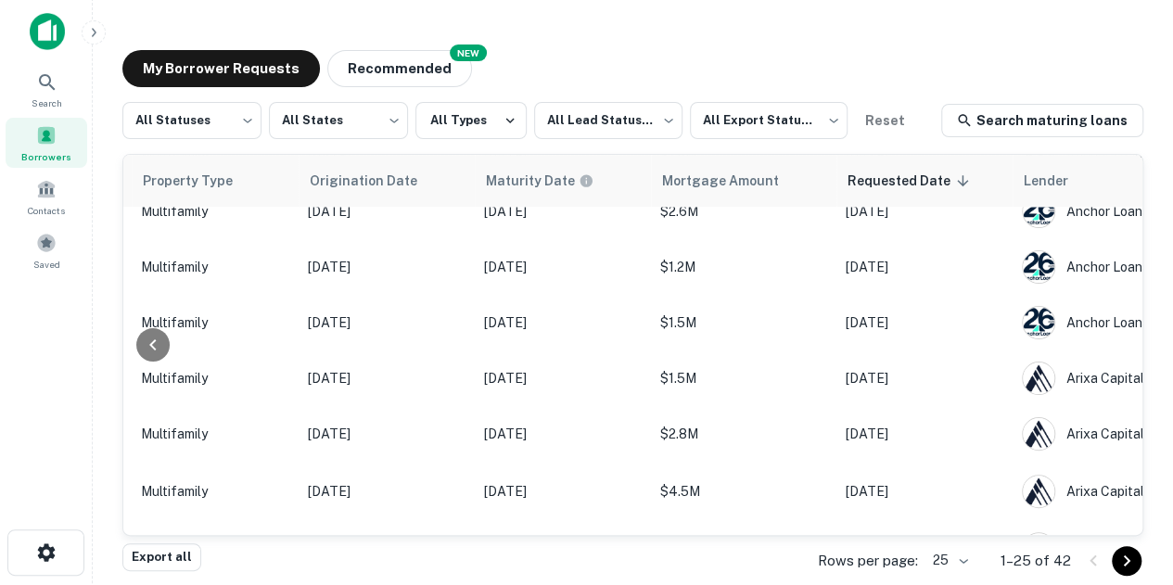
scroll to position [691, 986]
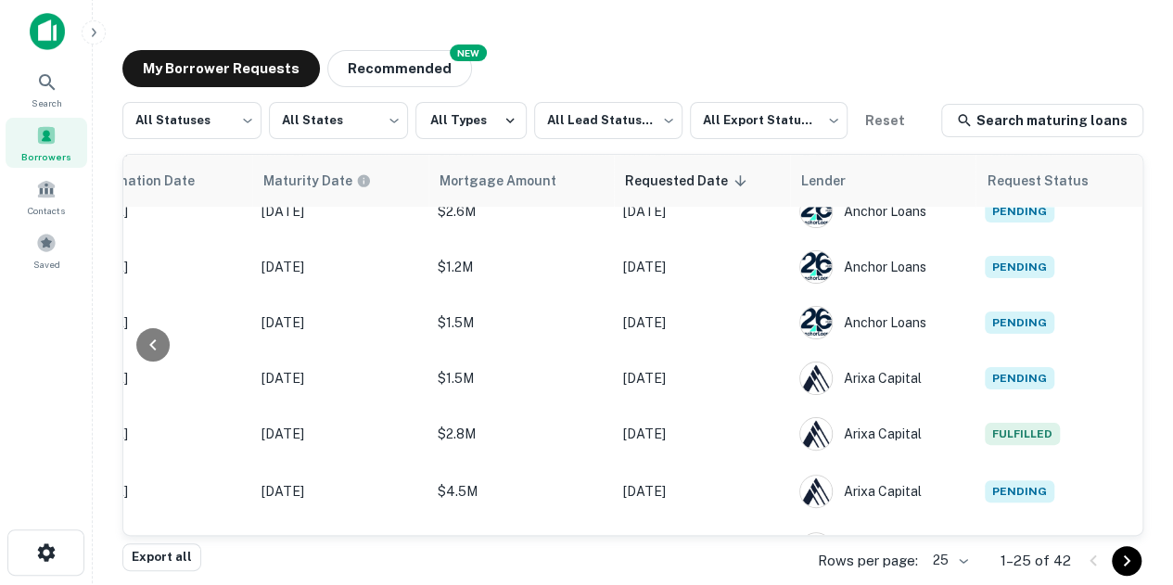
click at [7, 322] on div "Search Borrowers Contacts Saved" at bounding box center [46, 261] width 92 height 527
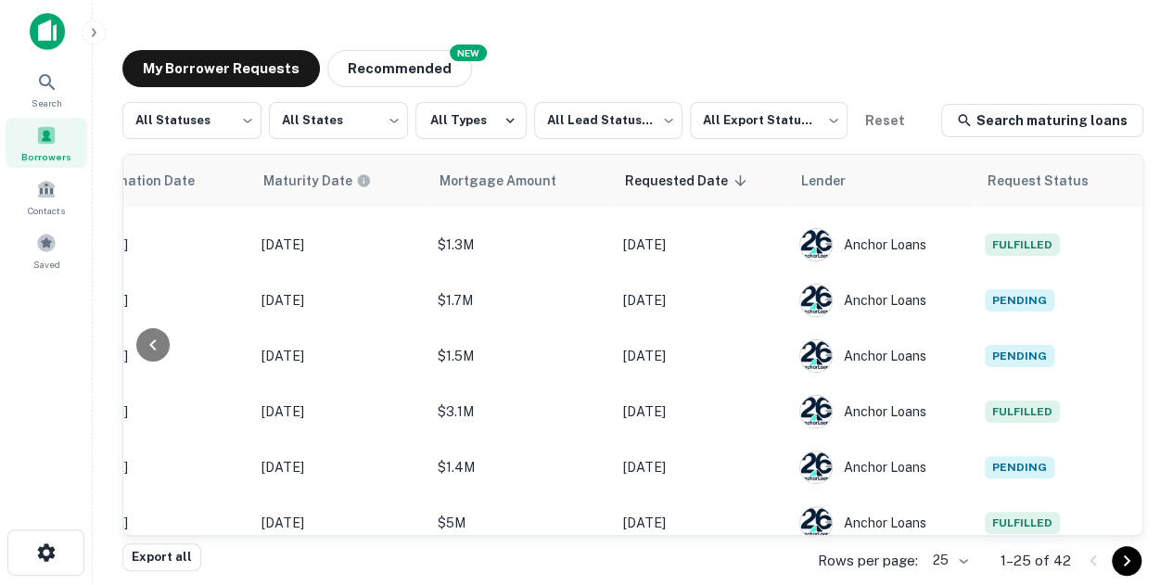
scroll to position [0, 986]
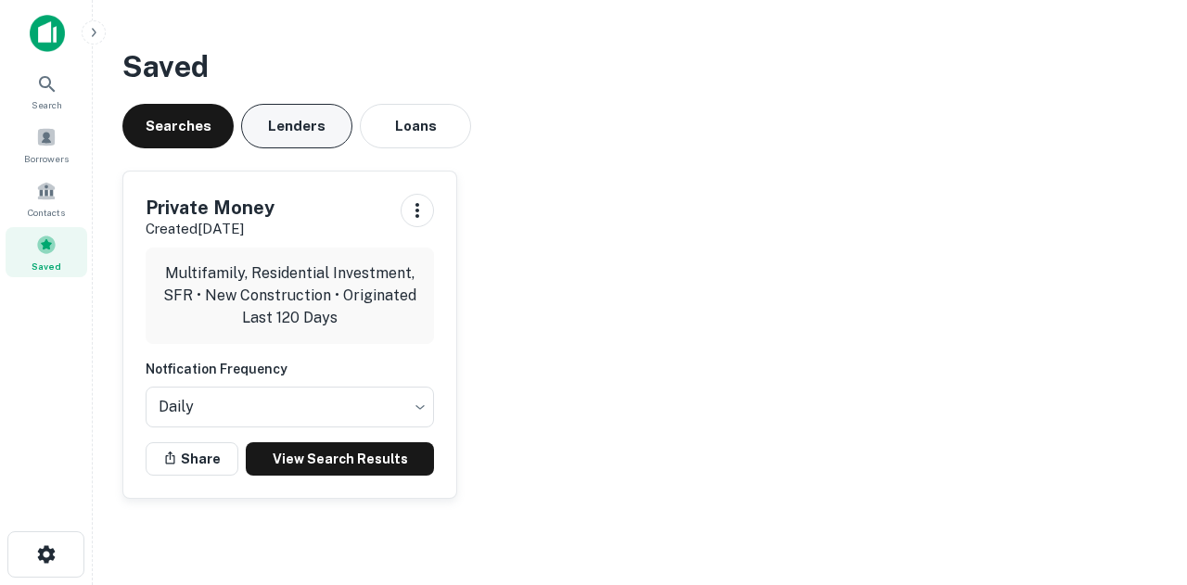
click at [292, 129] on button "Lenders" at bounding box center [296, 126] width 111 height 44
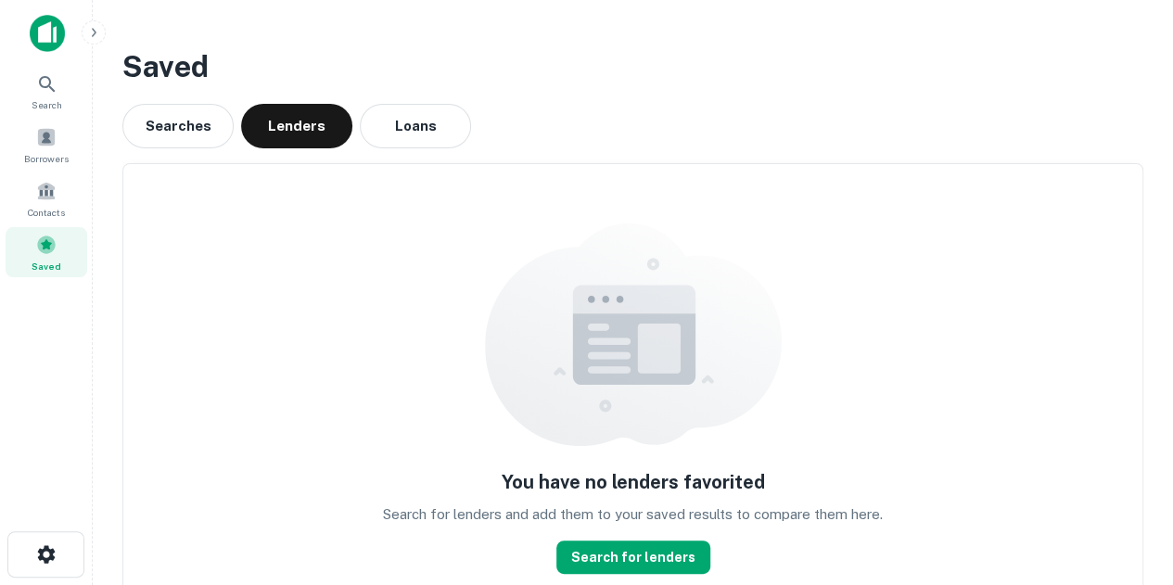
scroll to position [62, 0]
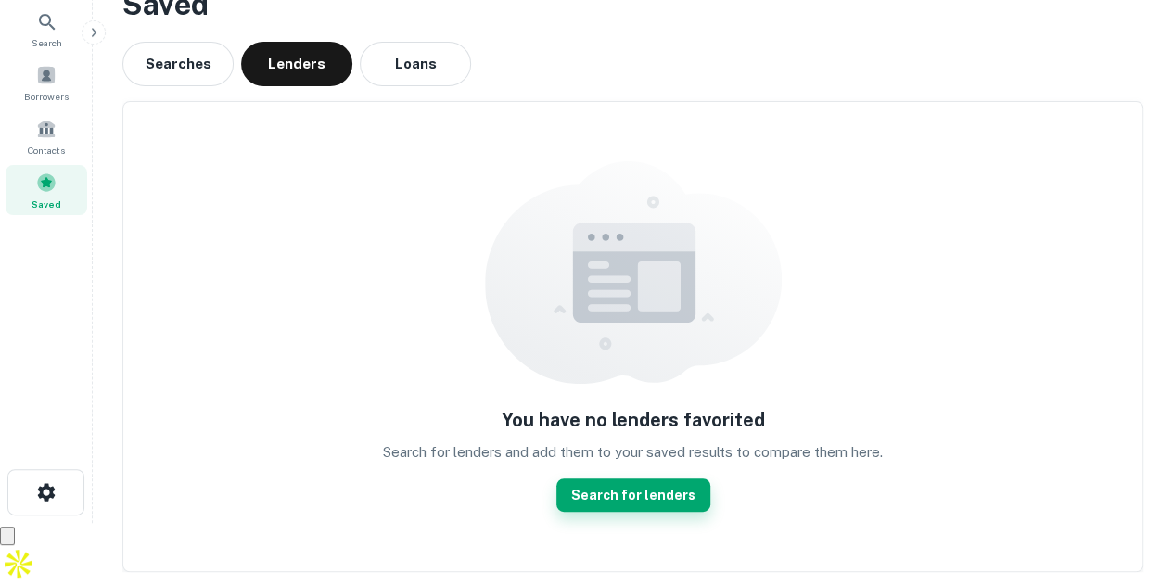
click at [617, 494] on link "Search for lenders" at bounding box center [633, 494] width 154 height 33
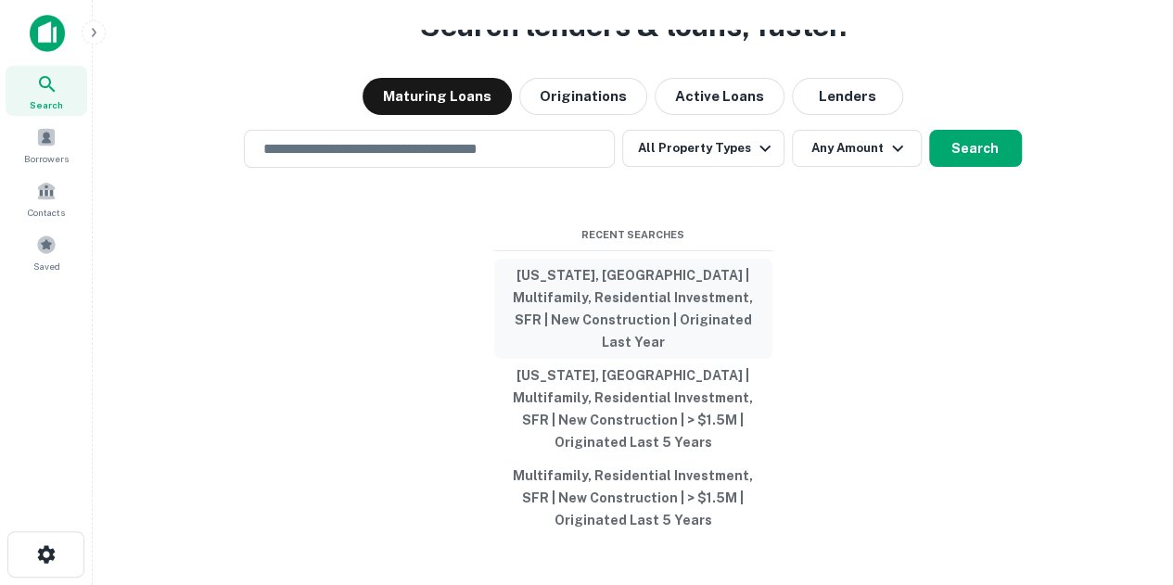
click at [682, 305] on button "[US_STATE], [GEOGRAPHIC_DATA] | Multifamily, Residential Investment, SFR | New …" at bounding box center [633, 309] width 278 height 100
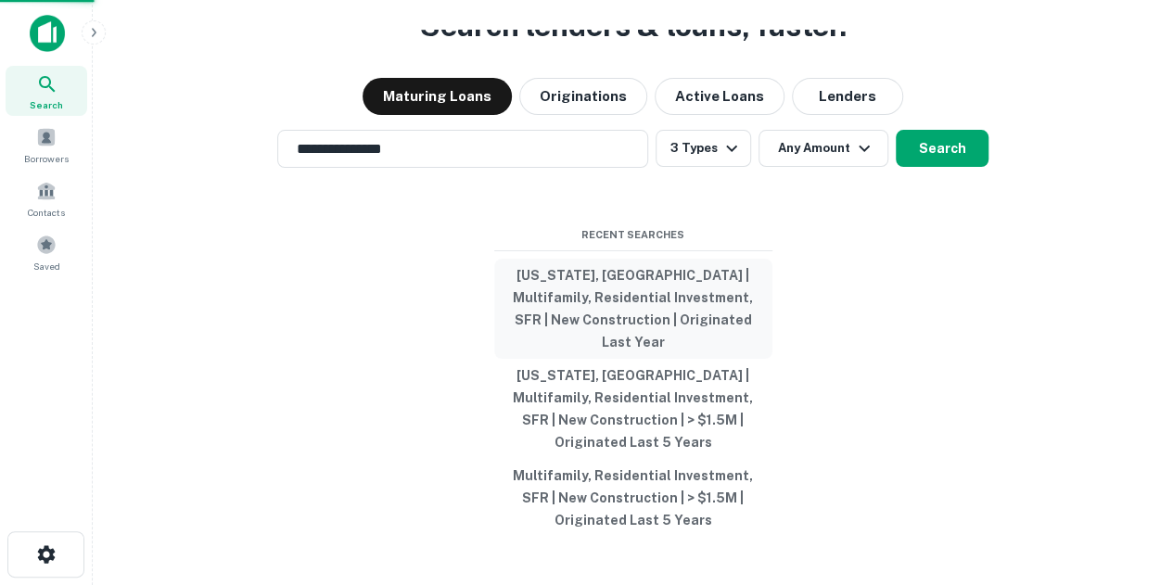
type input "**********"
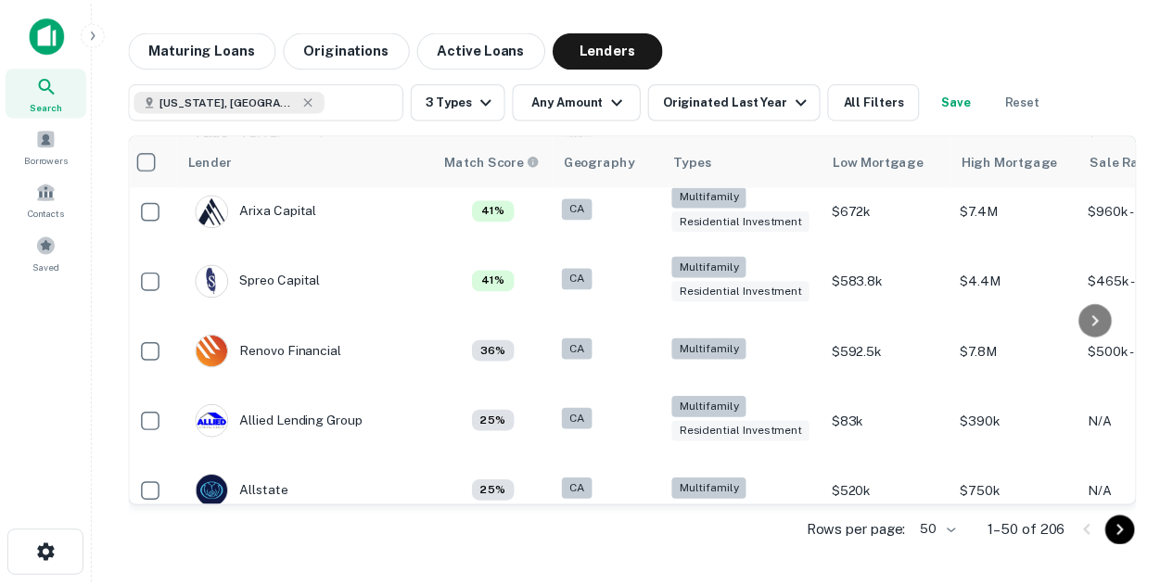
scroll to position [349, 6]
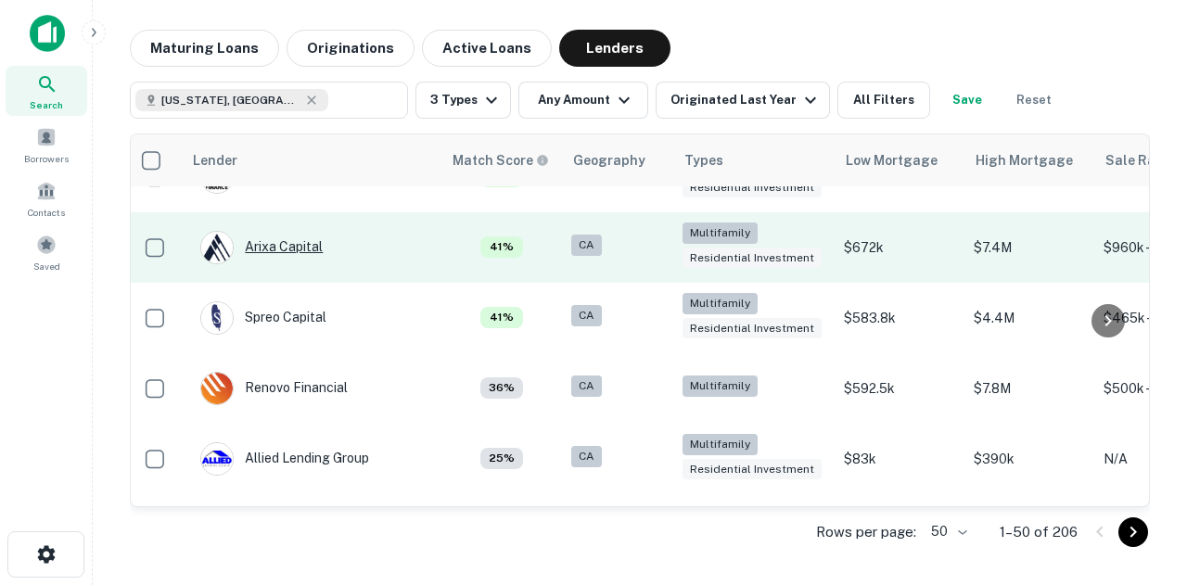
click at [296, 249] on div "Arixa Capital" at bounding box center [261, 247] width 122 height 33
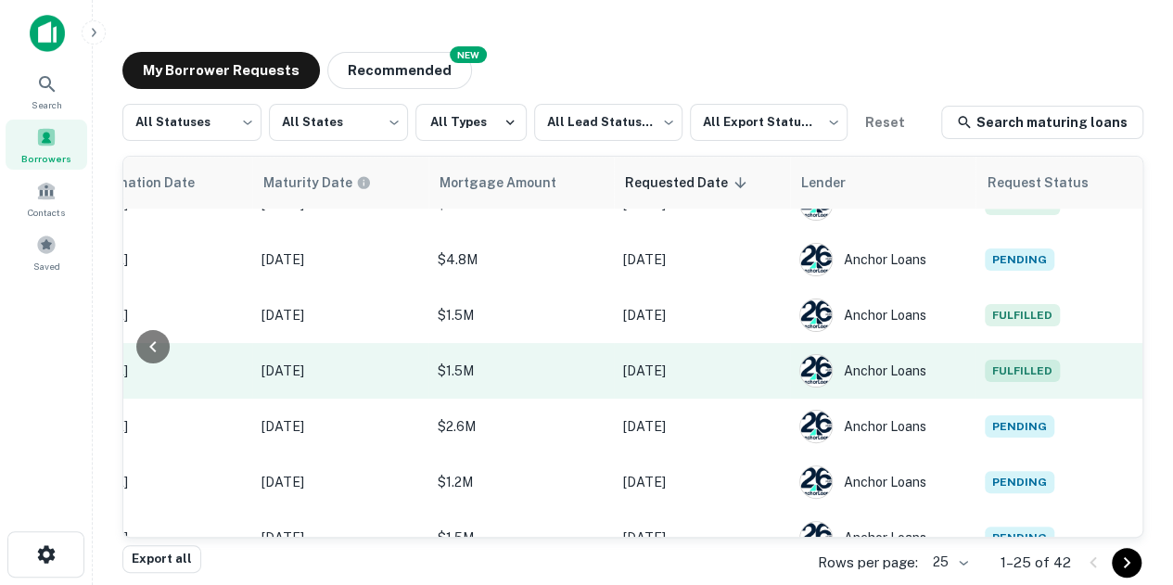
scroll to position [0, 986]
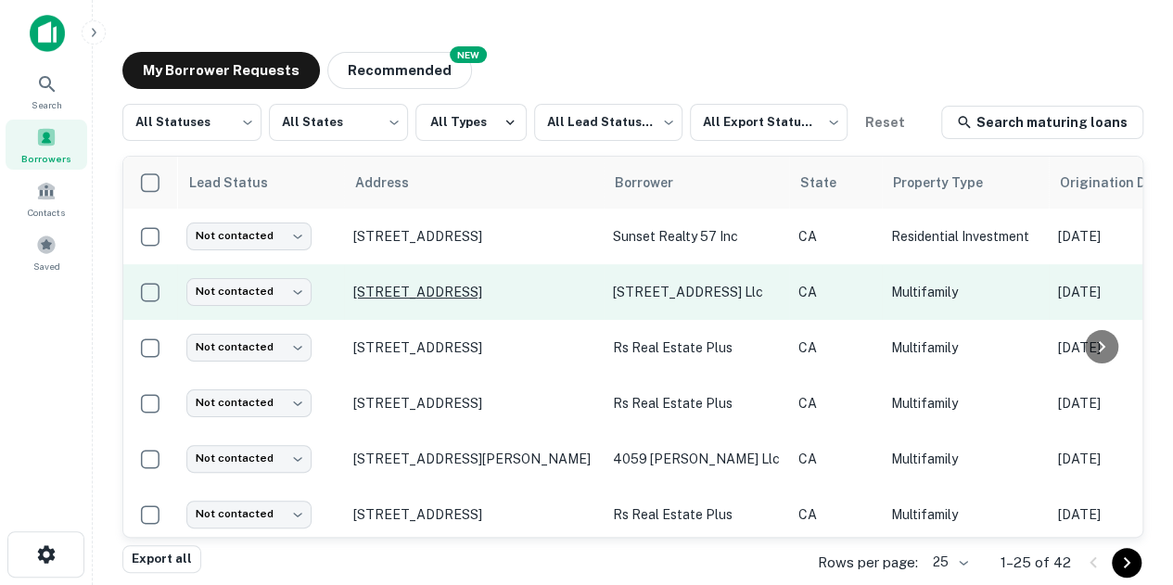
click at [418, 286] on p "[STREET_ADDRESS]" at bounding box center [473, 292] width 241 height 17
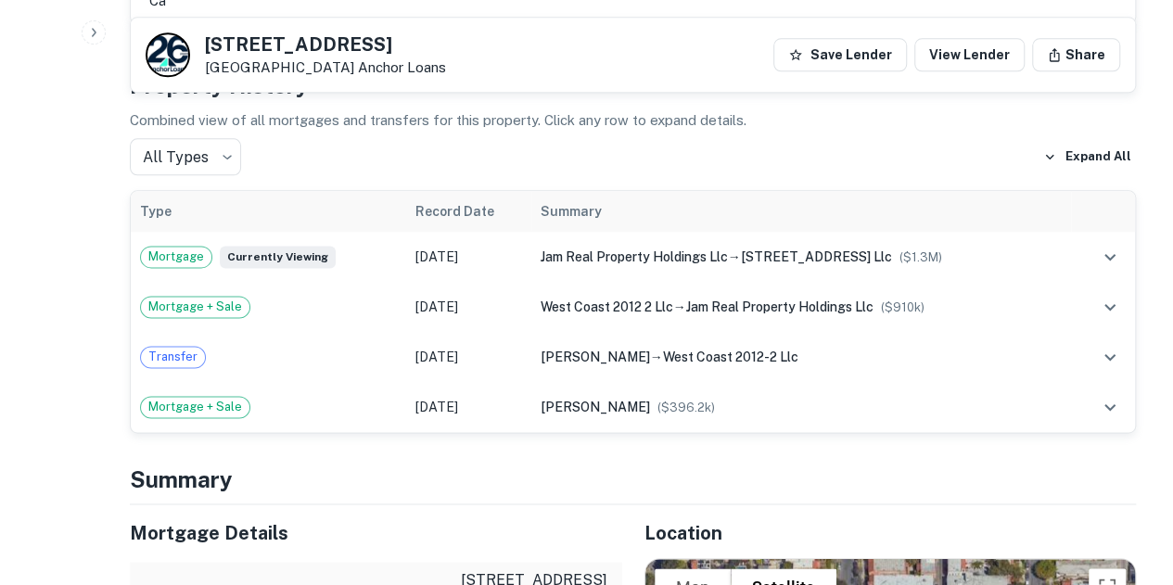
scroll to position [1085, 0]
click at [418, 286] on td "Sep 13, 2021" at bounding box center [468, 306] width 125 height 50
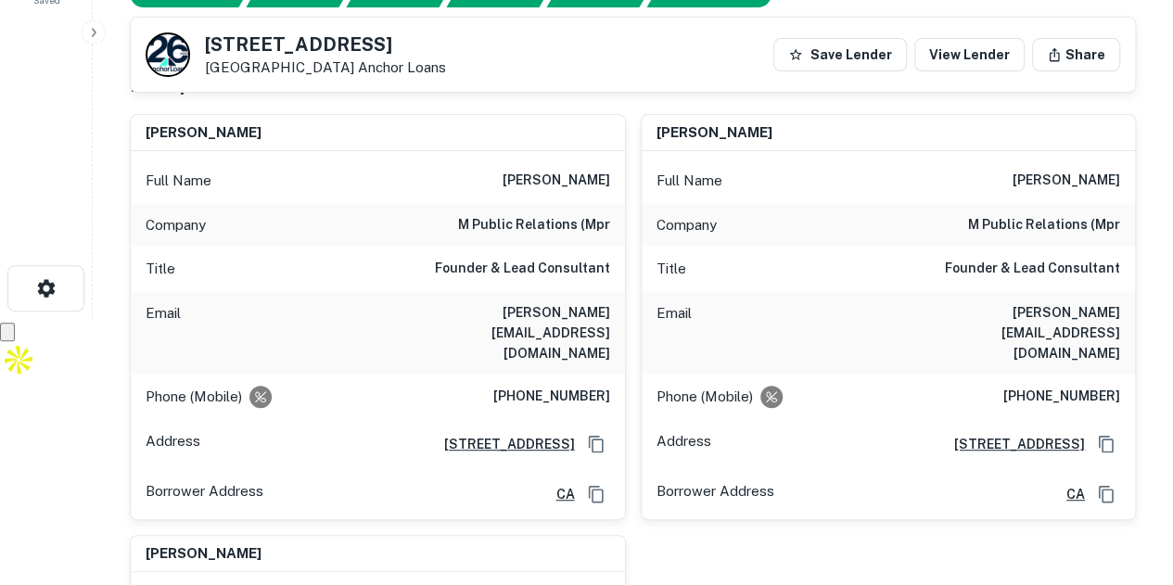
scroll to position [251, 0]
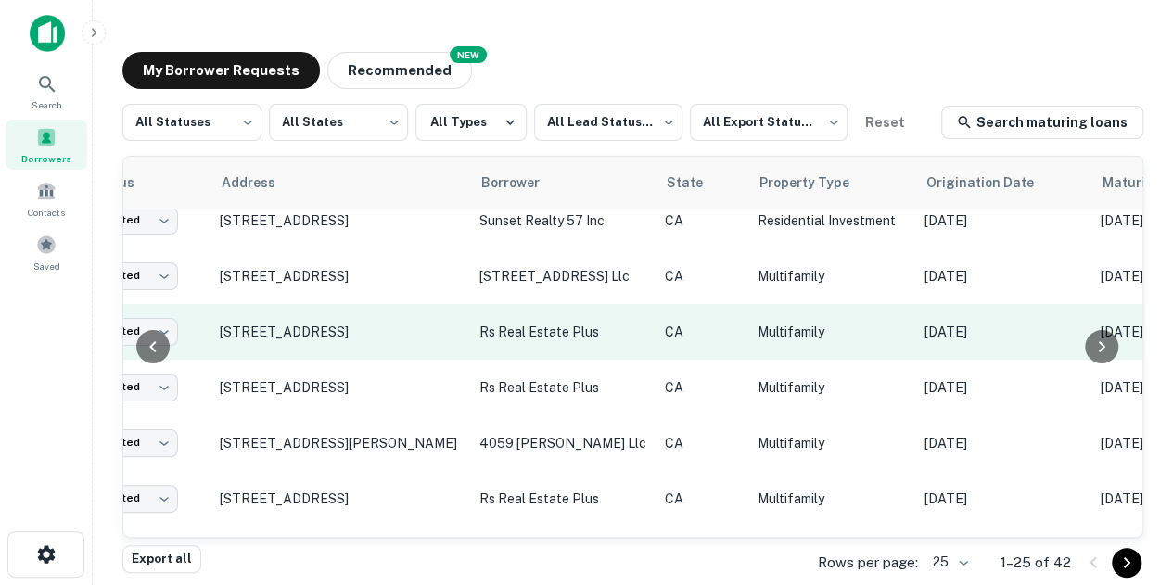
scroll to position [22, 0]
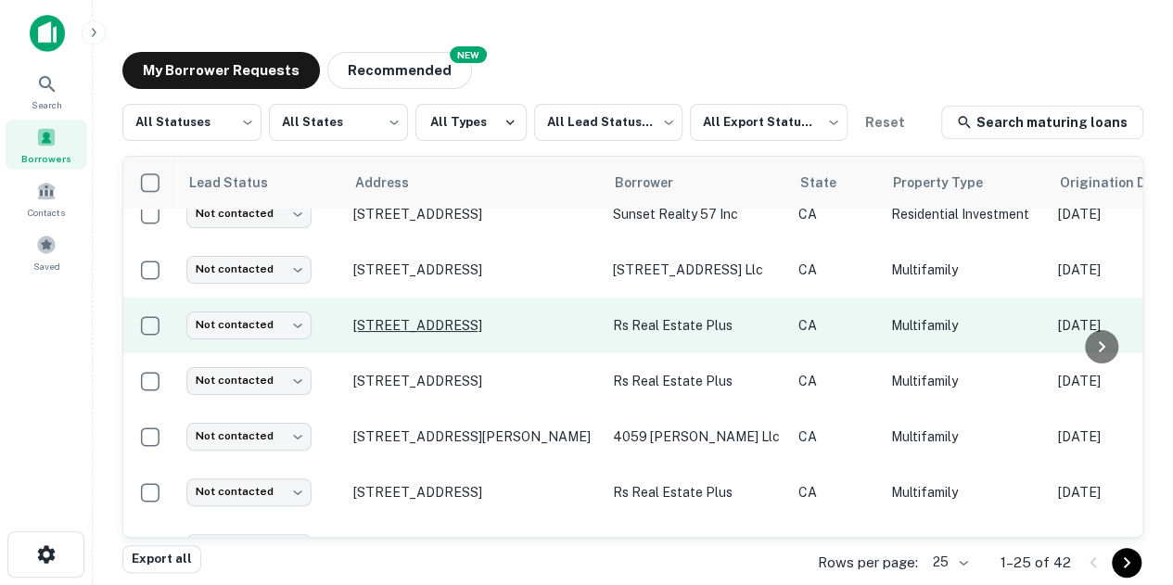
drag, startPoint x: 514, startPoint y: 316, endPoint x: 445, endPoint y: 325, distance: 70.1
click at [445, 325] on p "[STREET_ADDRESS]" at bounding box center [473, 325] width 241 height 17
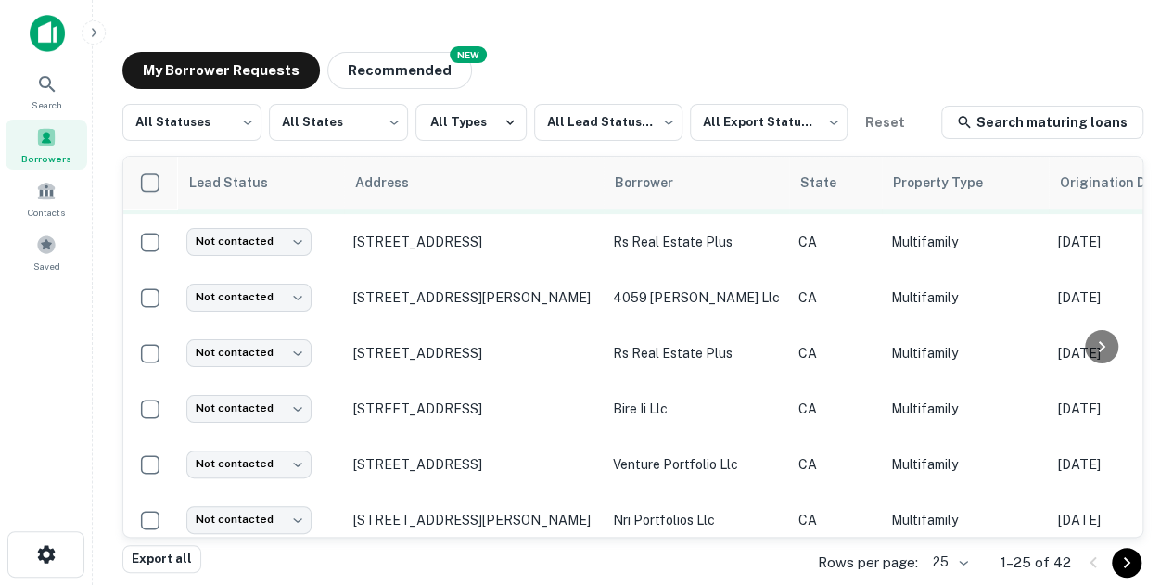
scroll to position [139, 0]
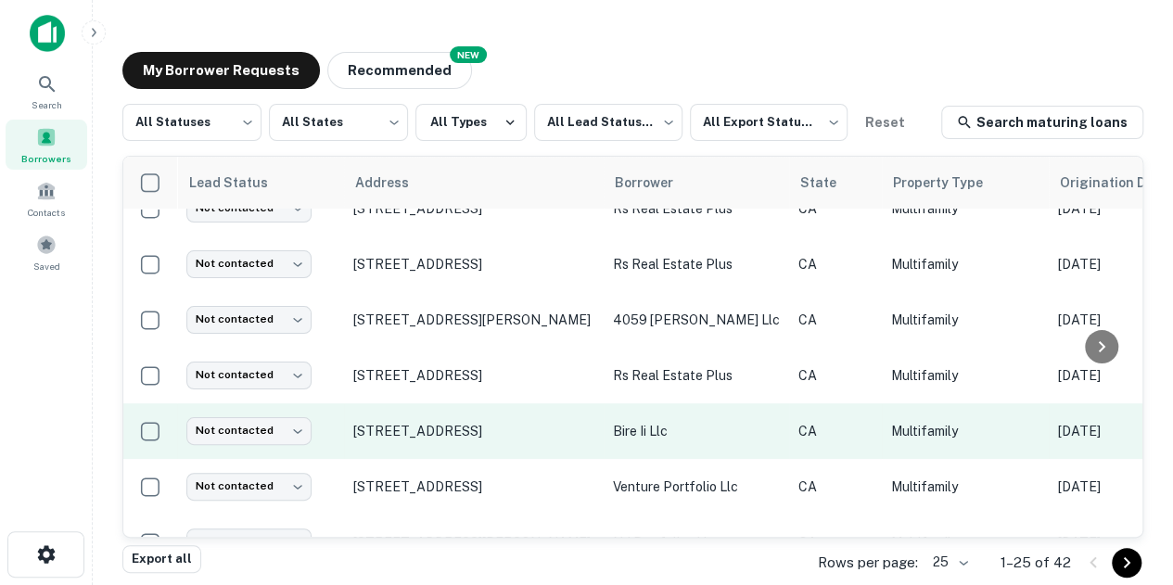
drag, startPoint x: 150, startPoint y: 558, endPoint x: 731, endPoint y: 446, distance: 592.0
click at [150, 558] on button "Export all" at bounding box center [161, 559] width 79 height 28
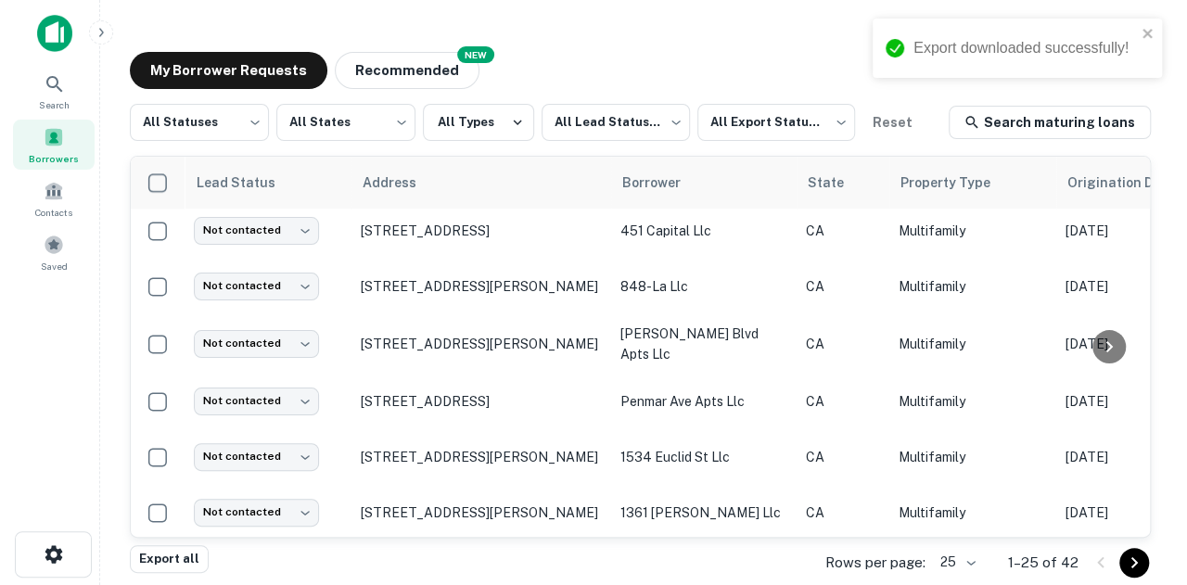
scroll to position [909, 0]
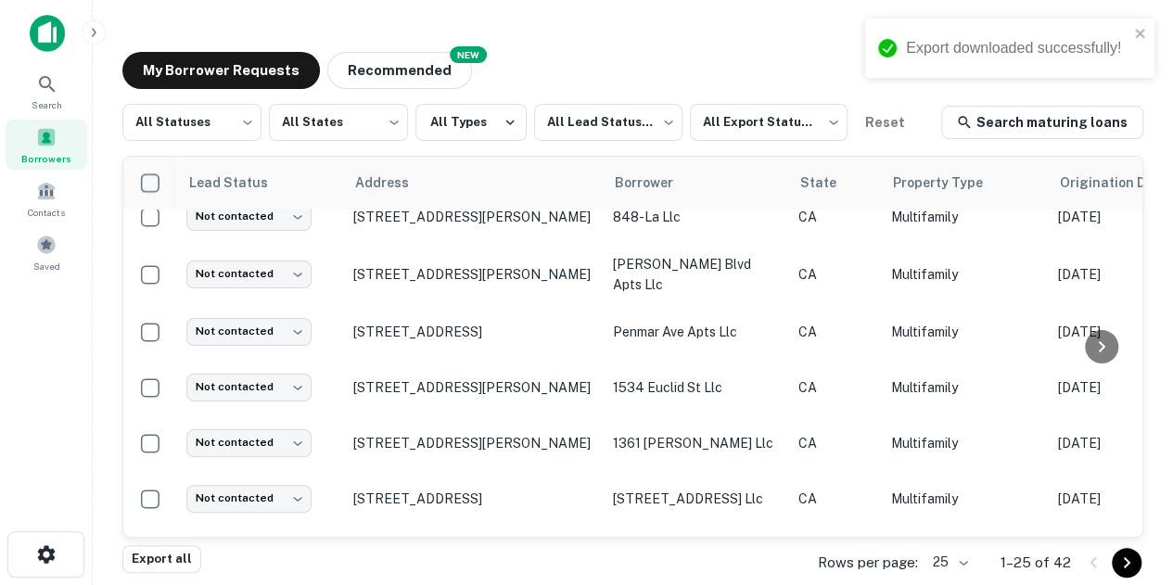
click at [1126, 557] on icon "Go to next page" at bounding box center [1126, 563] width 22 height 22
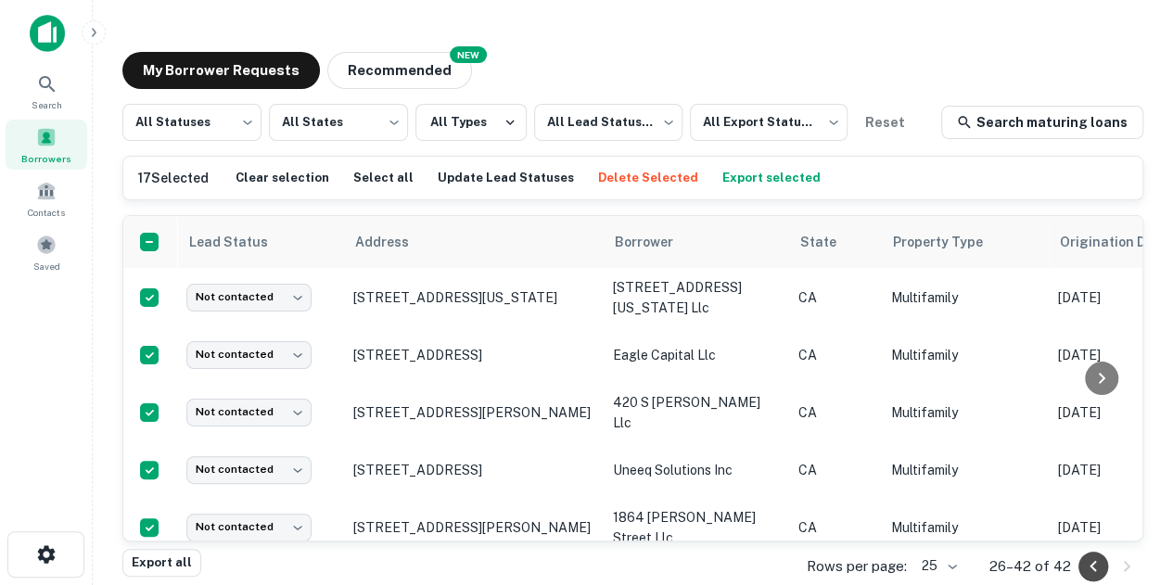
click at [1091, 566] on icon "Go to previous page" at bounding box center [1092, 565] width 6 height 11
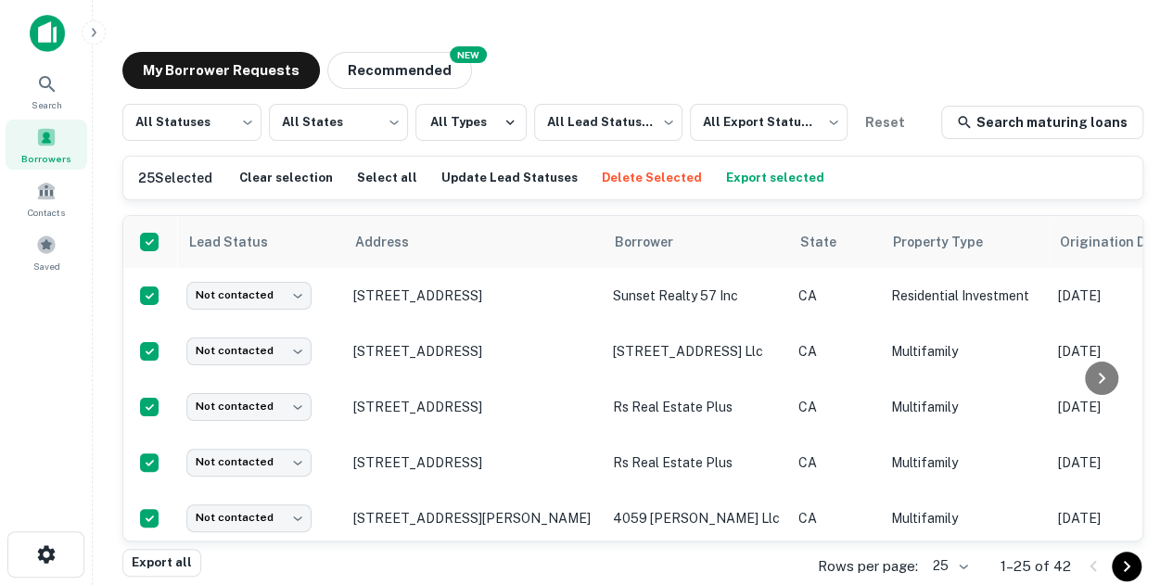
click at [1114, 566] on button "Go to next page" at bounding box center [1127, 567] width 30 height 30
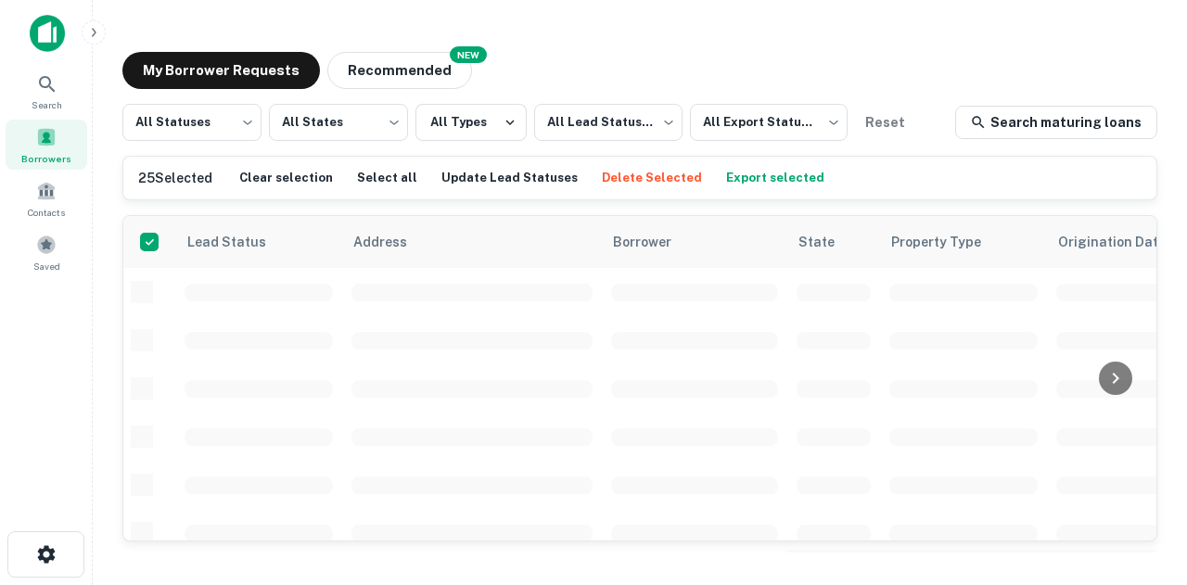
click at [1114, 566] on main "My Borrower Requests NEW Recommended All Statuses *** ​ All States *** ​ All Ty…" at bounding box center [640, 292] width 1094 height 585
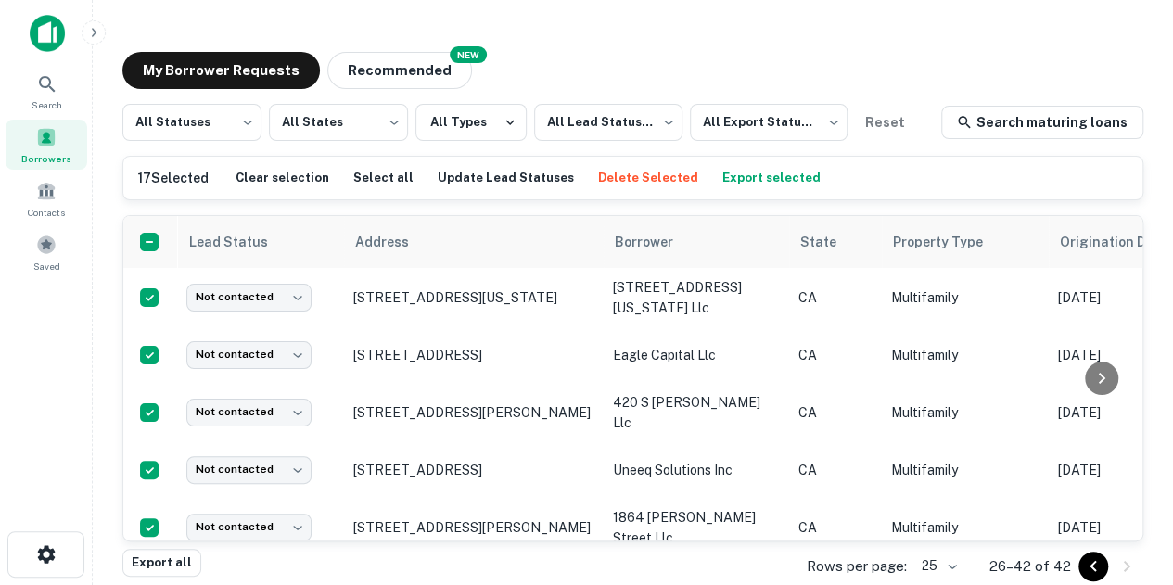
click at [1093, 565] on icon "Go to previous page" at bounding box center [1093, 566] width 22 height 22
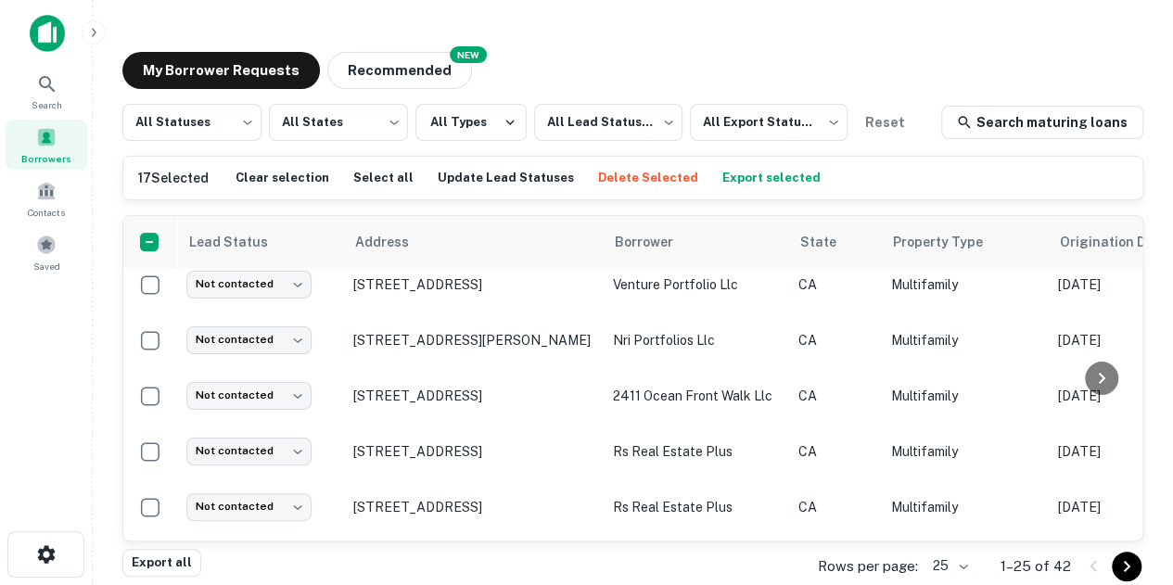
scroll to position [150, 0]
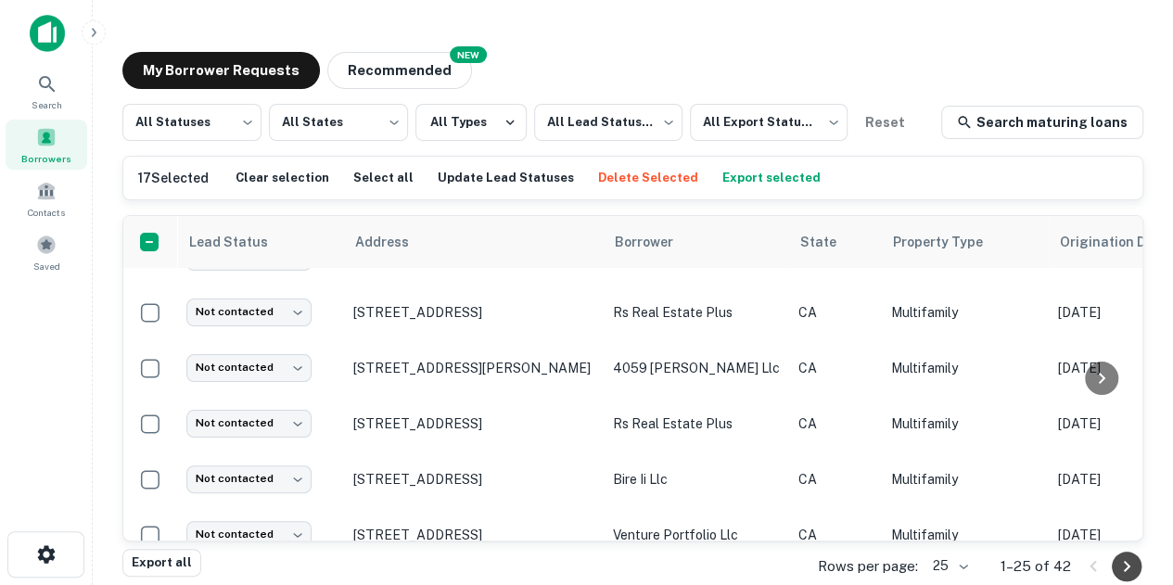
click at [1125, 570] on icon "Go to next page" at bounding box center [1126, 566] width 22 height 22
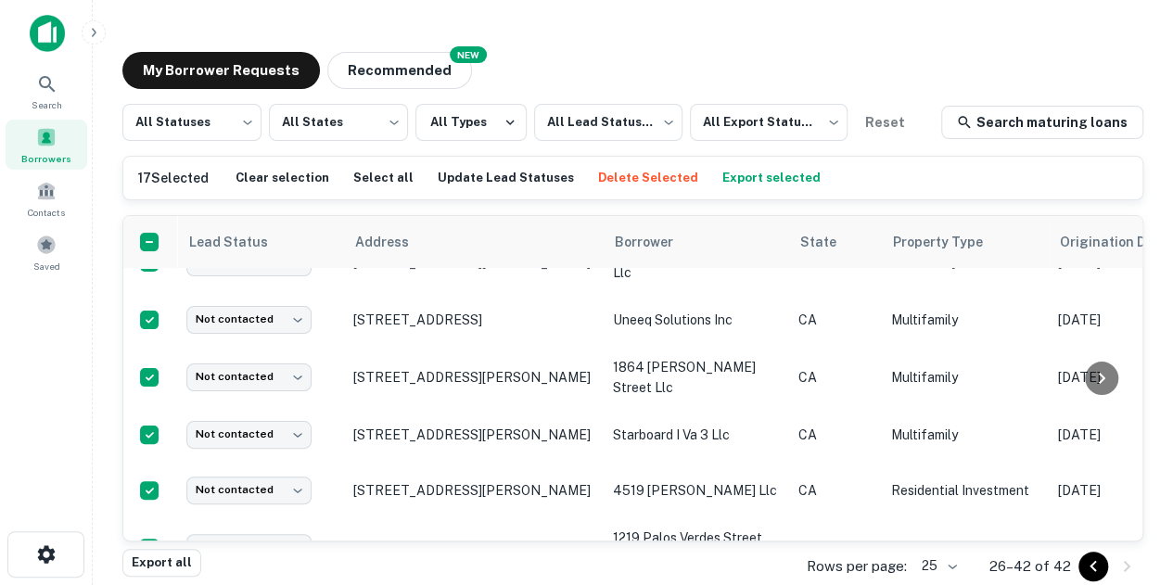
click at [1125, 570] on div at bounding box center [1109, 567] width 63 height 30
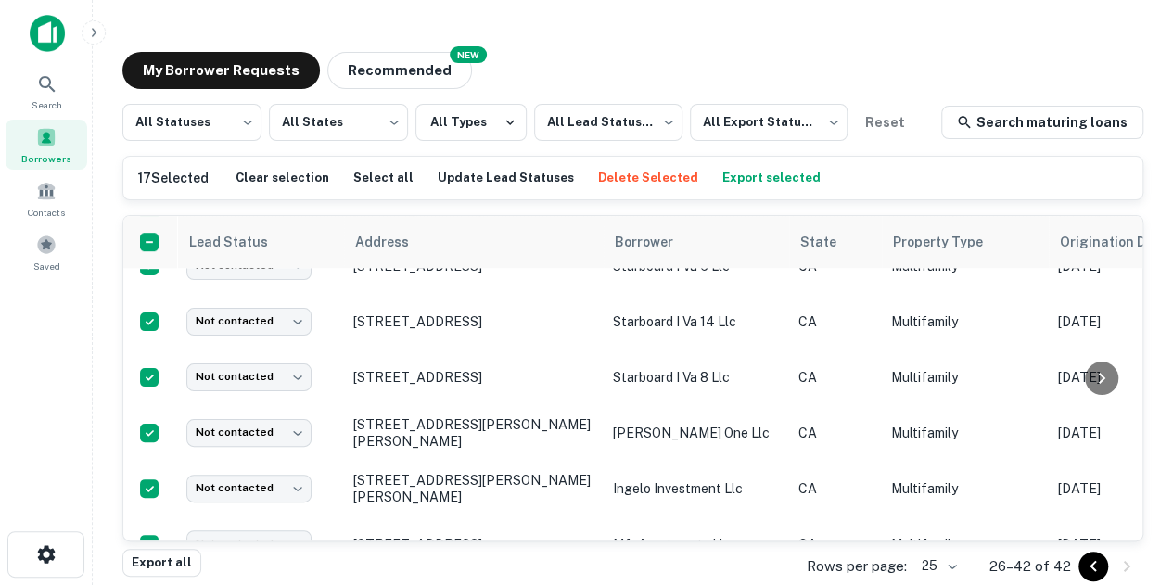
scroll to position [690, 0]
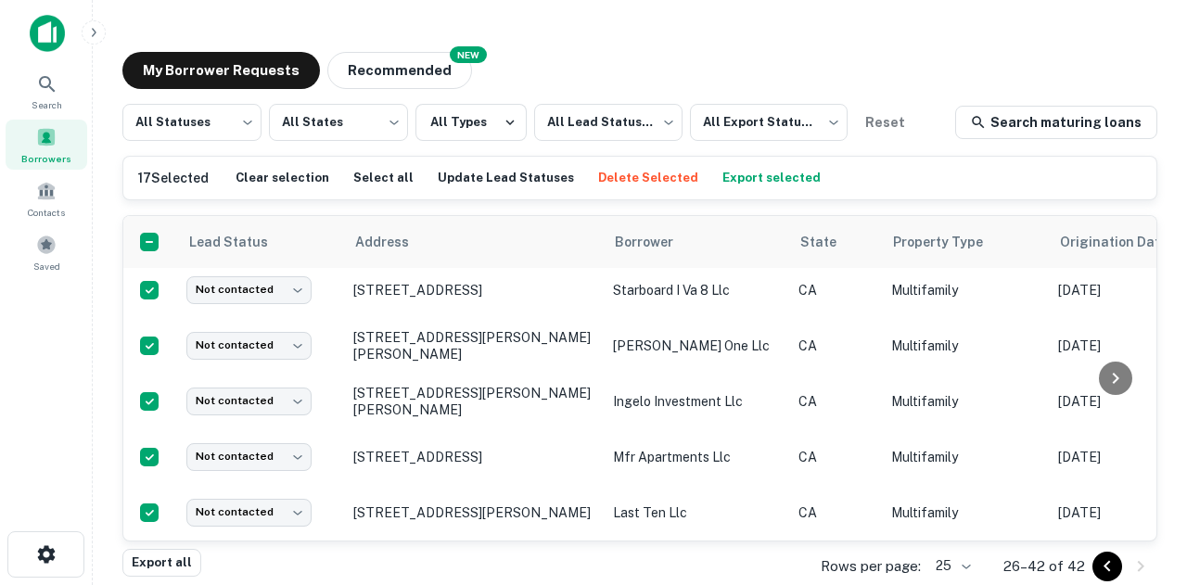
click at [958, 564] on body "Search Borrowers Contacts Saved My Borrower Requests NEW Recommended All Status…" at bounding box center [593, 292] width 1187 height 585
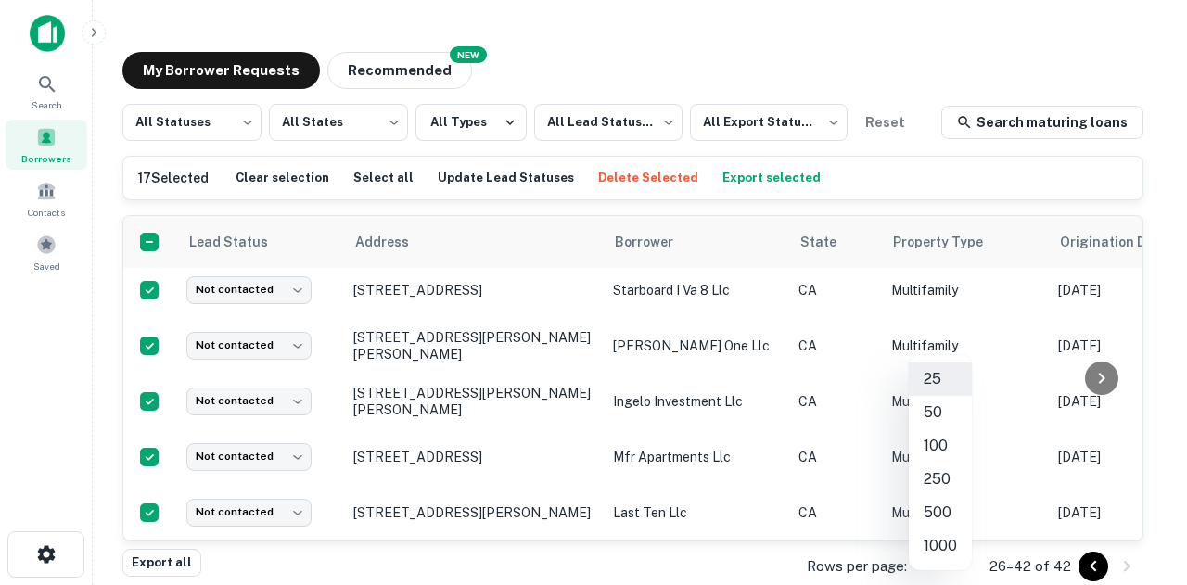
click at [943, 514] on li "500" at bounding box center [939, 512] width 63 height 33
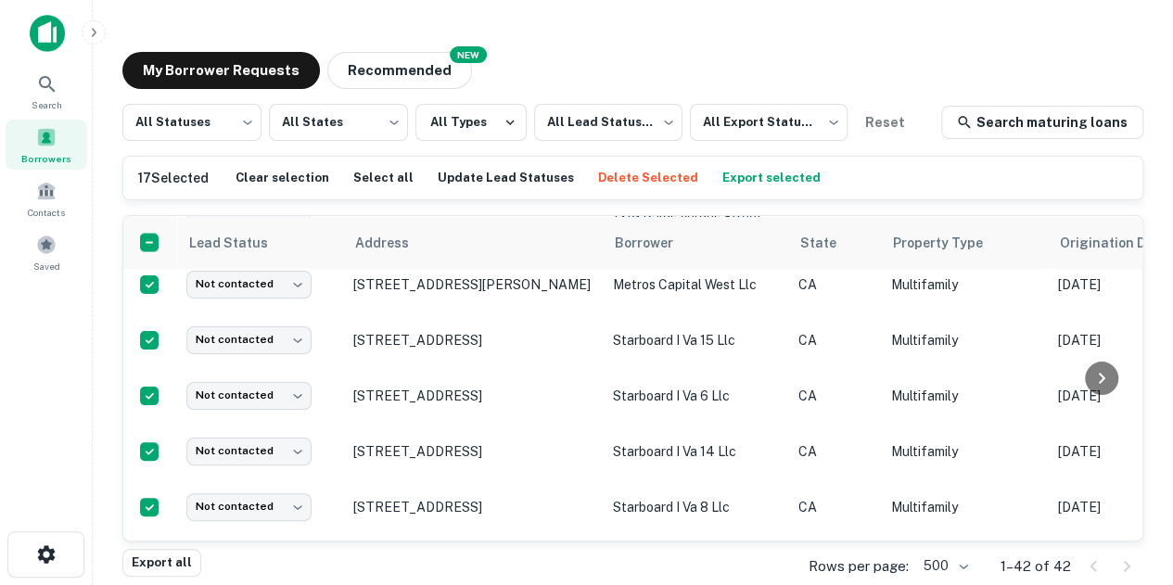
scroll to position [2080, 0]
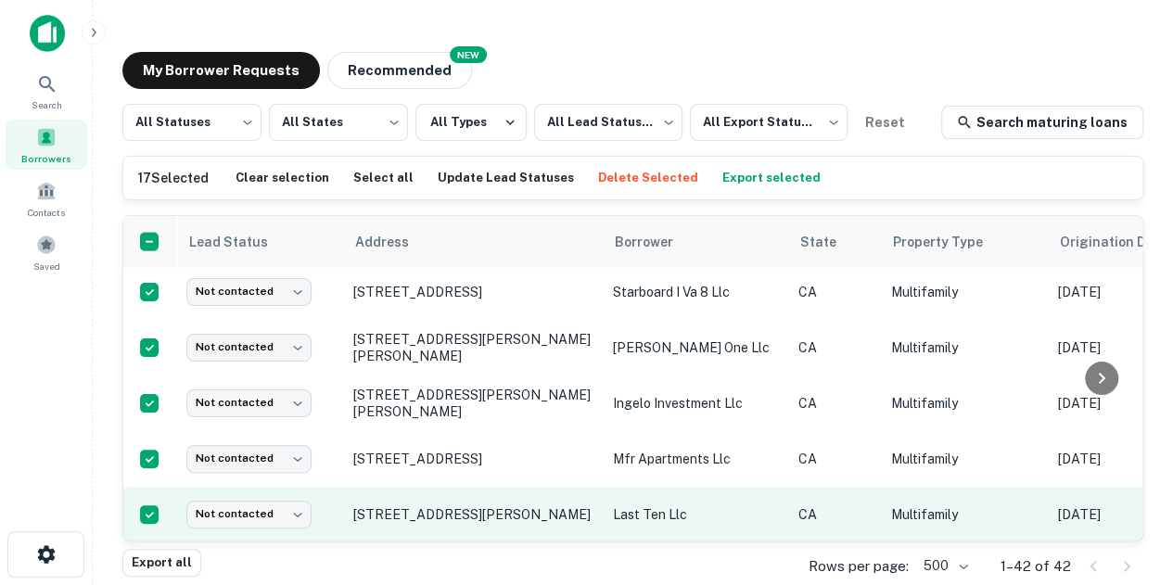
drag, startPoint x: 151, startPoint y: 554, endPoint x: 569, endPoint y: 474, distance: 425.8
click at [151, 554] on button "Export all" at bounding box center [161, 563] width 79 height 28
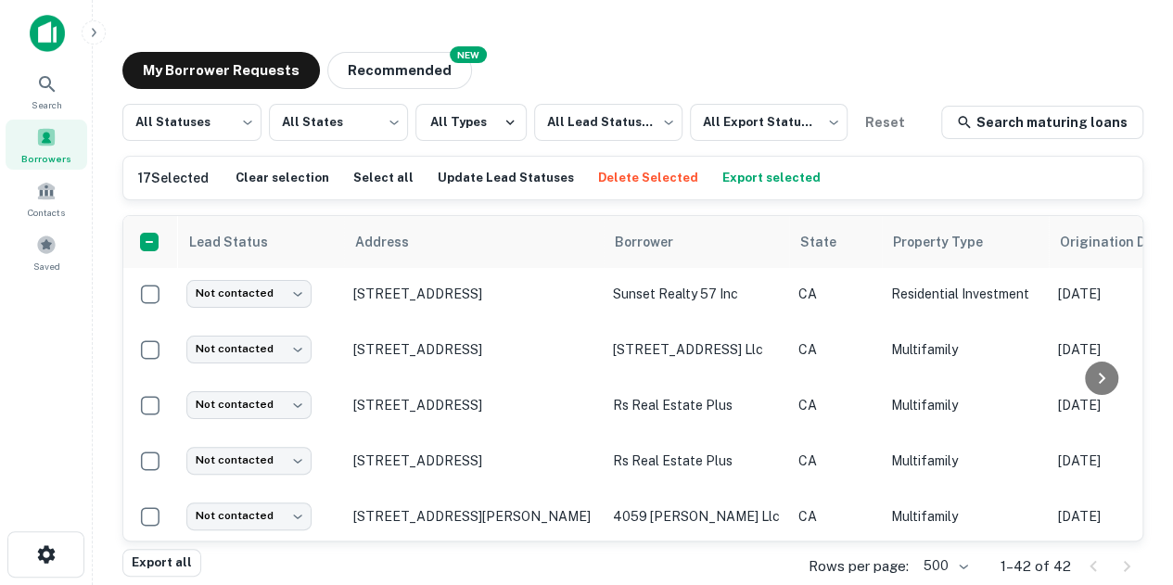
scroll to position [0, 0]
click at [1081, 38] on div "My Borrower Requests NEW Recommended All Statuses *** ​ All States *** ​ All Ty…" at bounding box center [633, 300] width 1050 height 527
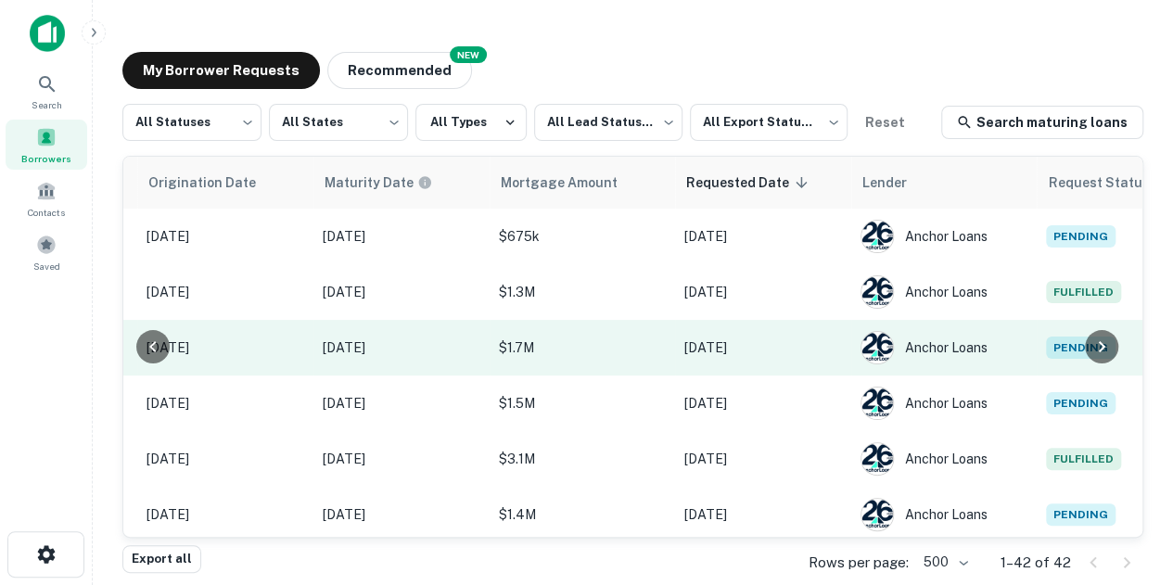
scroll to position [0, 986]
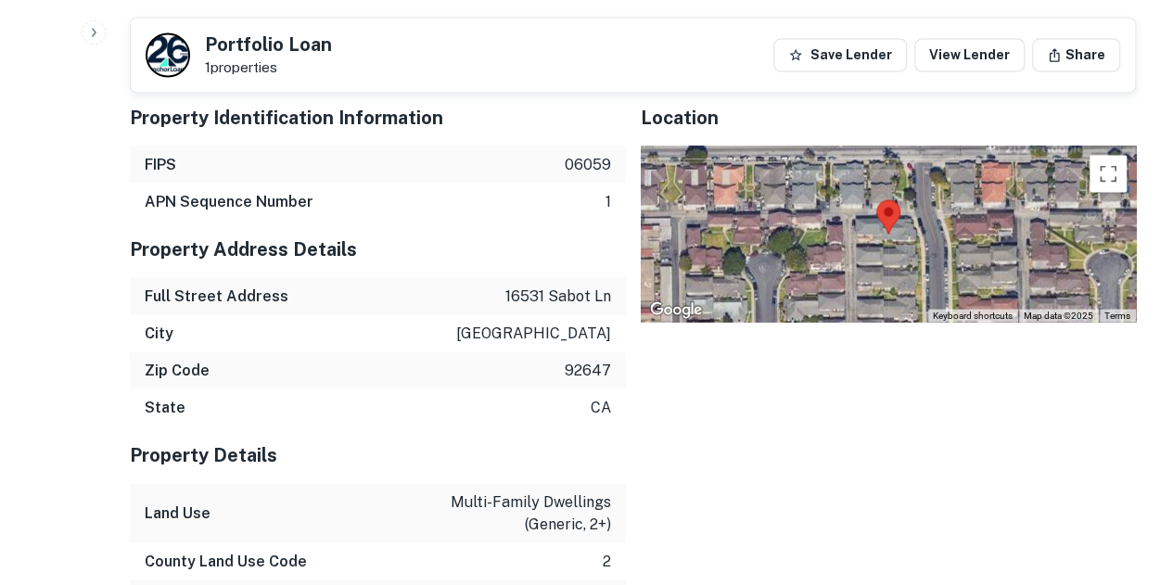
scroll to position [1668, 0]
